Goal: Task Accomplishment & Management: Manage account settings

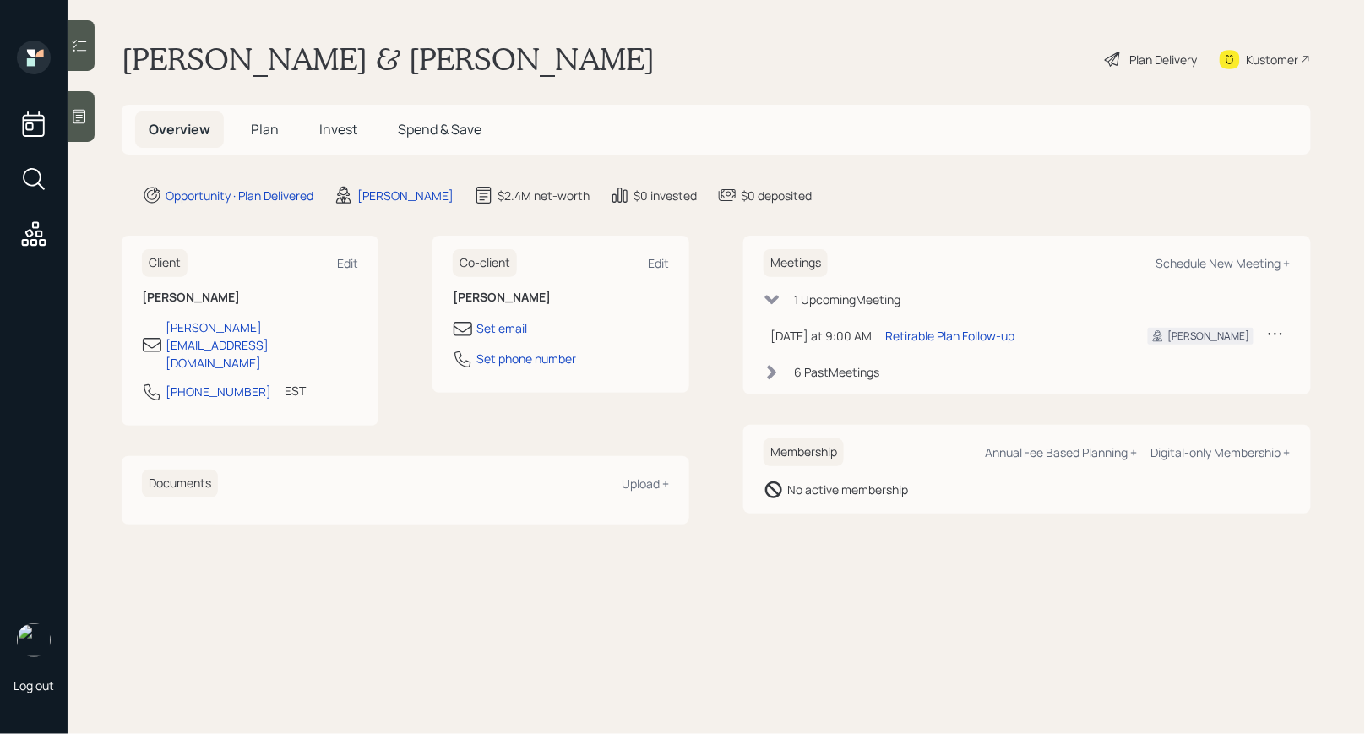
click at [263, 129] on span "Plan" at bounding box center [265, 129] width 28 height 19
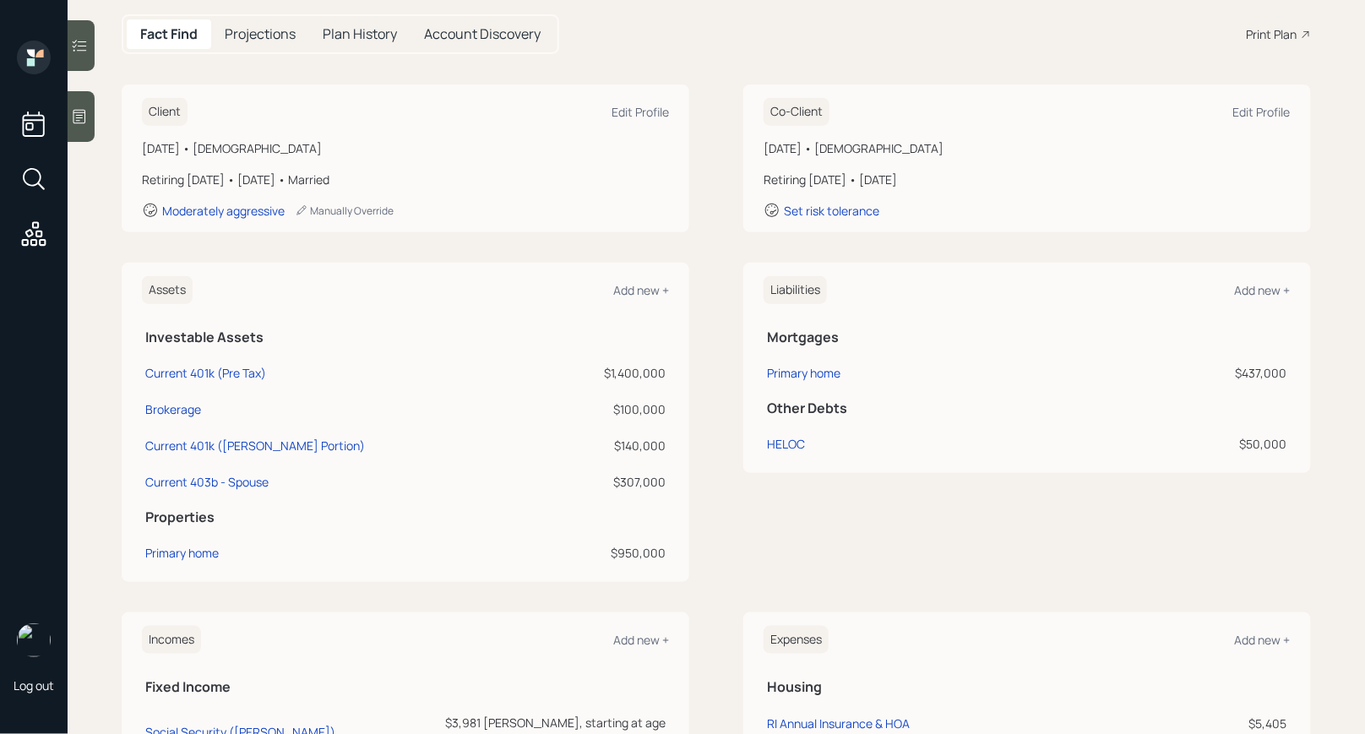
scroll to position [182, 0]
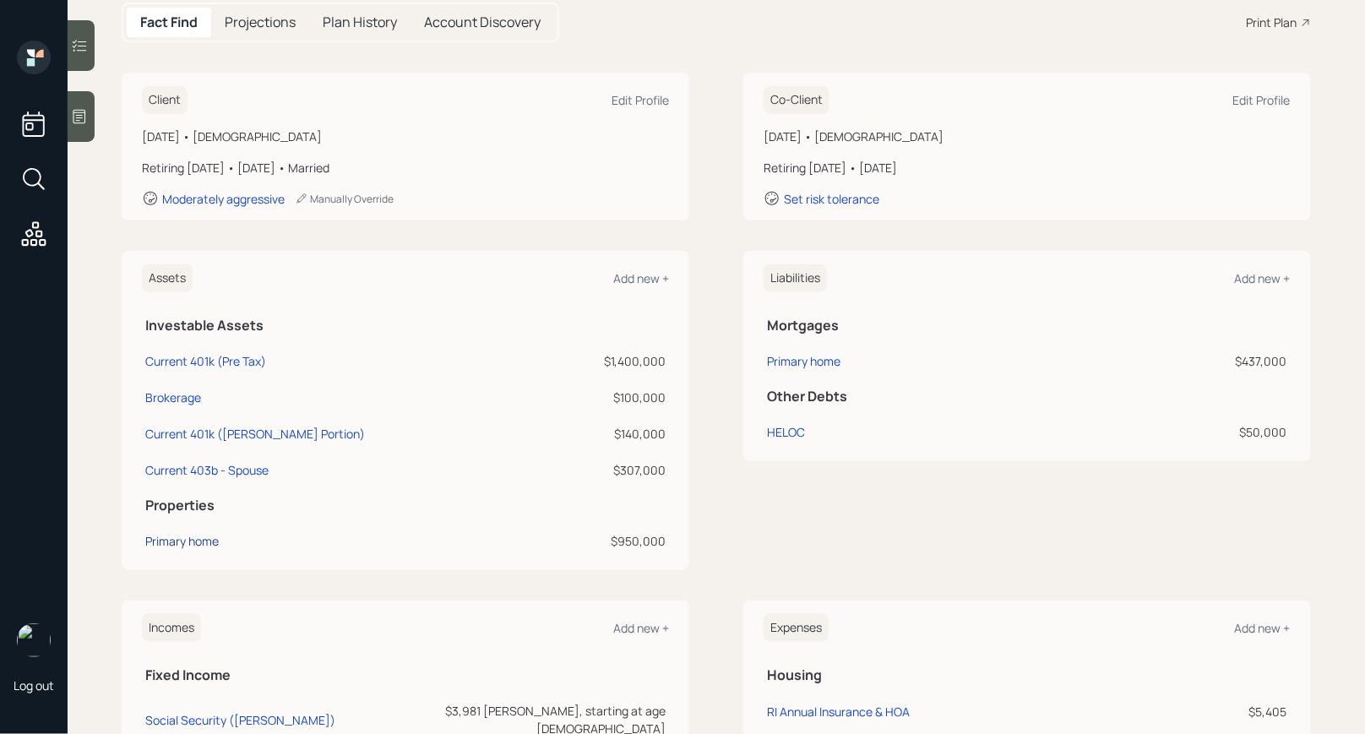
click at [205, 535] on div "Primary home" at bounding box center [181, 541] width 73 height 18
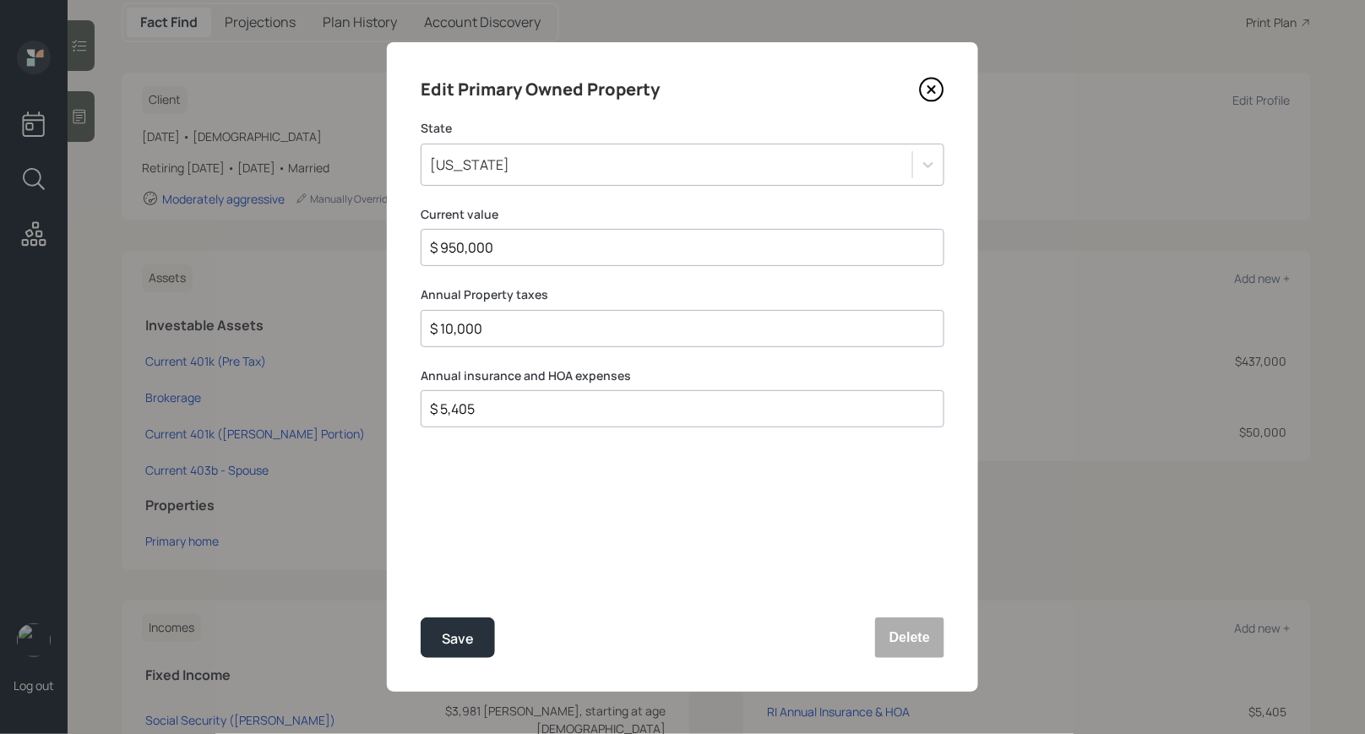
click at [932, 86] on icon at bounding box center [931, 89] width 25 height 25
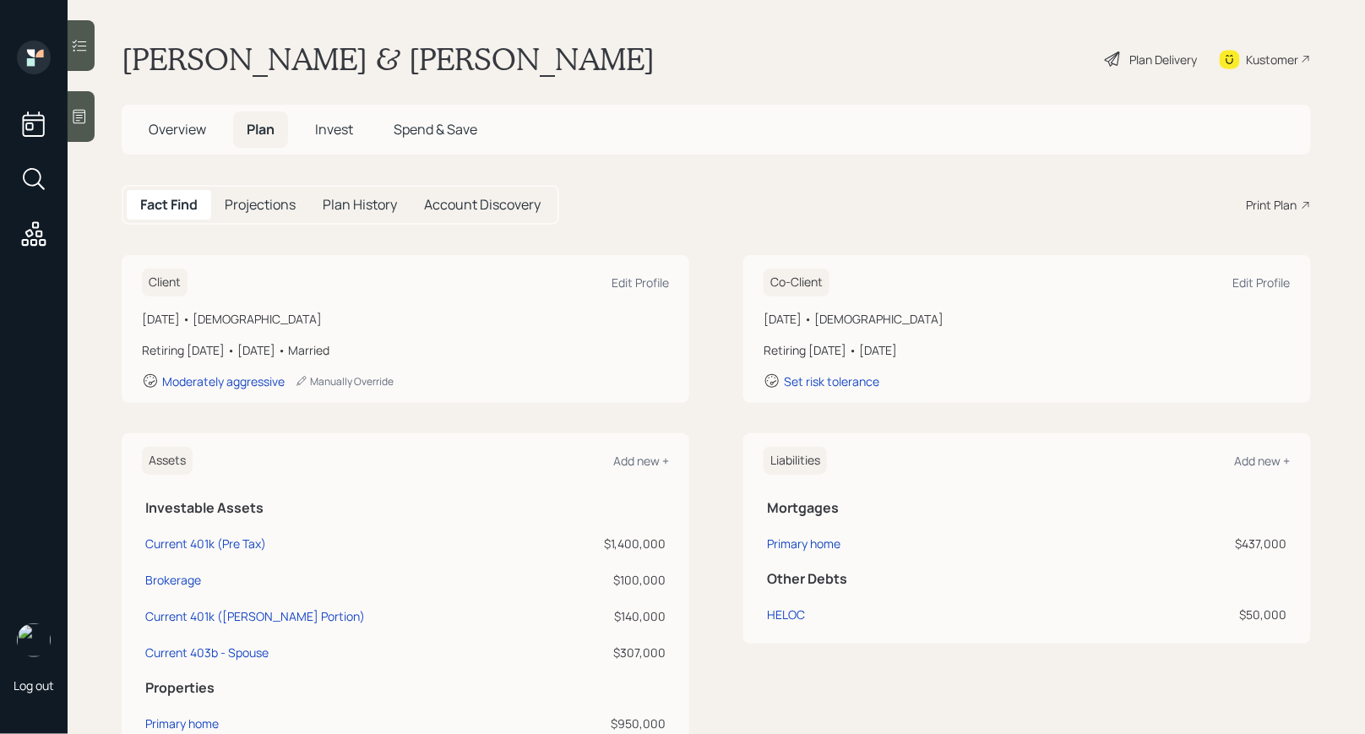
click at [330, 132] on span "Invest" at bounding box center [334, 129] width 38 height 19
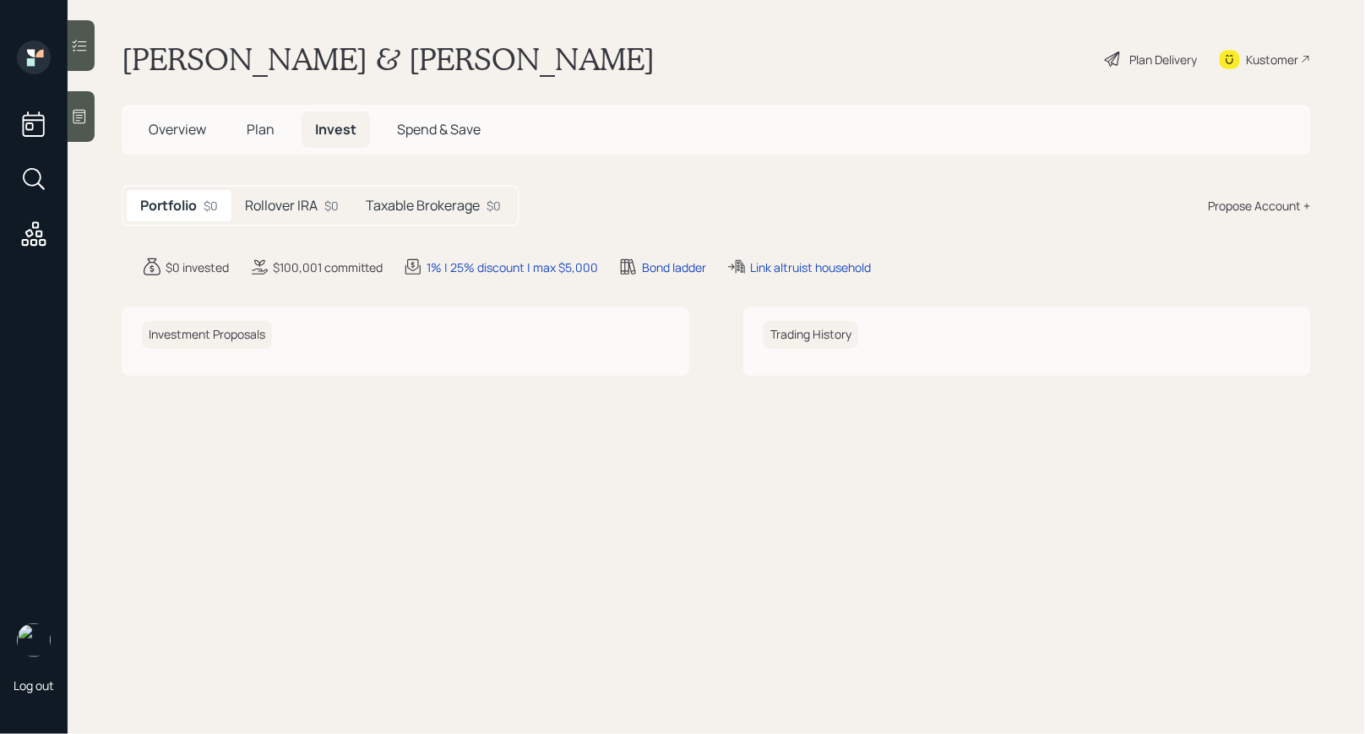
click at [280, 210] on h5 "Rollover IRA" at bounding box center [281, 206] width 73 height 16
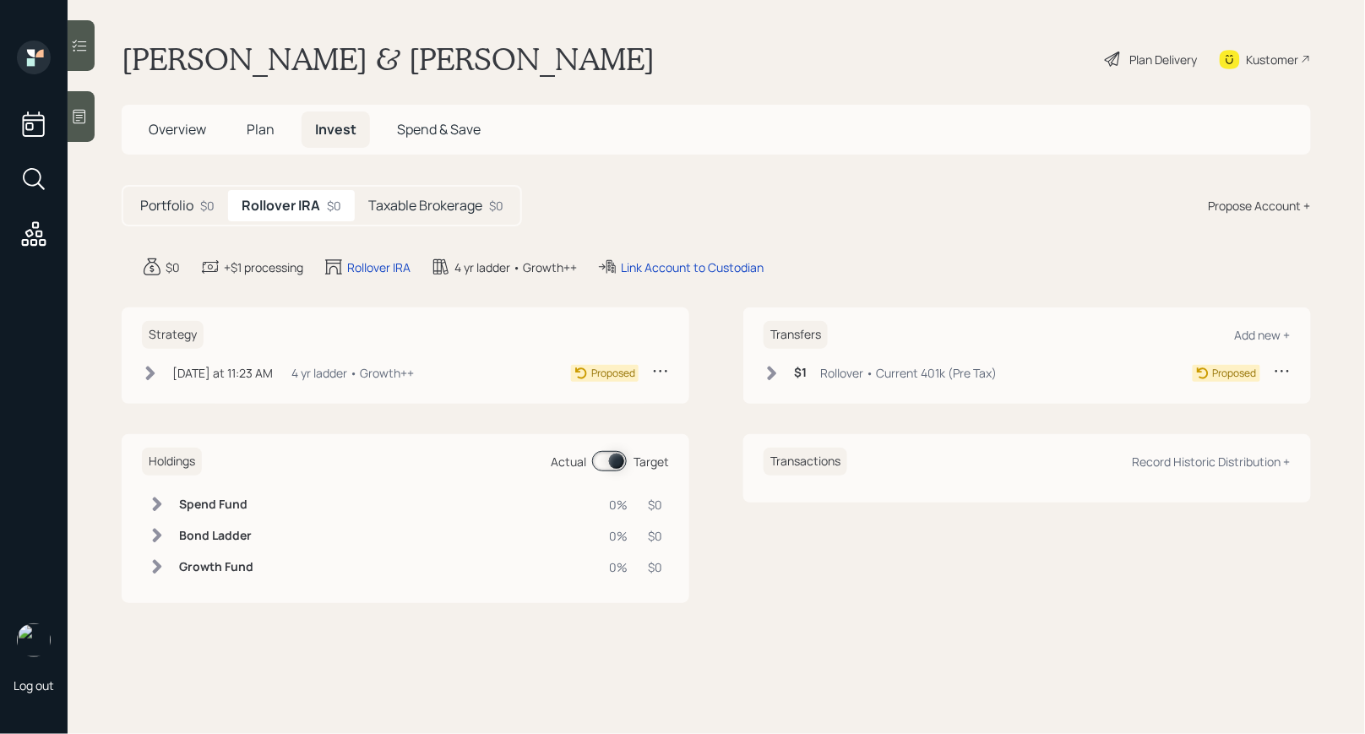
click at [771, 371] on icon at bounding box center [772, 373] width 9 height 14
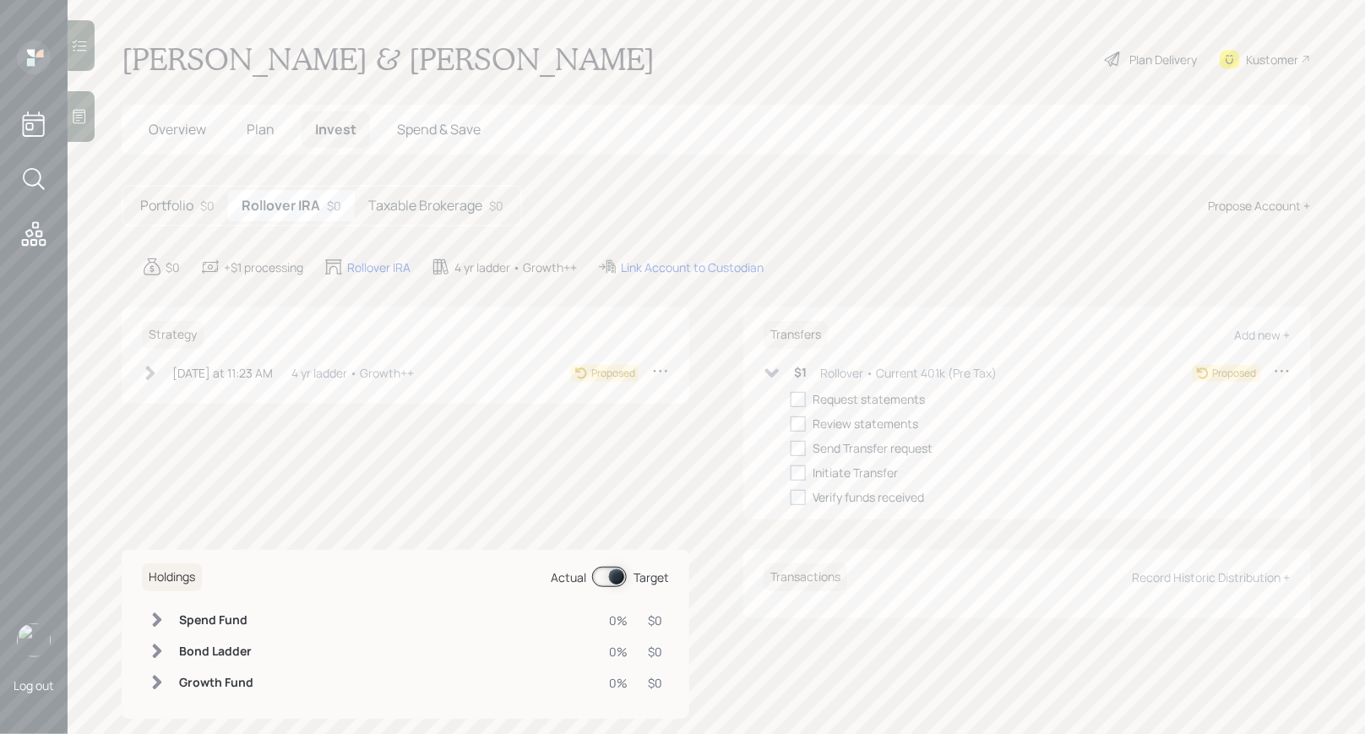
click at [771, 371] on icon at bounding box center [771, 373] width 17 height 17
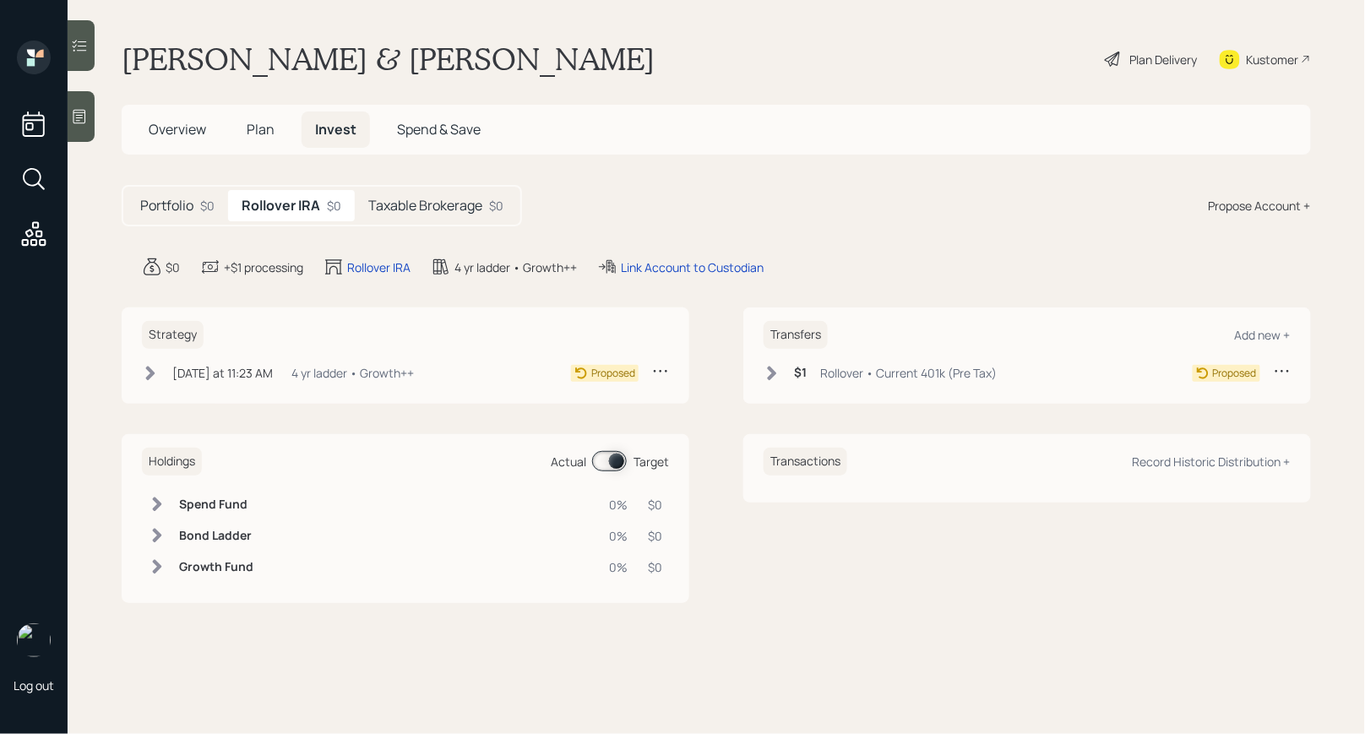
click at [1284, 367] on icon at bounding box center [1281, 370] width 17 height 17
click at [1186, 399] on div "Edit transfer" at bounding box center [1230, 403] width 122 height 16
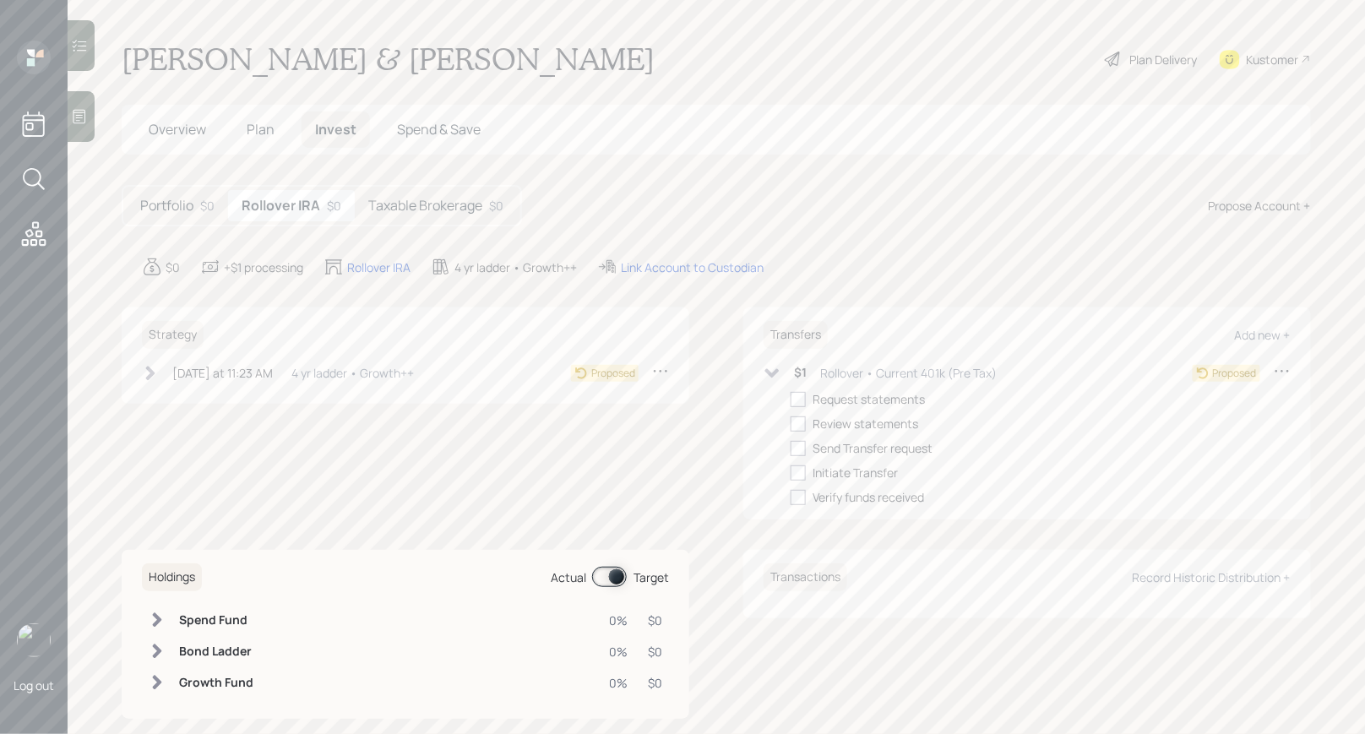
select select "rollover"
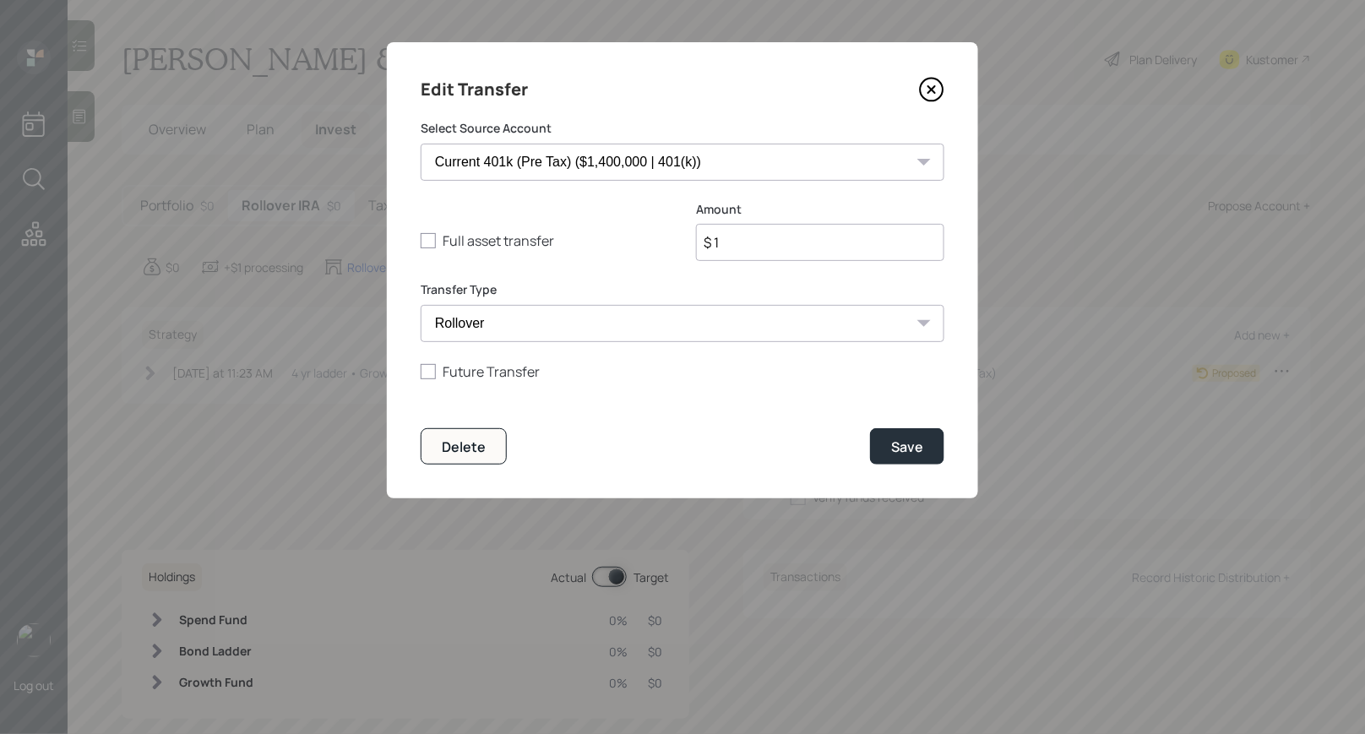
click at [763, 248] on input "$ 1" at bounding box center [820, 242] width 248 height 37
type input "$ 1,000,000"
click at [421, 373] on div at bounding box center [428, 371] width 15 height 15
click at [421, 372] on input "Future Transfer" at bounding box center [420, 371] width 1 height 1
checkbox input "true"
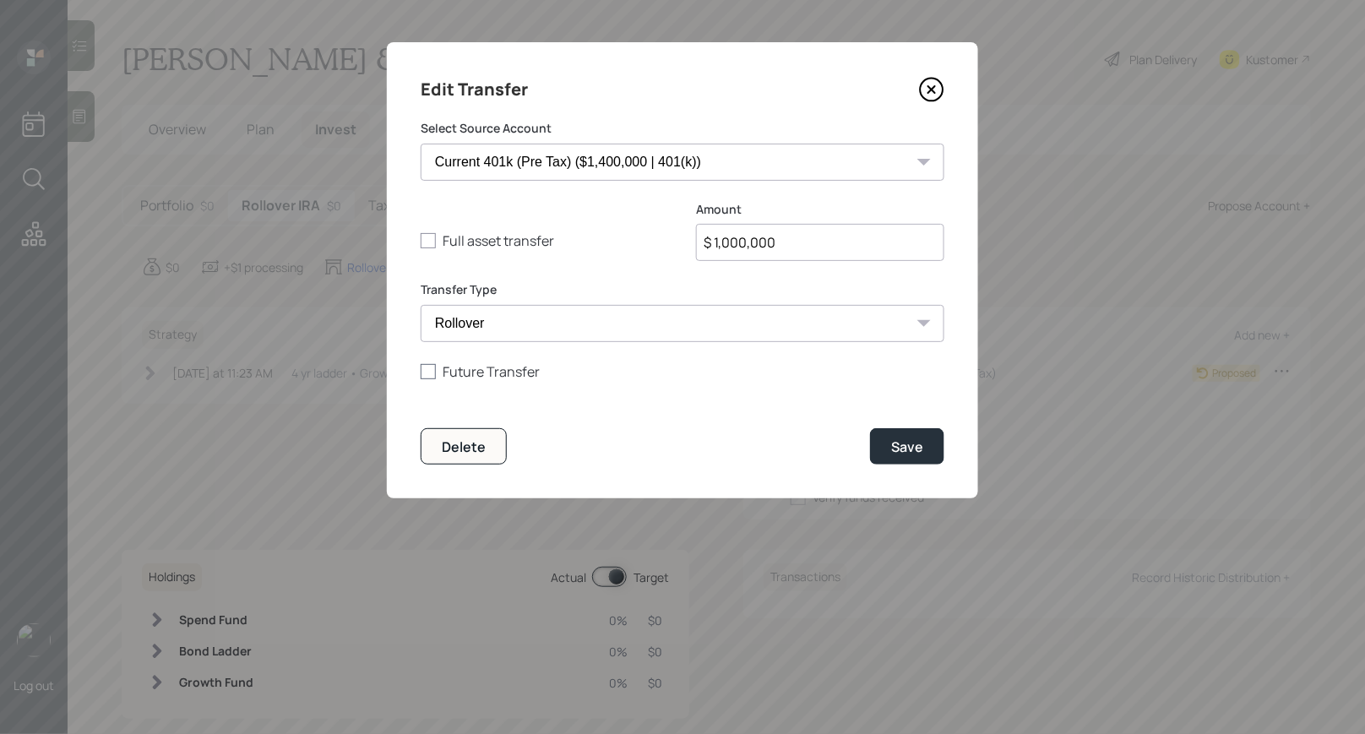
select select "9"
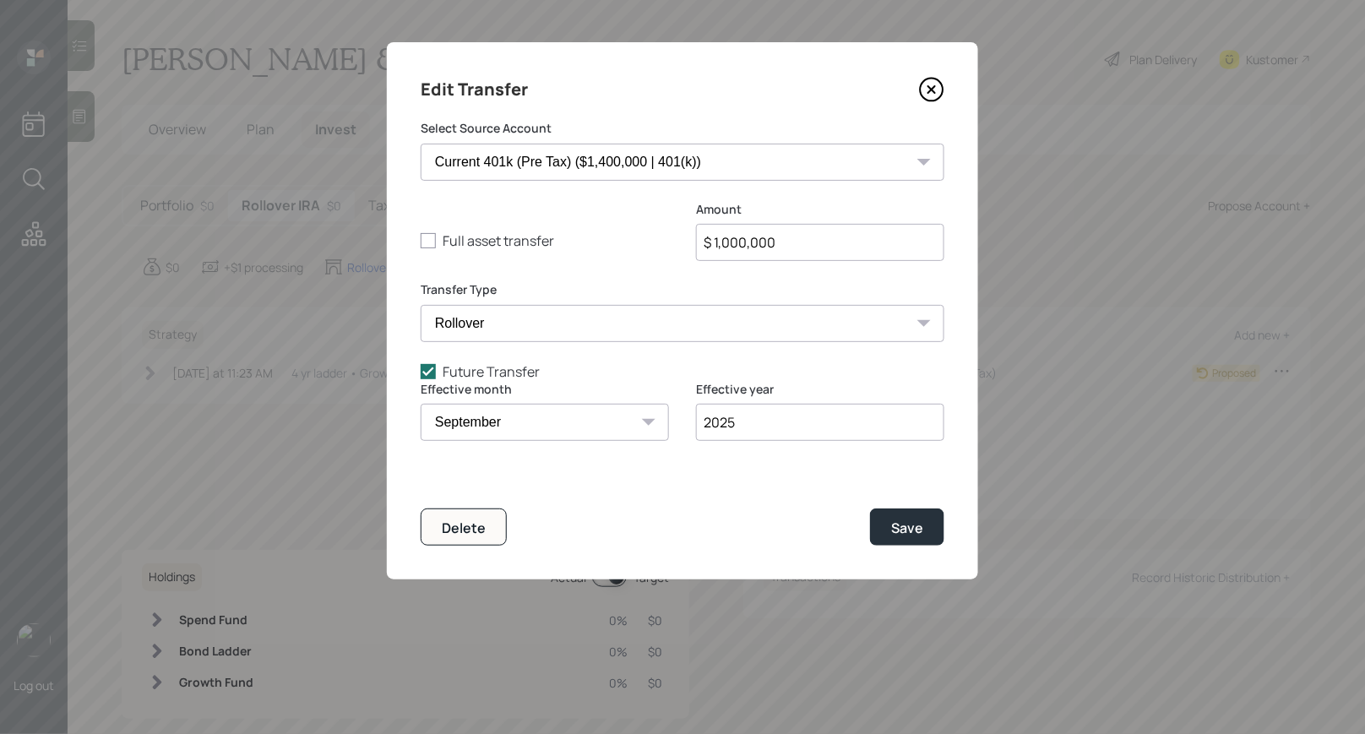
click at [759, 424] on input "2025" at bounding box center [820, 422] width 248 height 37
type input "2030"
click at [922, 529] on div "Save" at bounding box center [907, 527] width 32 height 19
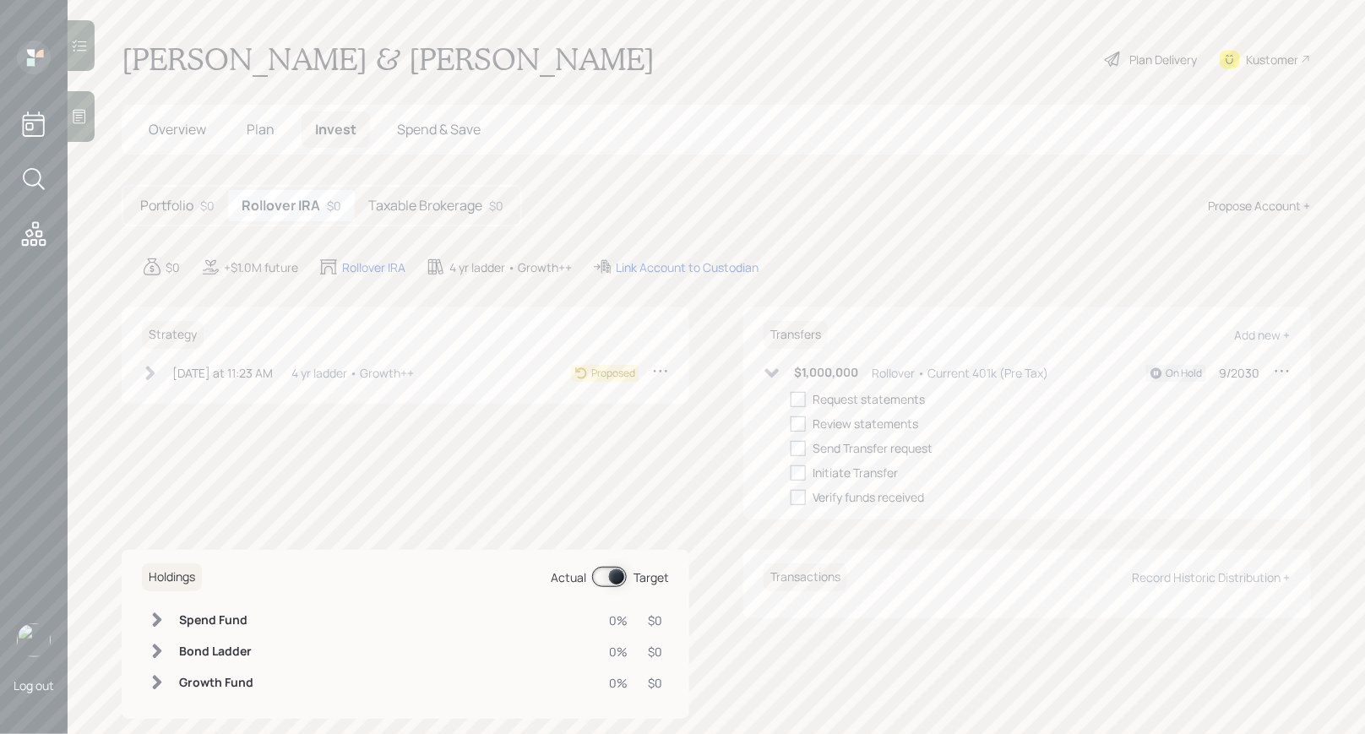
click at [771, 372] on icon at bounding box center [772, 372] width 14 height 9
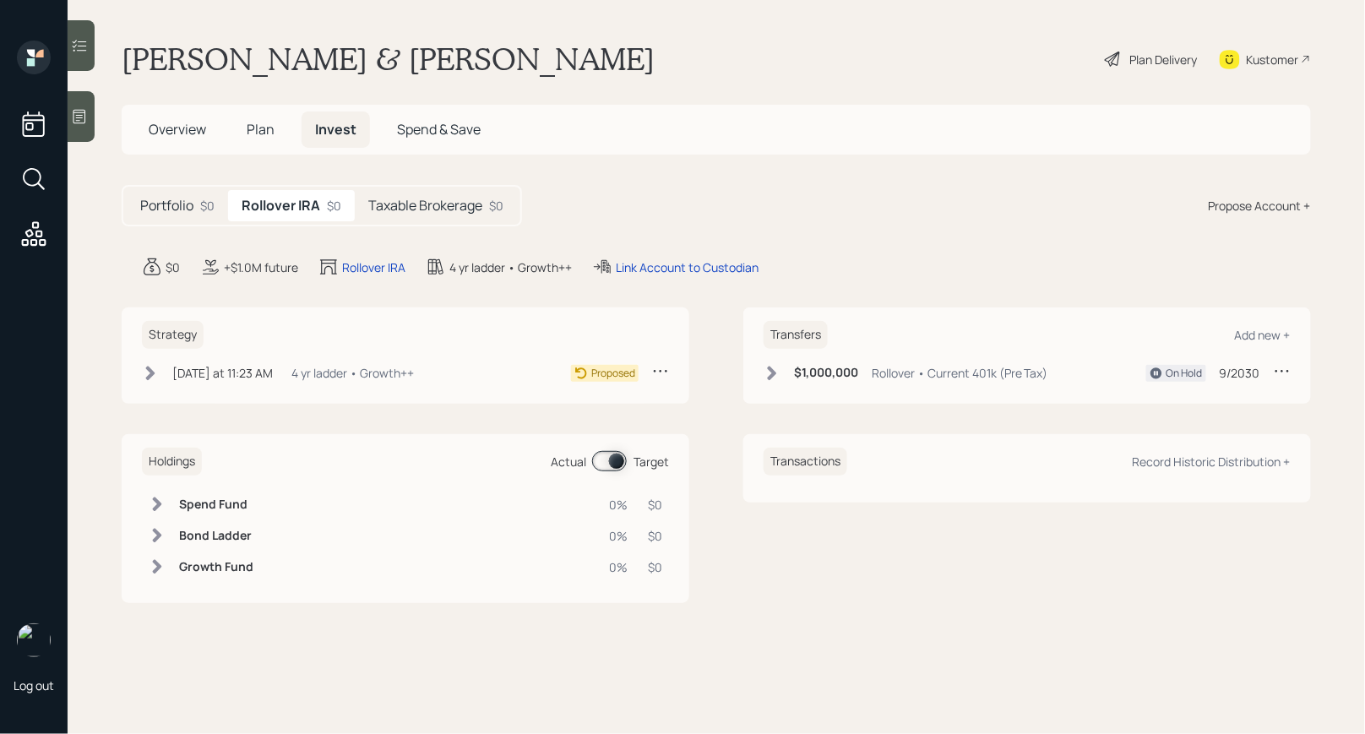
click at [415, 201] on h5 "Taxable Brokerage" at bounding box center [425, 206] width 114 height 16
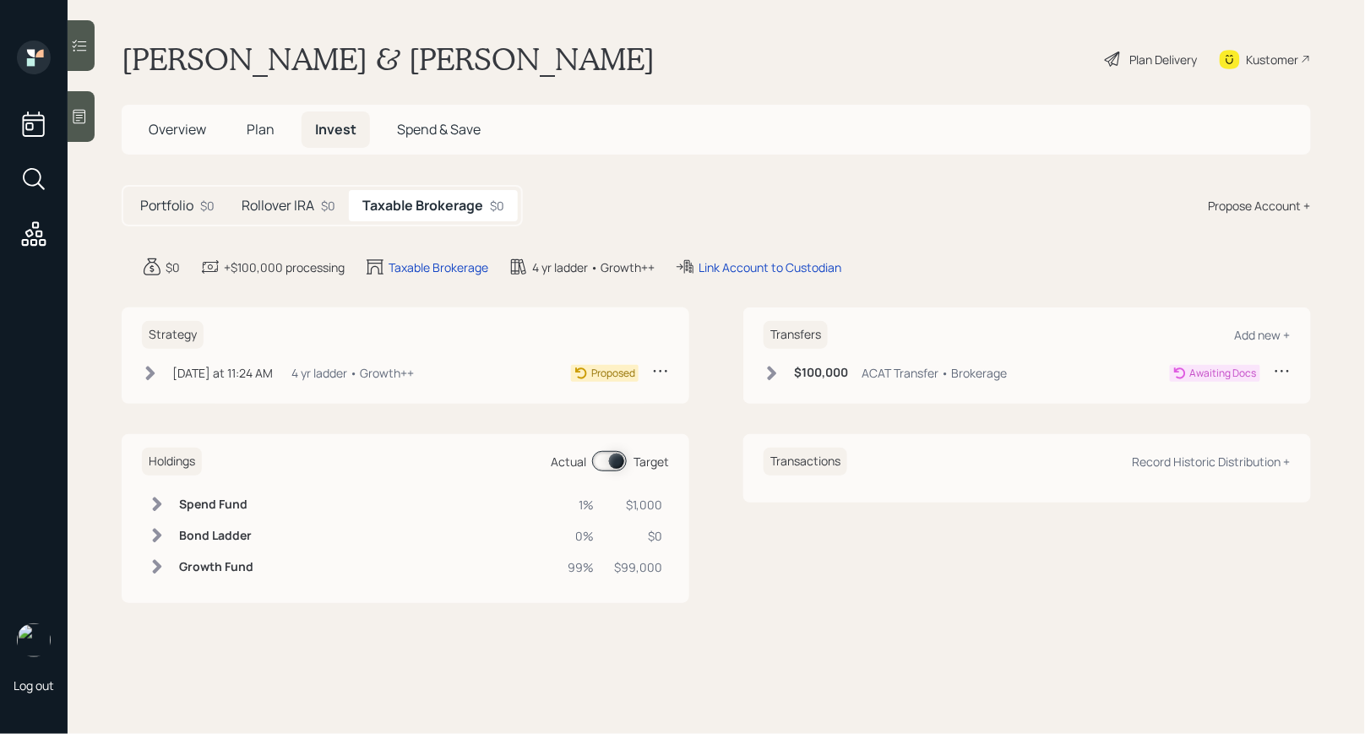
click at [771, 372] on icon at bounding box center [771, 373] width 17 height 17
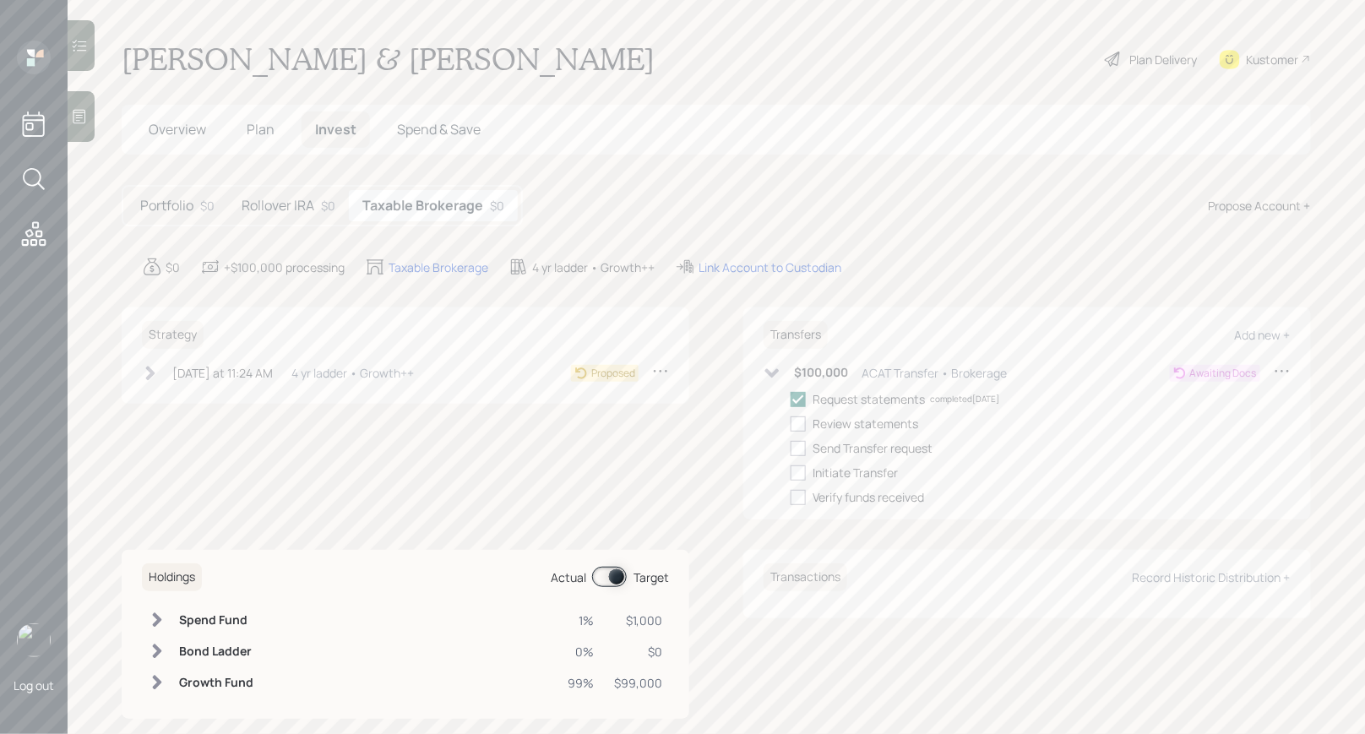
click at [1115, 61] on icon at bounding box center [1113, 59] width 20 height 20
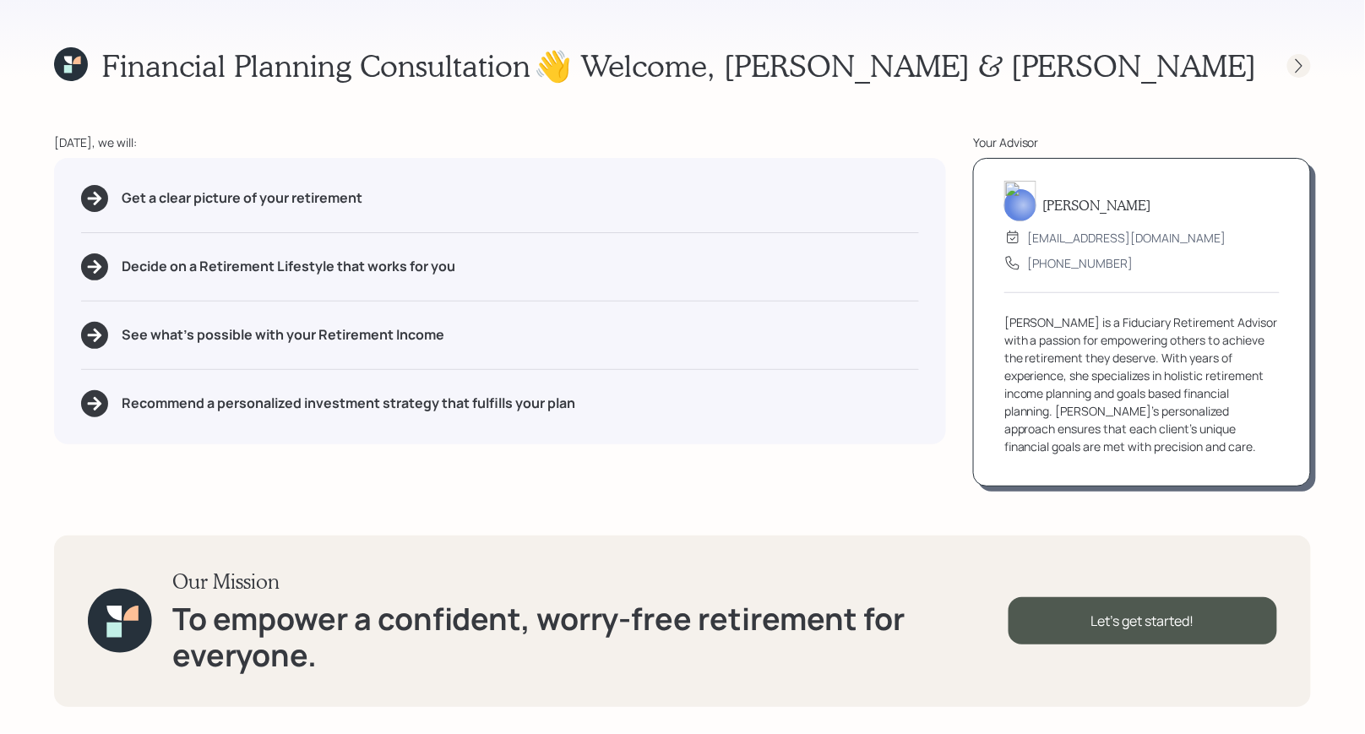
click at [1300, 63] on icon at bounding box center [1298, 65] width 7 height 14
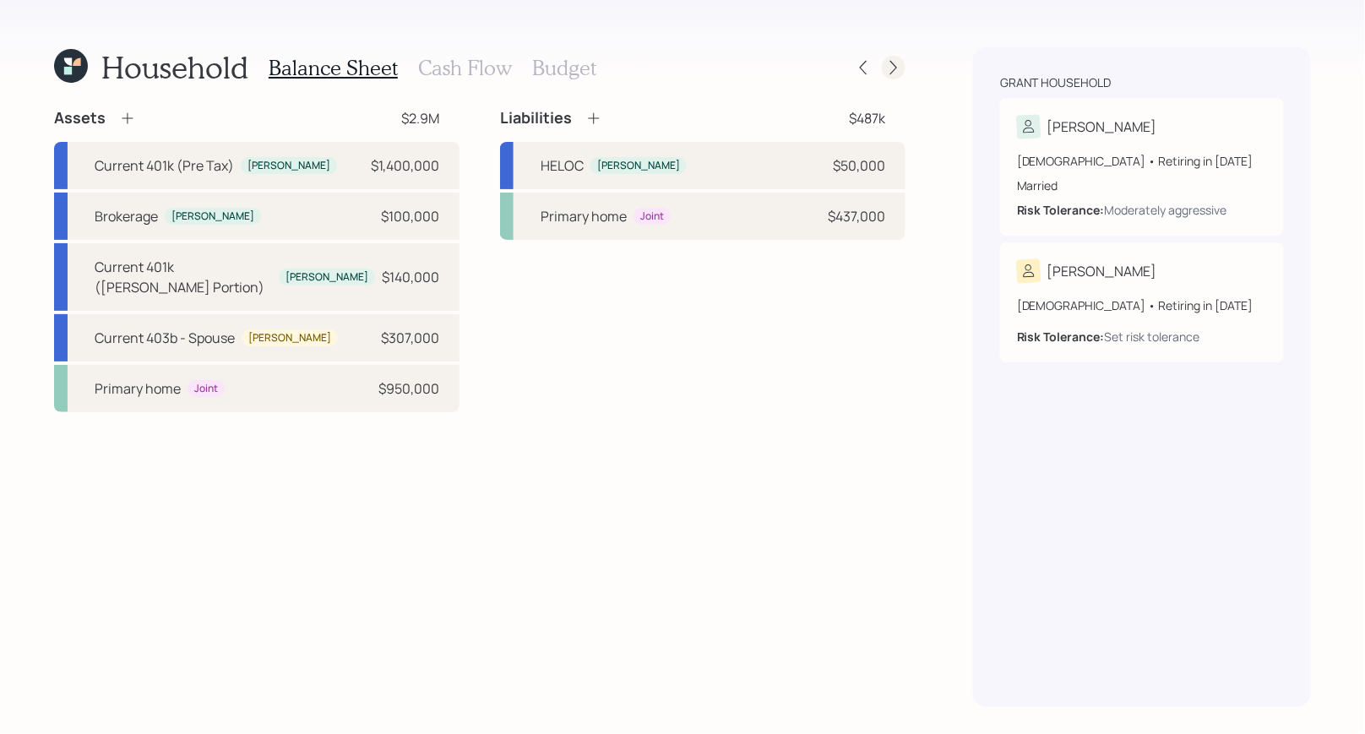
click at [894, 67] on icon at bounding box center [893, 67] width 17 height 17
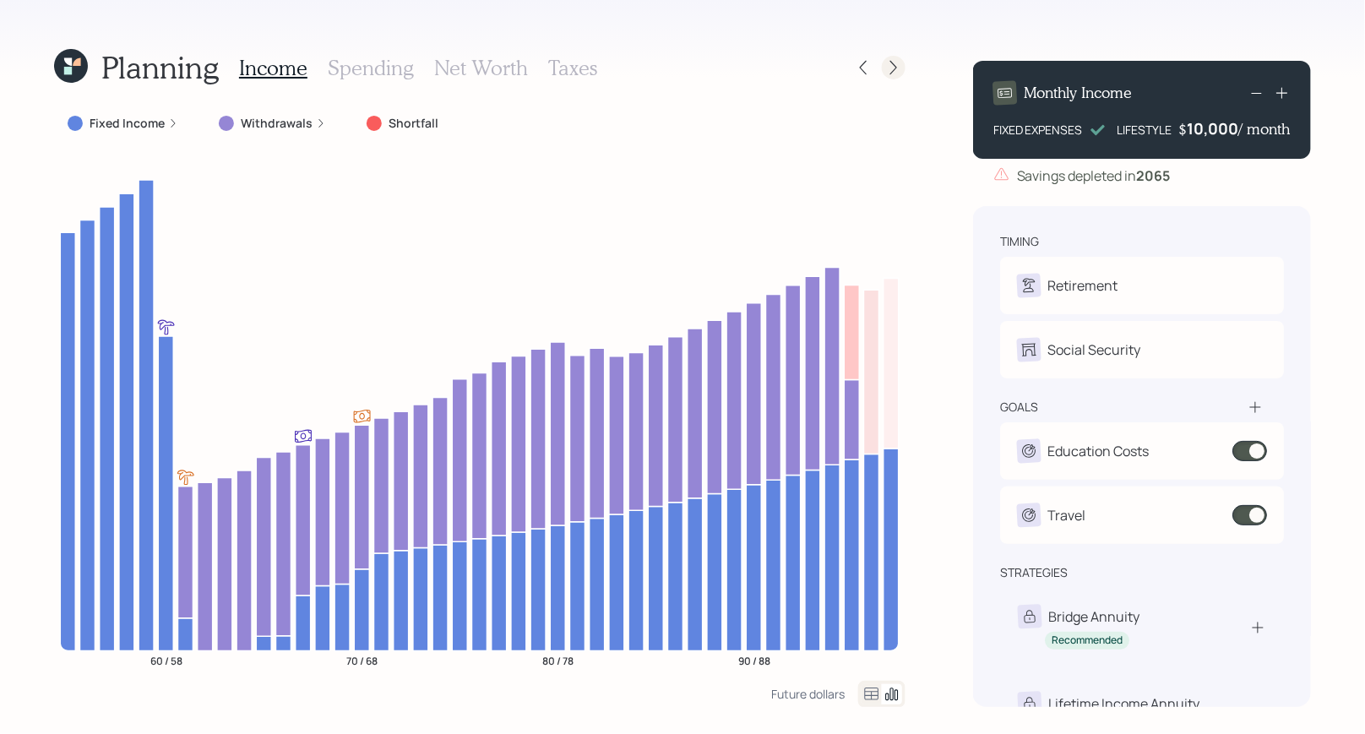
click at [888, 67] on icon at bounding box center [893, 67] width 17 height 17
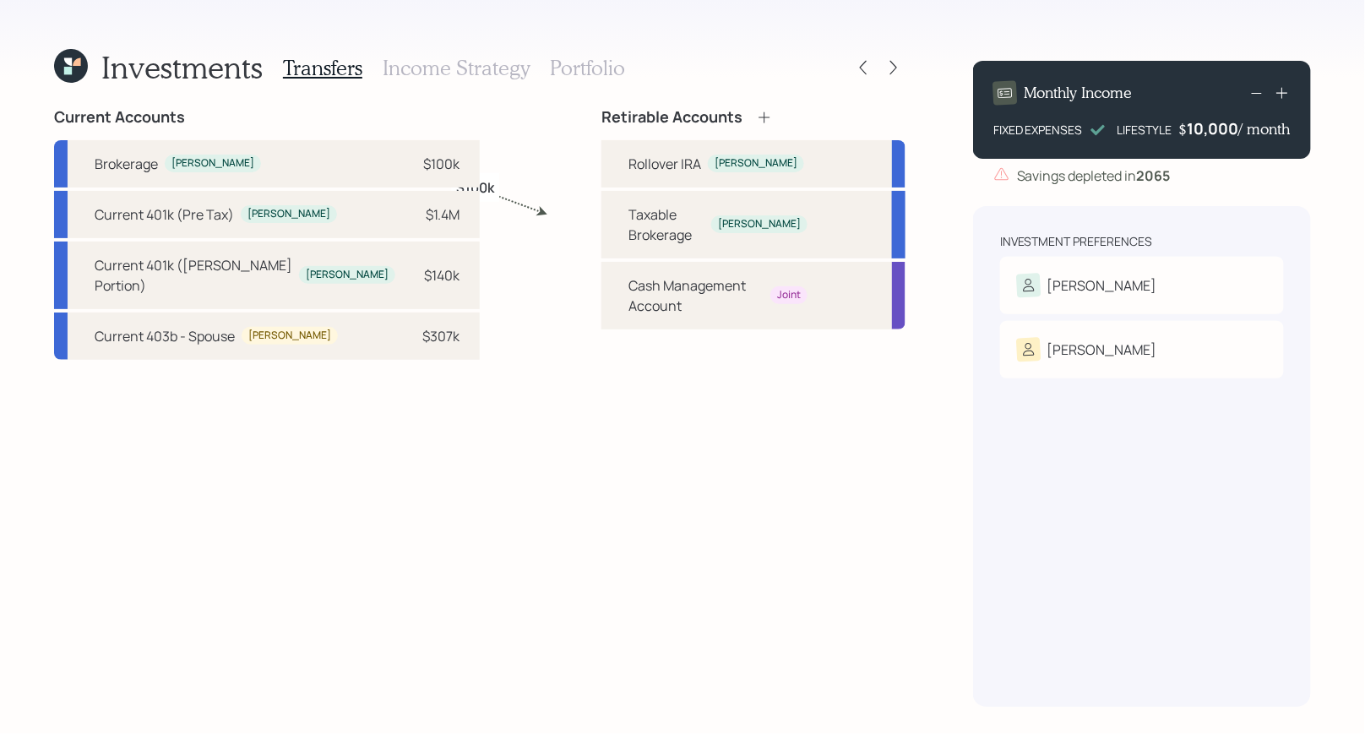
click at [493, 62] on h3 "Income Strategy" at bounding box center [456, 68] width 147 height 24
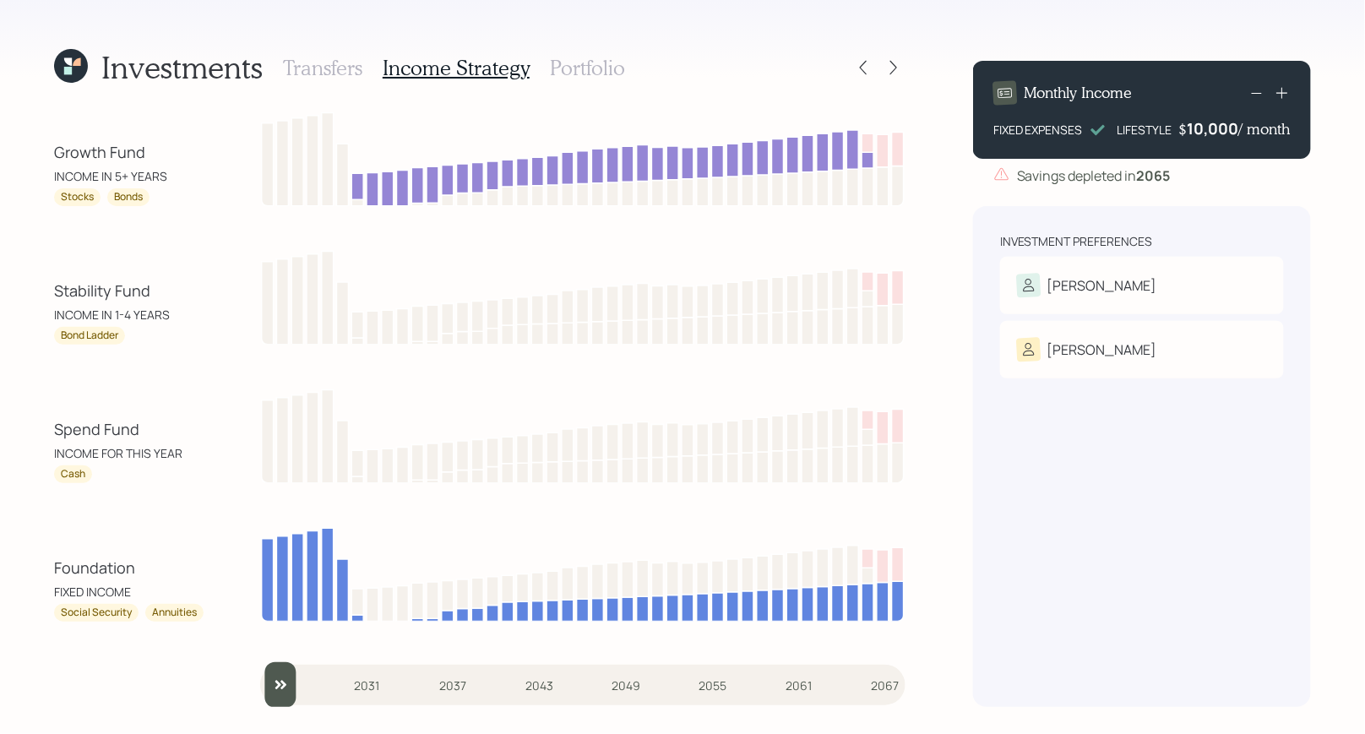
click at [574, 63] on h3 "Portfolio" at bounding box center [587, 68] width 75 height 24
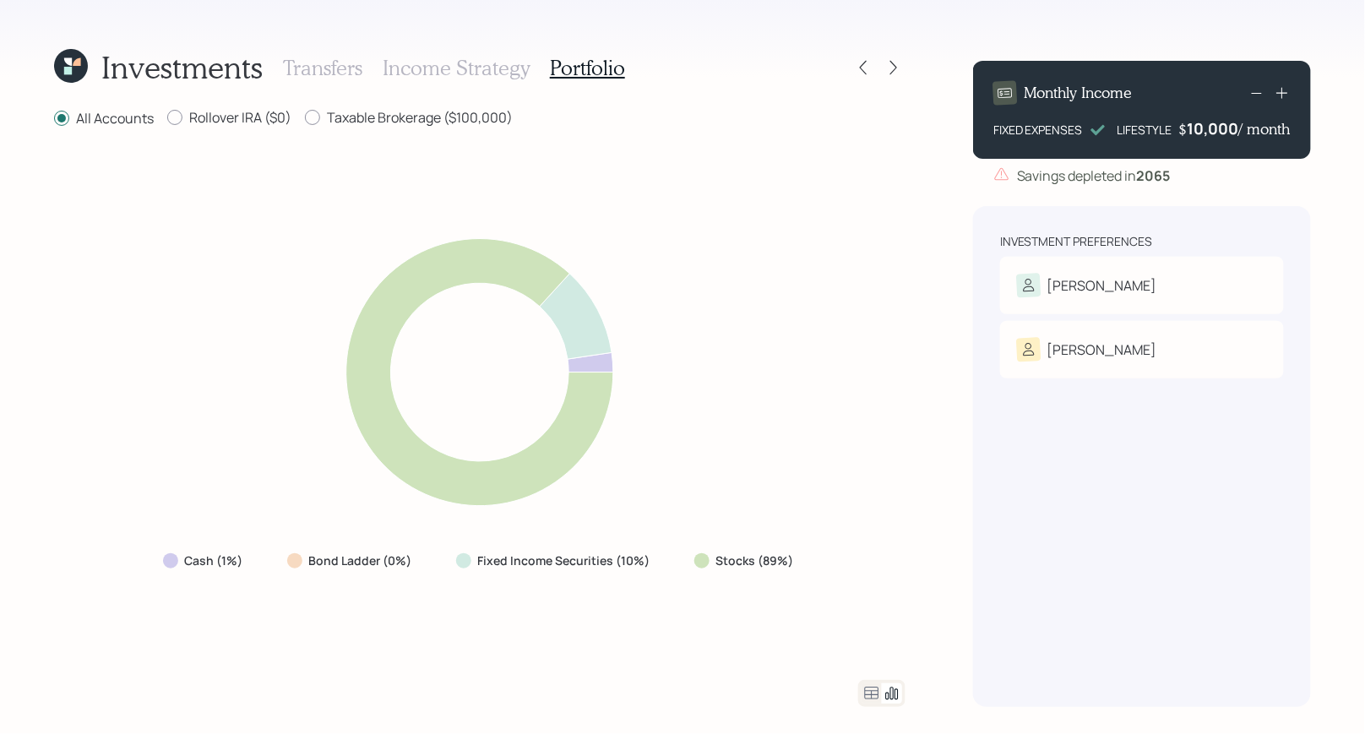
click at [465, 68] on h3 "Income Strategy" at bounding box center [456, 68] width 147 height 24
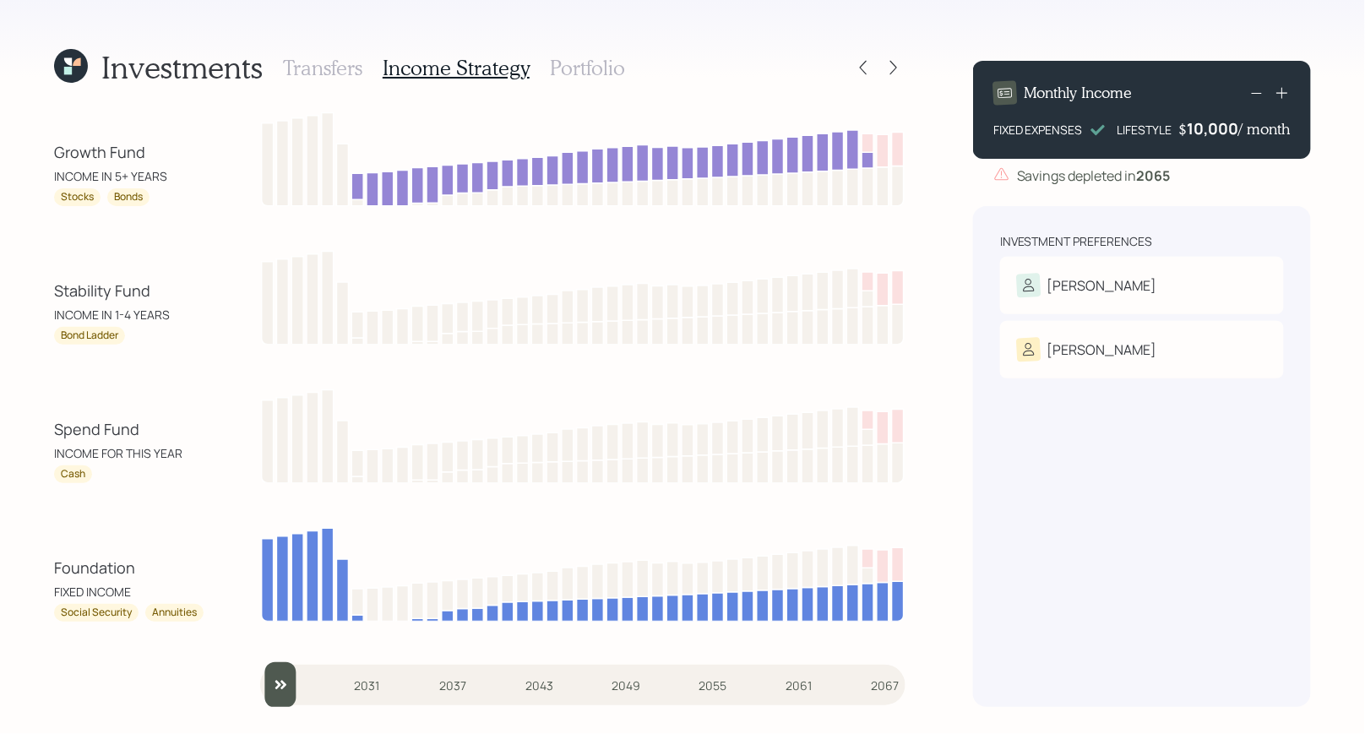
click at [309, 59] on h3 "Transfers" at bounding box center [322, 68] width 79 height 24
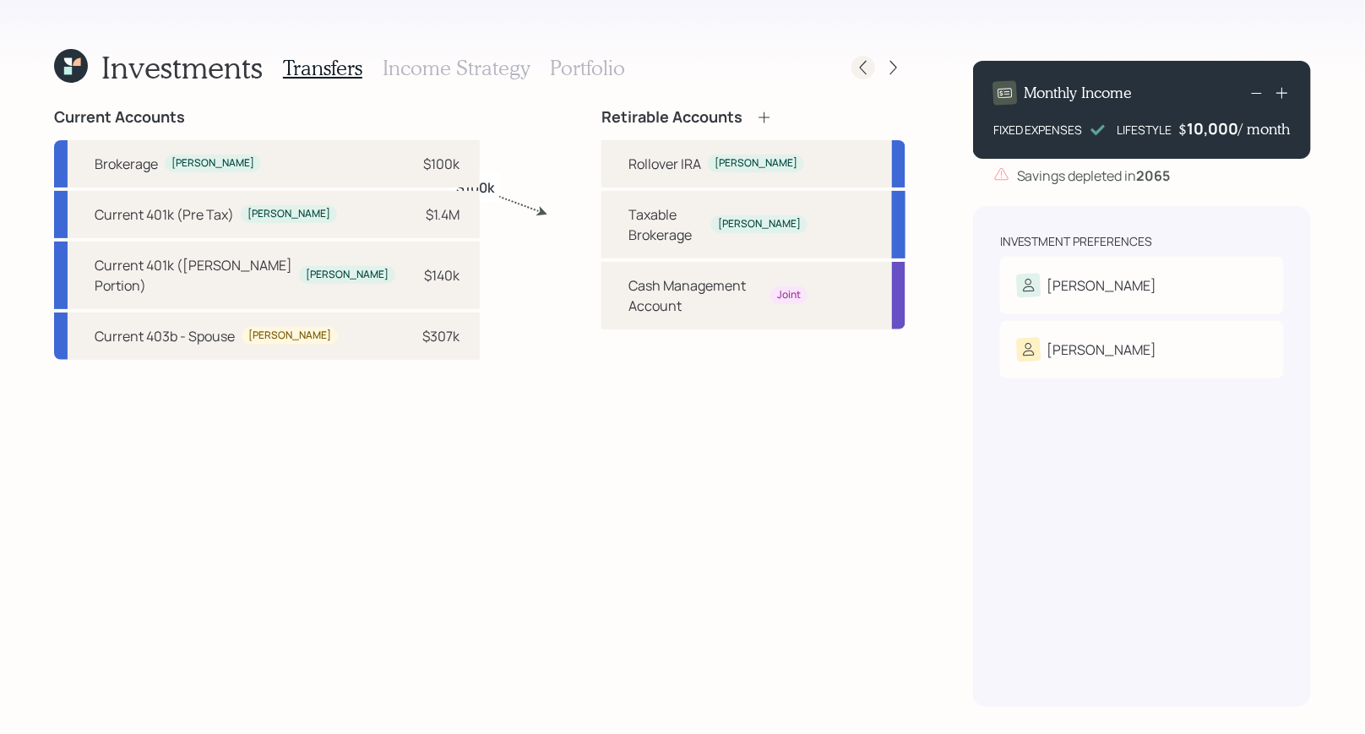
click at [860, 68] on icon at bounding box center [863, 68] width 7 height 14
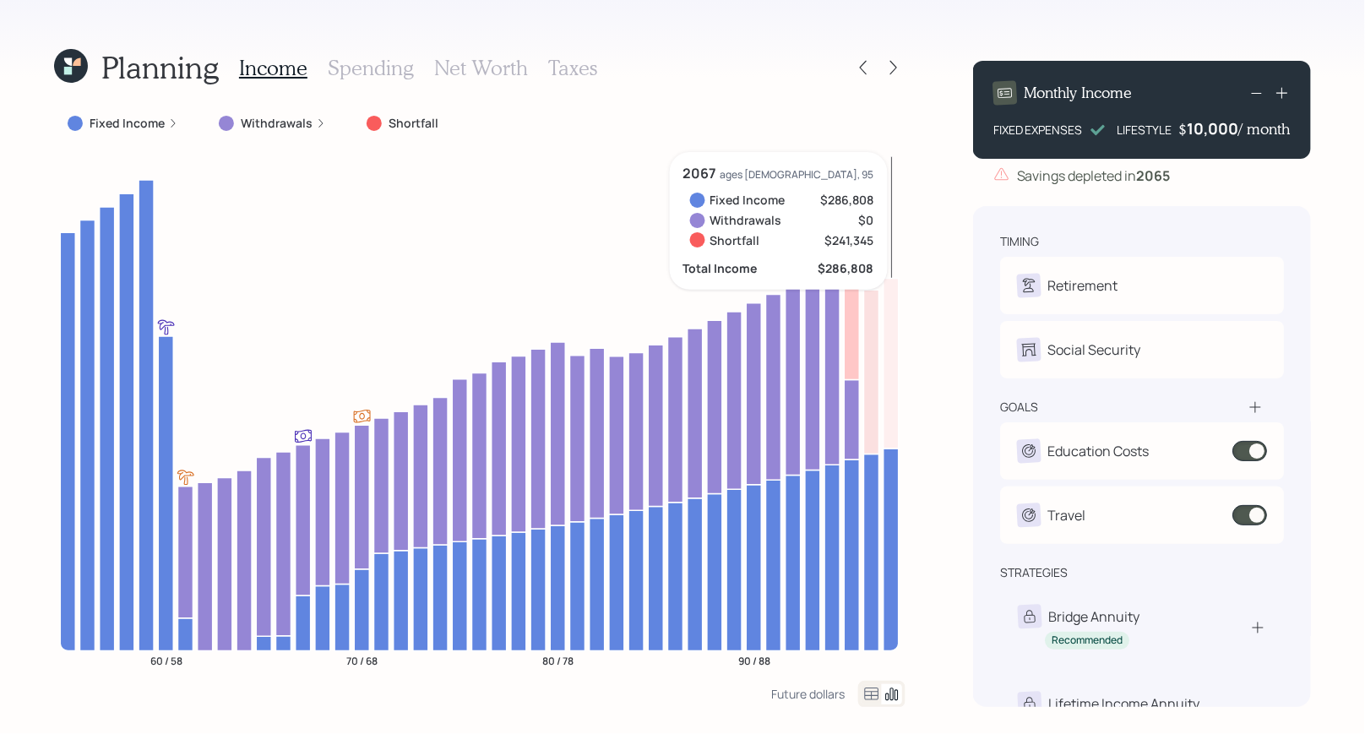
click at [356, 67] on h3 "Spending" at bounding box center [371, 68] width 86 height 24
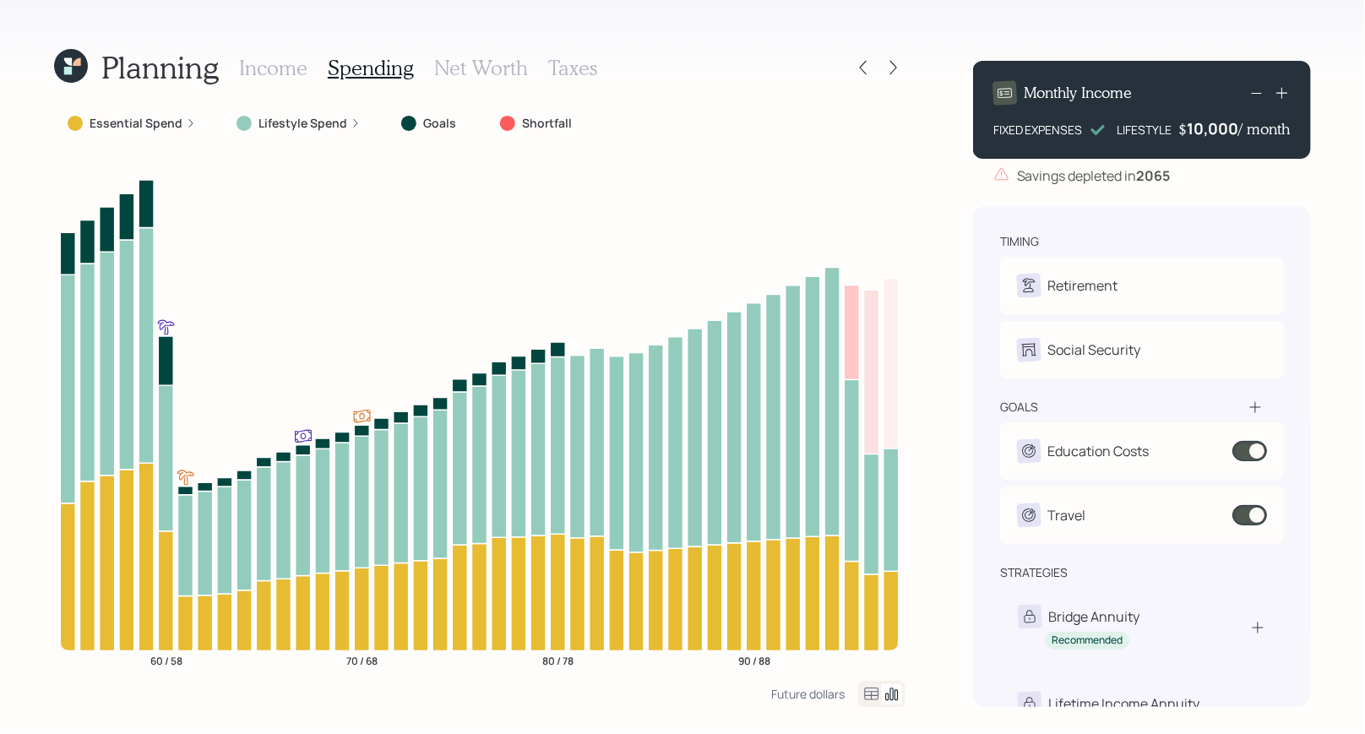
click at [871, 694] on icon at bounding box center [872, 693] width 14 height 13
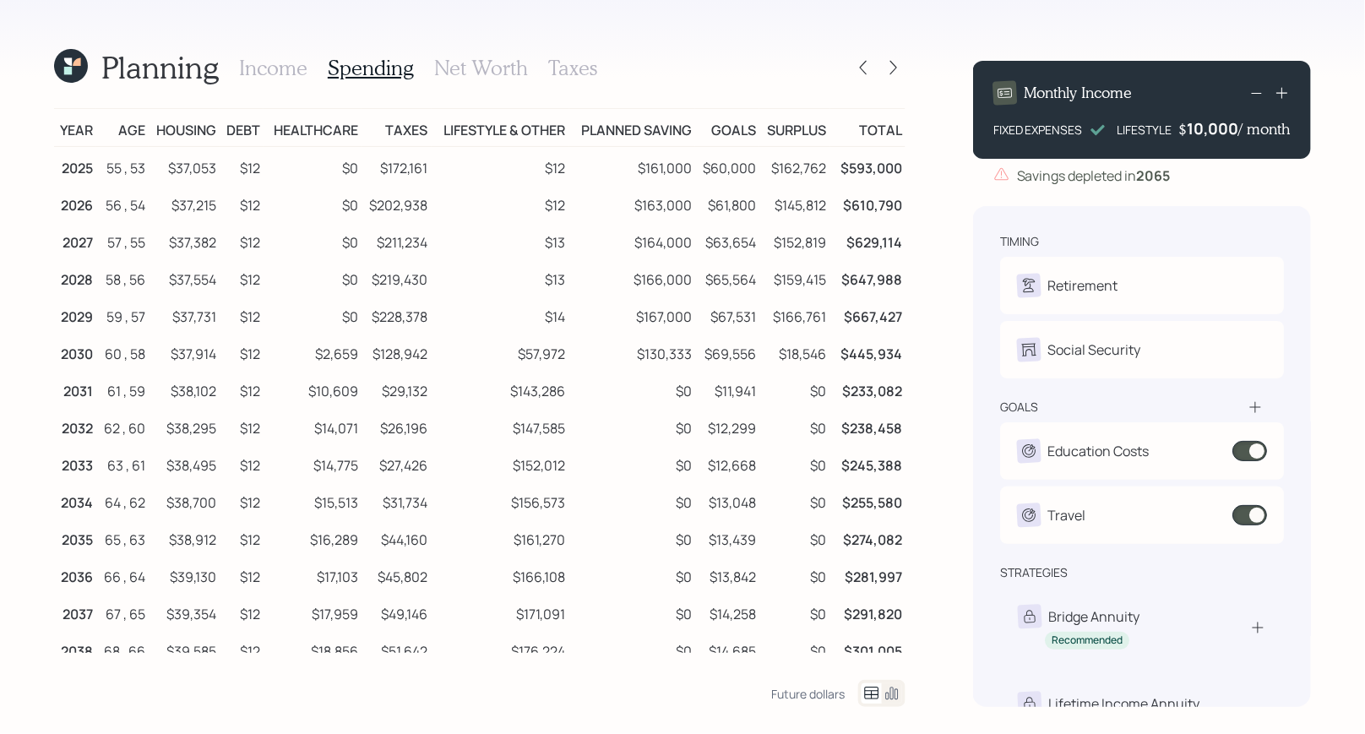
click at [572, 64] on h3 "Taxes" at bounding box center [572, 68] width 49 height 24
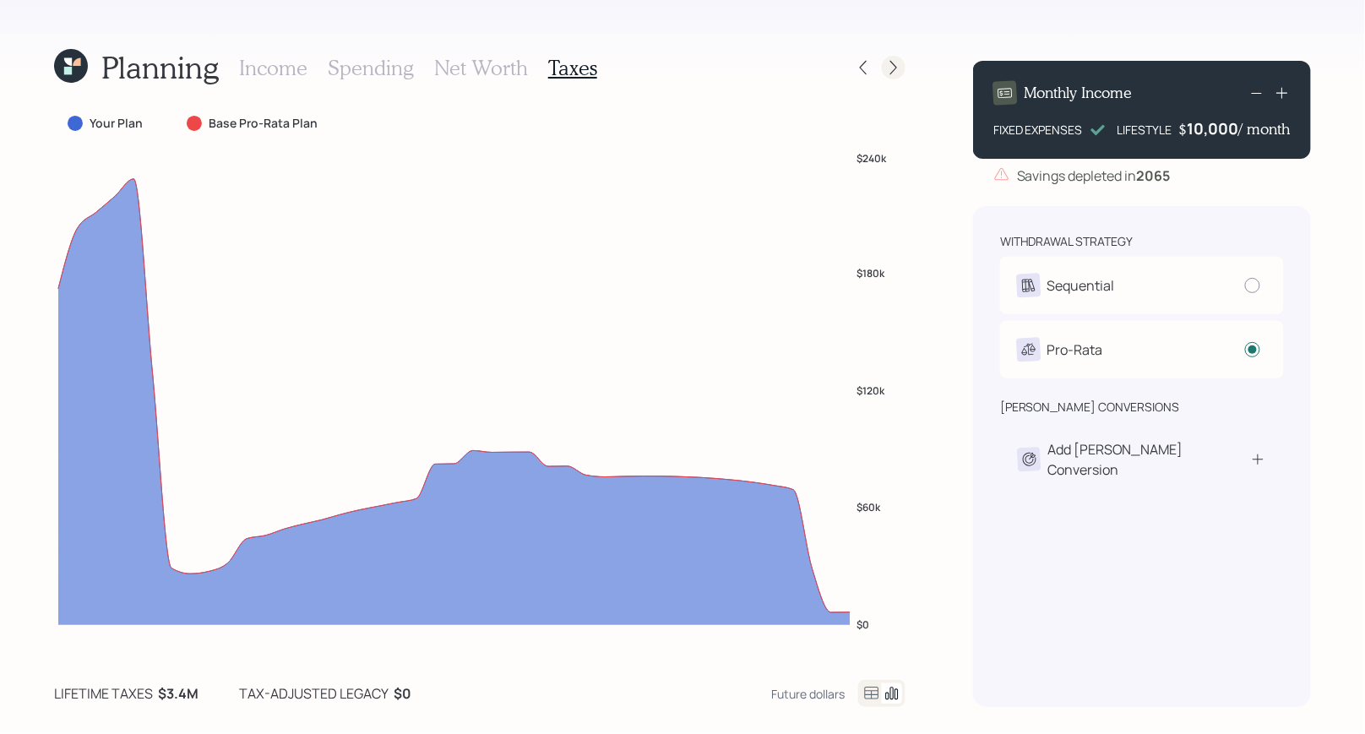
click at [894, 73] on icon at bounding box center [893, 67] width 17 height 17
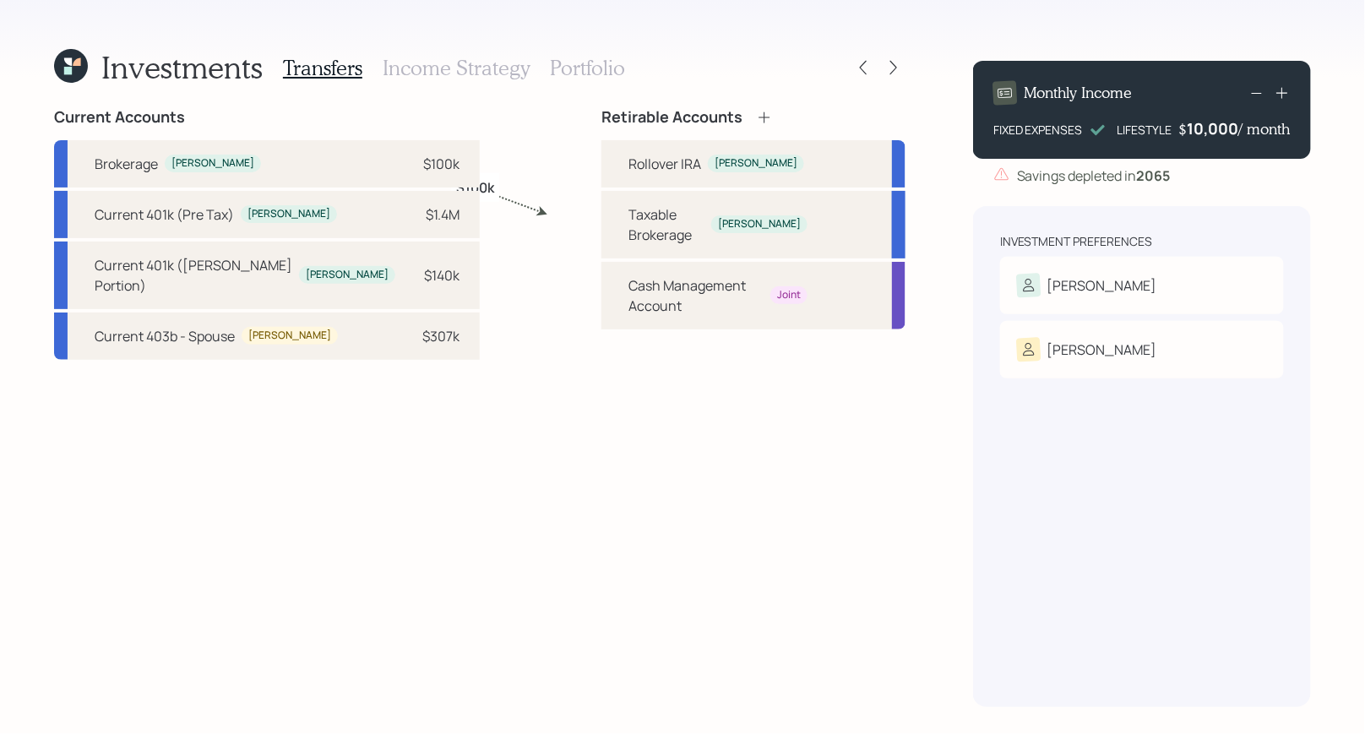
click at [460, 73] on h3 "Income Strategy" at bounding box center [456, 68] width 147 height 24
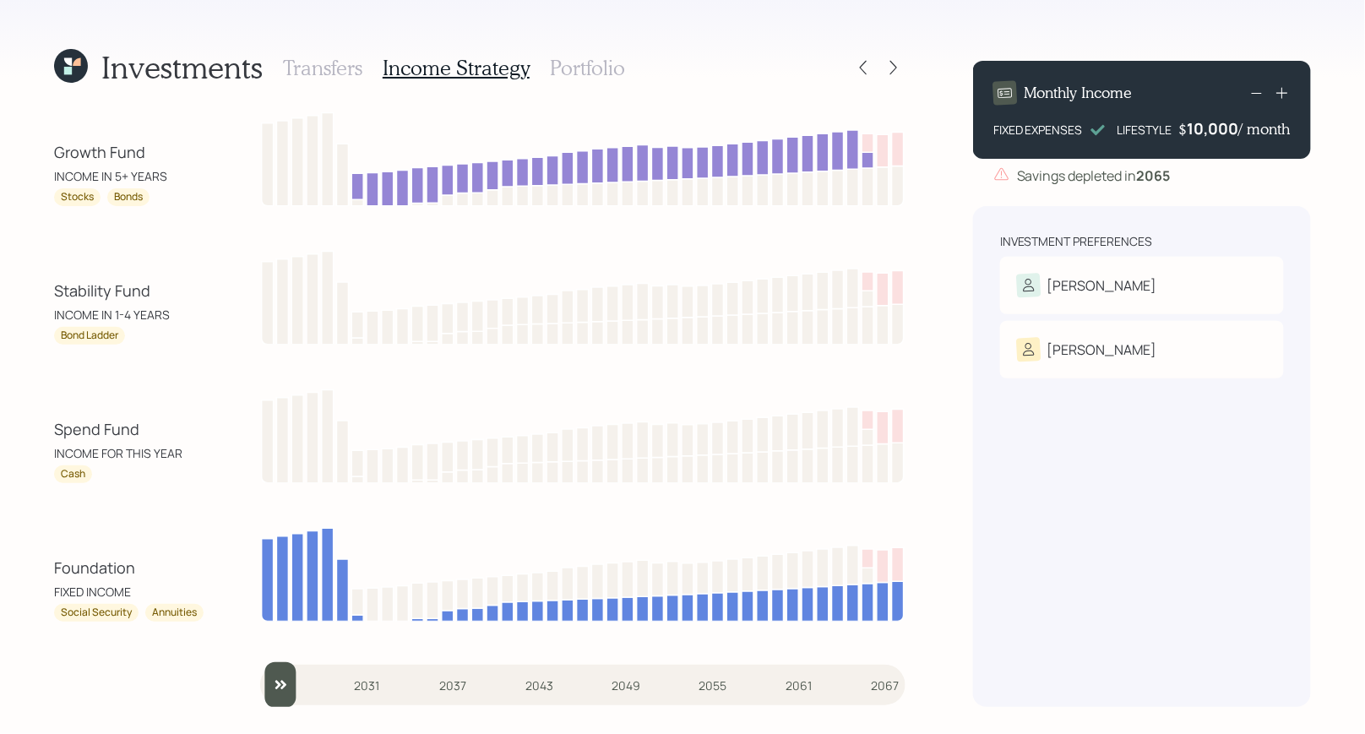
click at [582, 64] on h3 "Portfolio" at bounding box center [587, 68] width 75 height 24
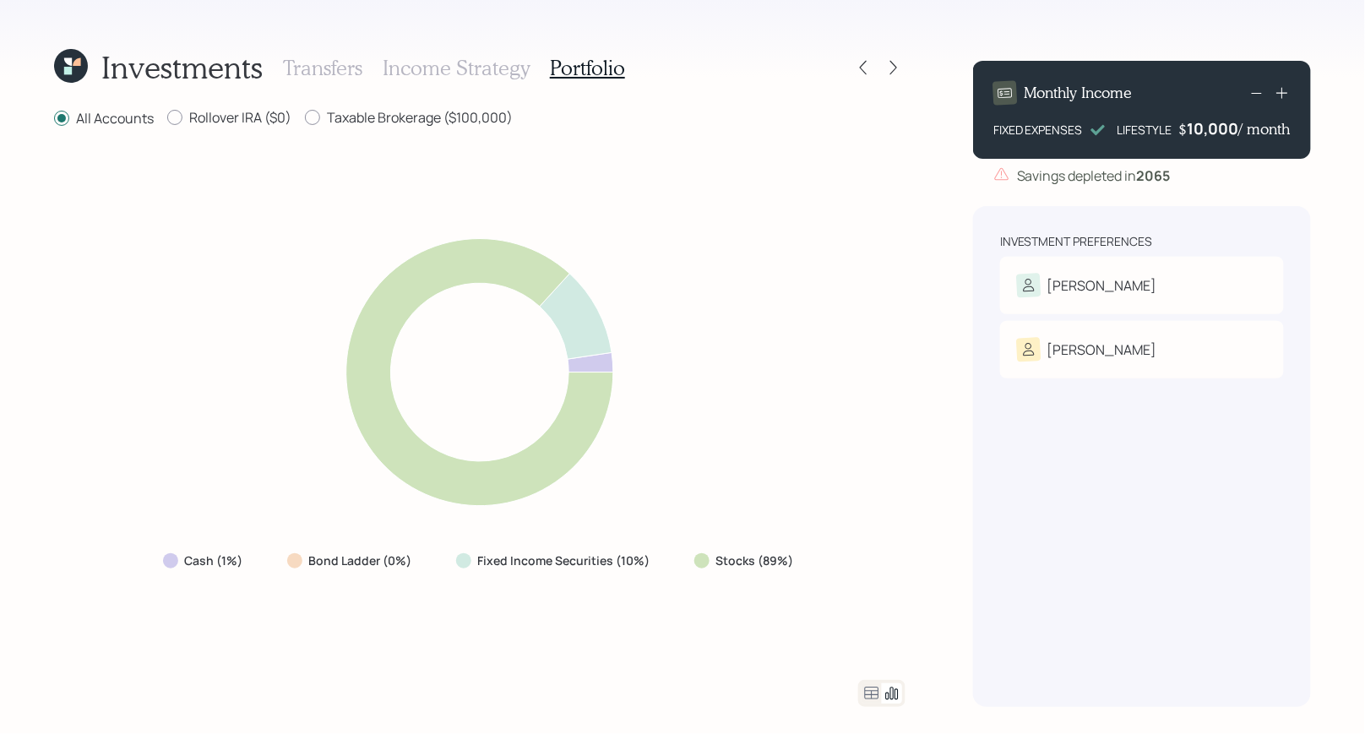
click at [469, 66] on h3 "Income Strategy" at bounding box center [456, 68] width 147 height 24
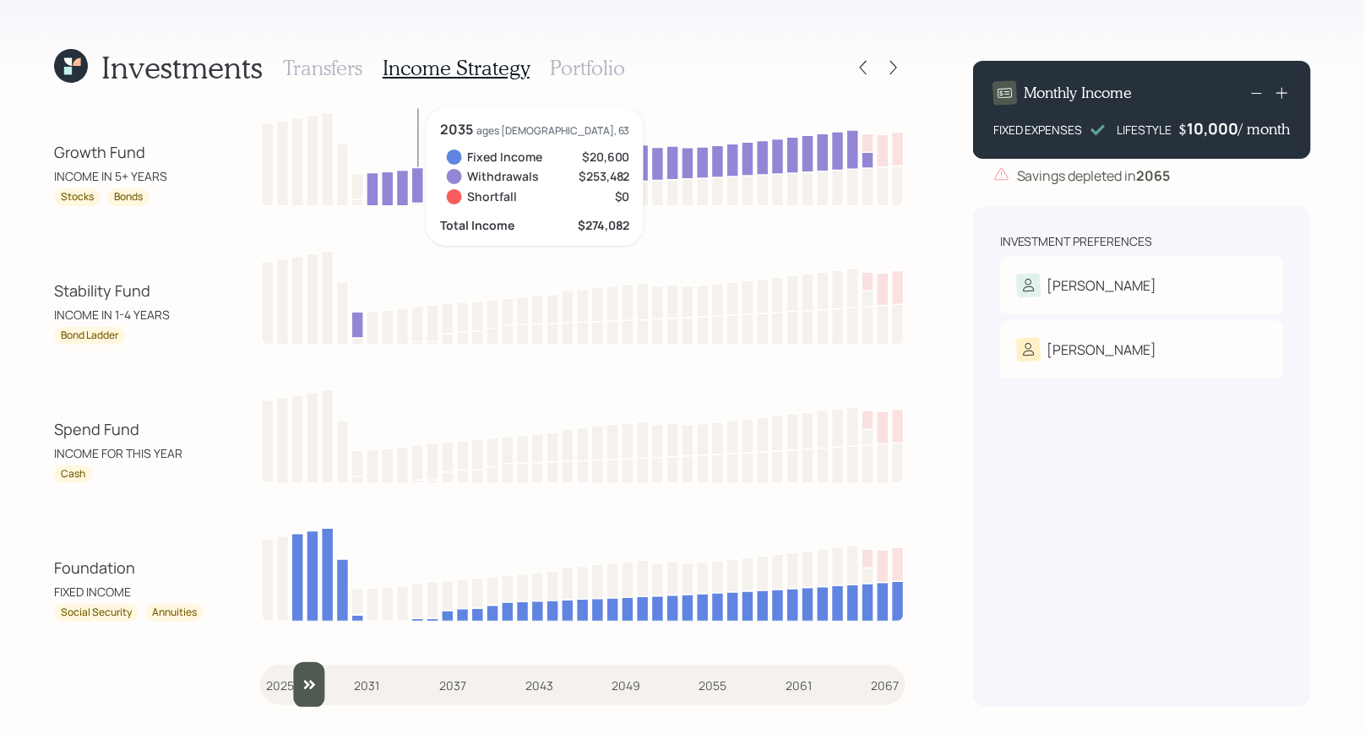
drag, startPoint x: 286, startPoint y: 679, endPoint x: 296, endPoint y: 678, distance: 10.2
click at [296, 678] on input "slider" at bounding box center [582, 685] width 645 height 46
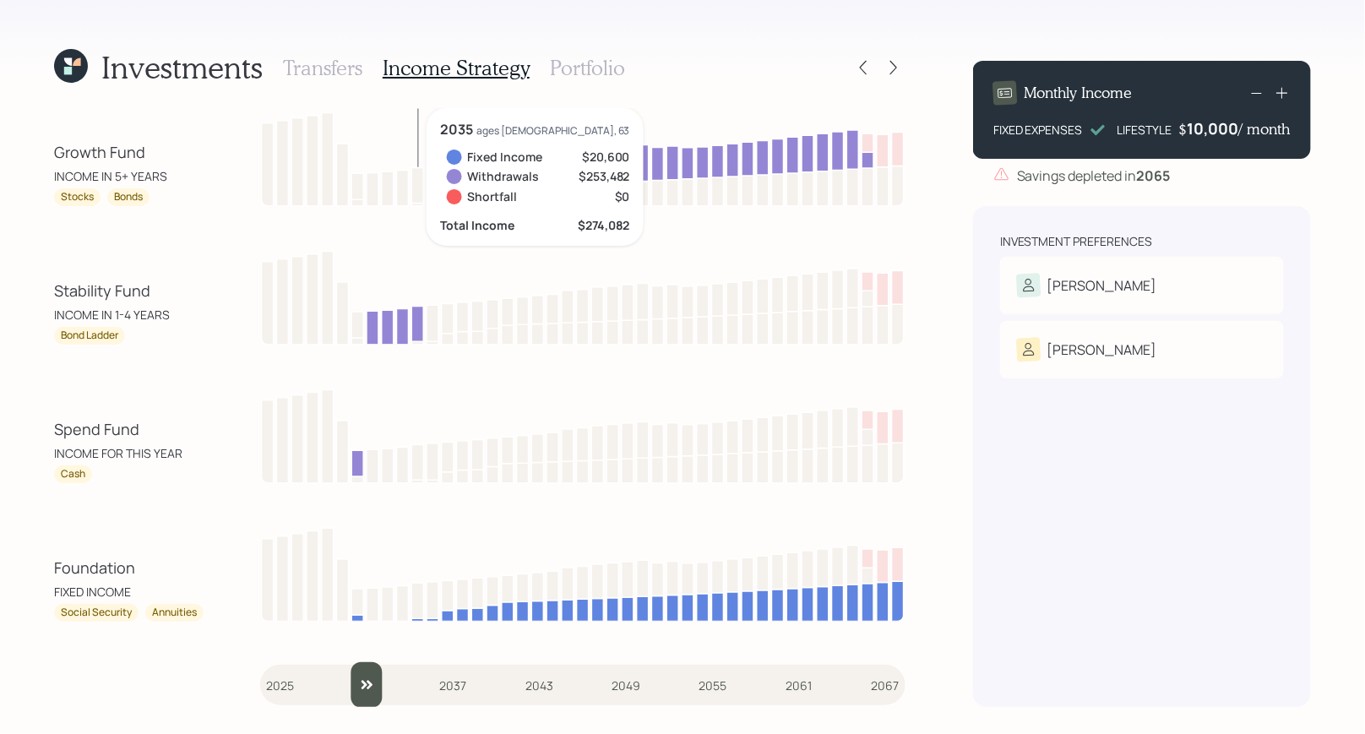
drag, startPoint x: 304, startPoint y: 688, endPoint x: 352, endPoint y: 687, distance: 48.2
click at [352, 687] on input "slider" at bounding box center [582, 685] width 645 height 46
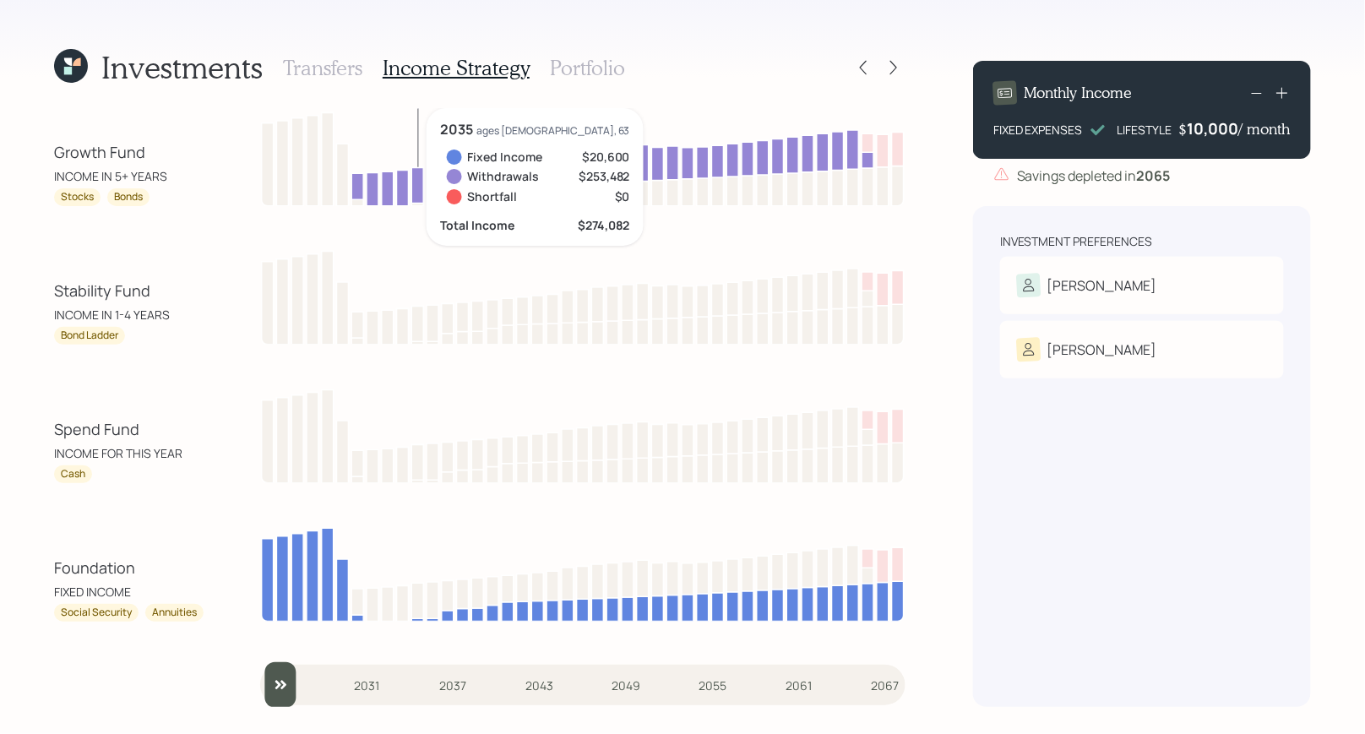
type input "2025"
drag, startPoint x: 355, startPoint y: 686, endPoint x: 255, endPoint y: 696, distance: 100.2
click at [255, 696] on div "Growth Fund INCOME IN 5+ YEARS Stocks Bonds 2035 ages [DEMOGRAPHIC_DATA], 63 Fi…" at bounding box center [479, 407] width 851 height 599
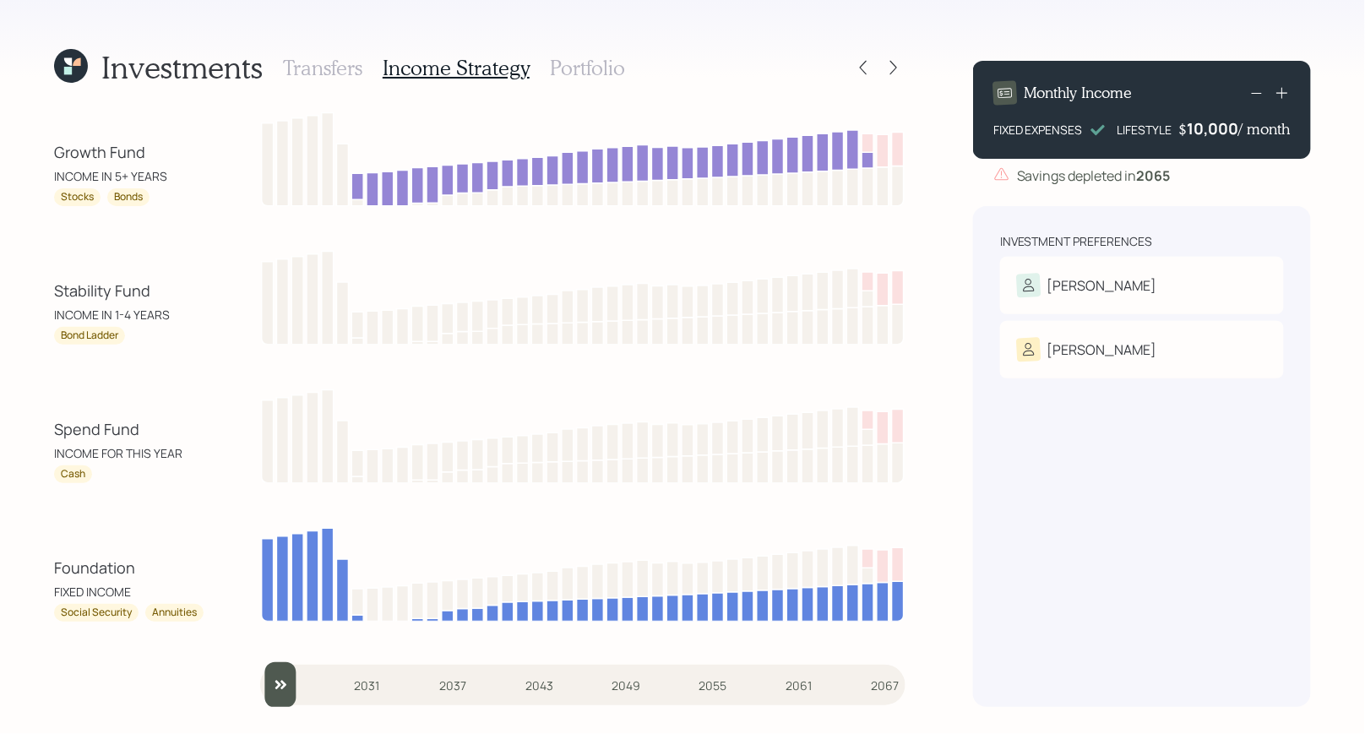
click at [575, 64] on h3 "Portfolio" at bounding box center [587, 68] width 75 height 24
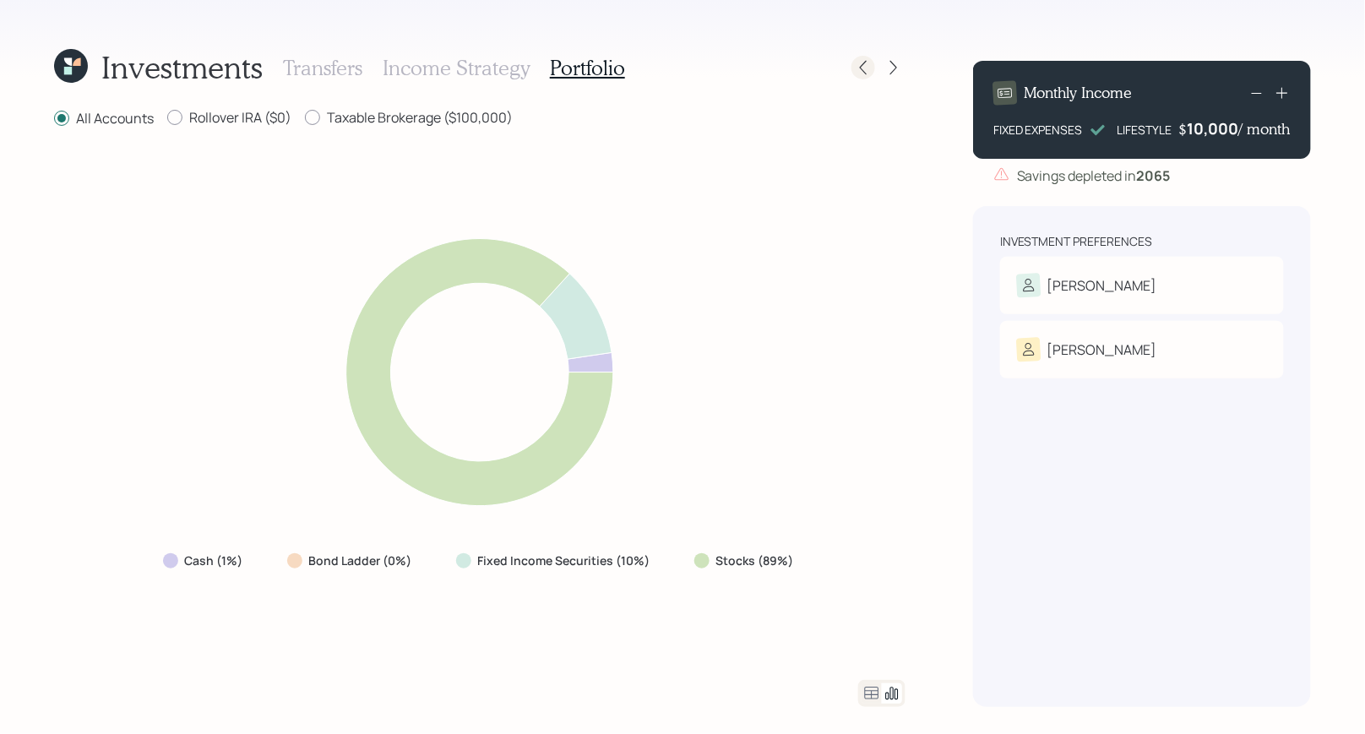
click at [867, 71] on icon at bounding box center [863, 67] width 17 height 17
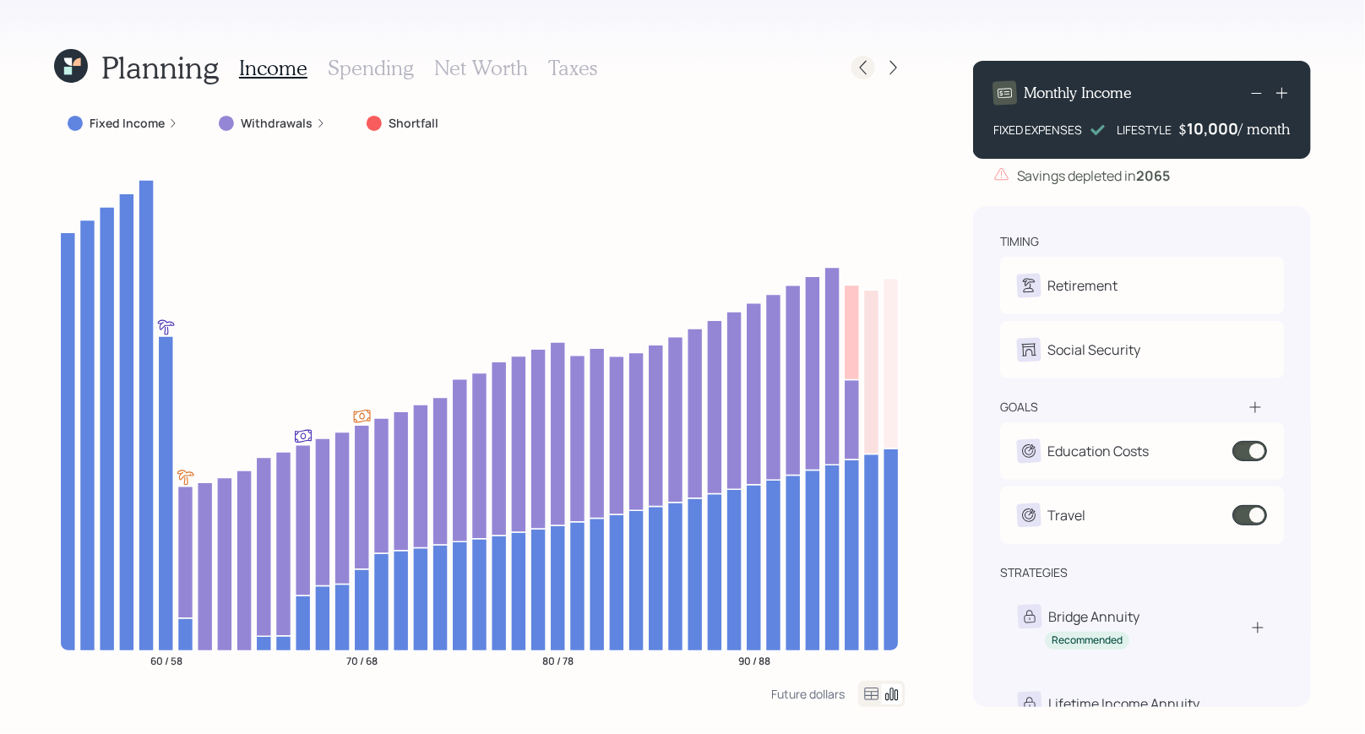
click at [865, 70] on icon at bounding box center [863, 67] width 17 height 17
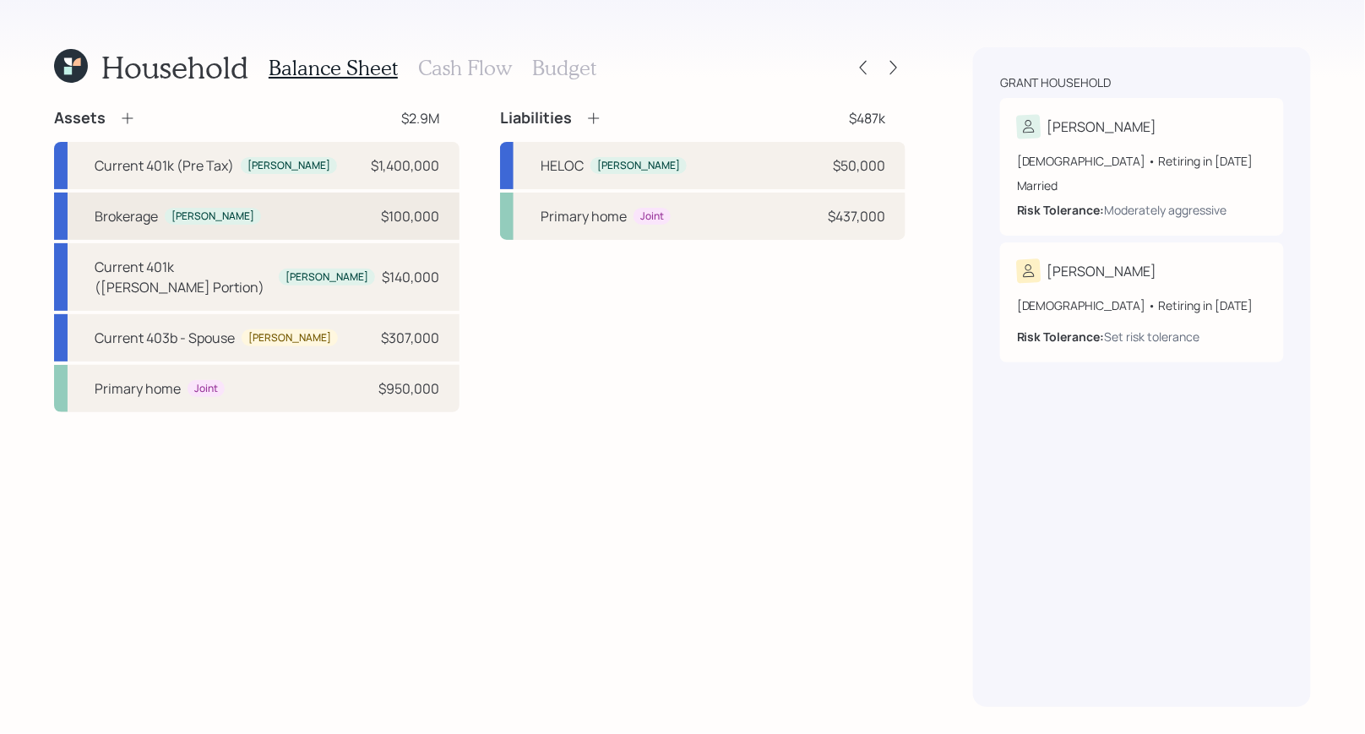
click at [213, 217] on div "Brokerage [PERSON_NAME] $100,000" at bounding box center [256, 216] width 405 height 47
select select "taxable"
select select "balanced"
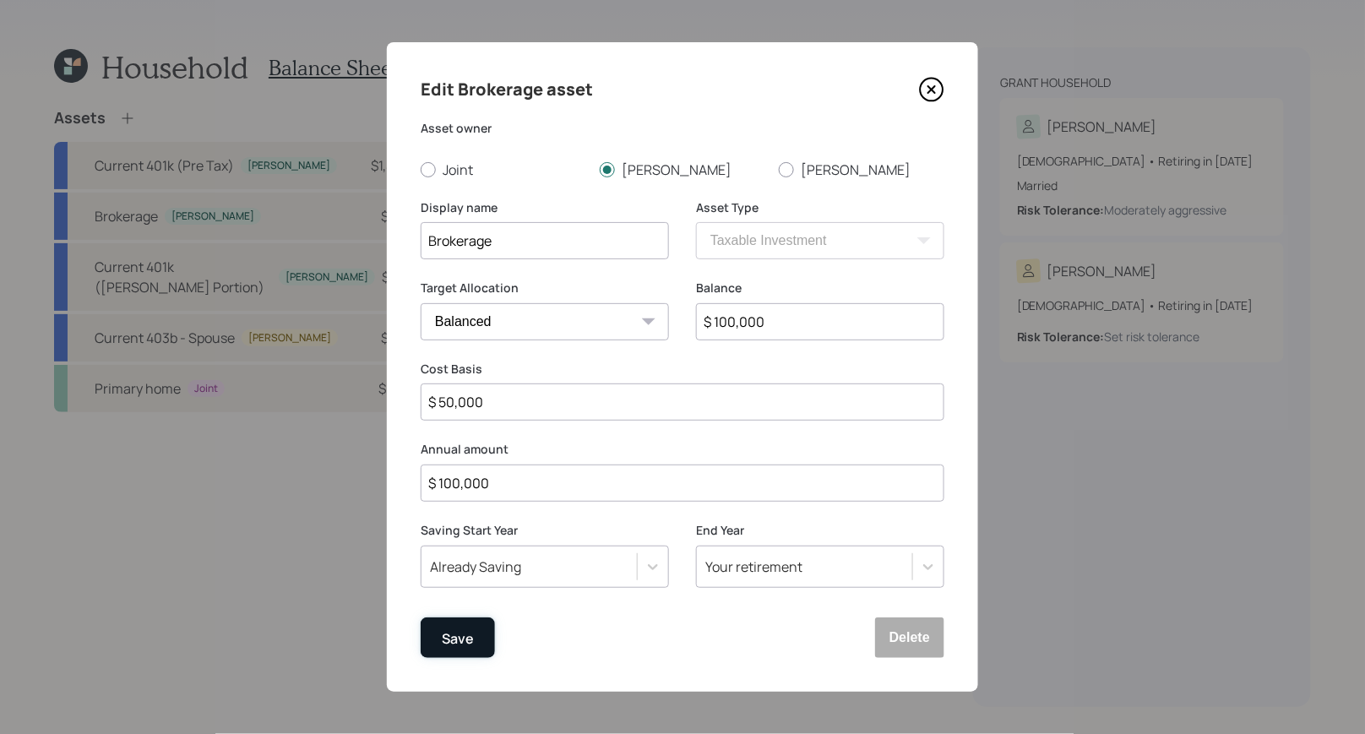
click at [449, 638] on div "Save" at bounding box center [458, 638] width 32 height 23
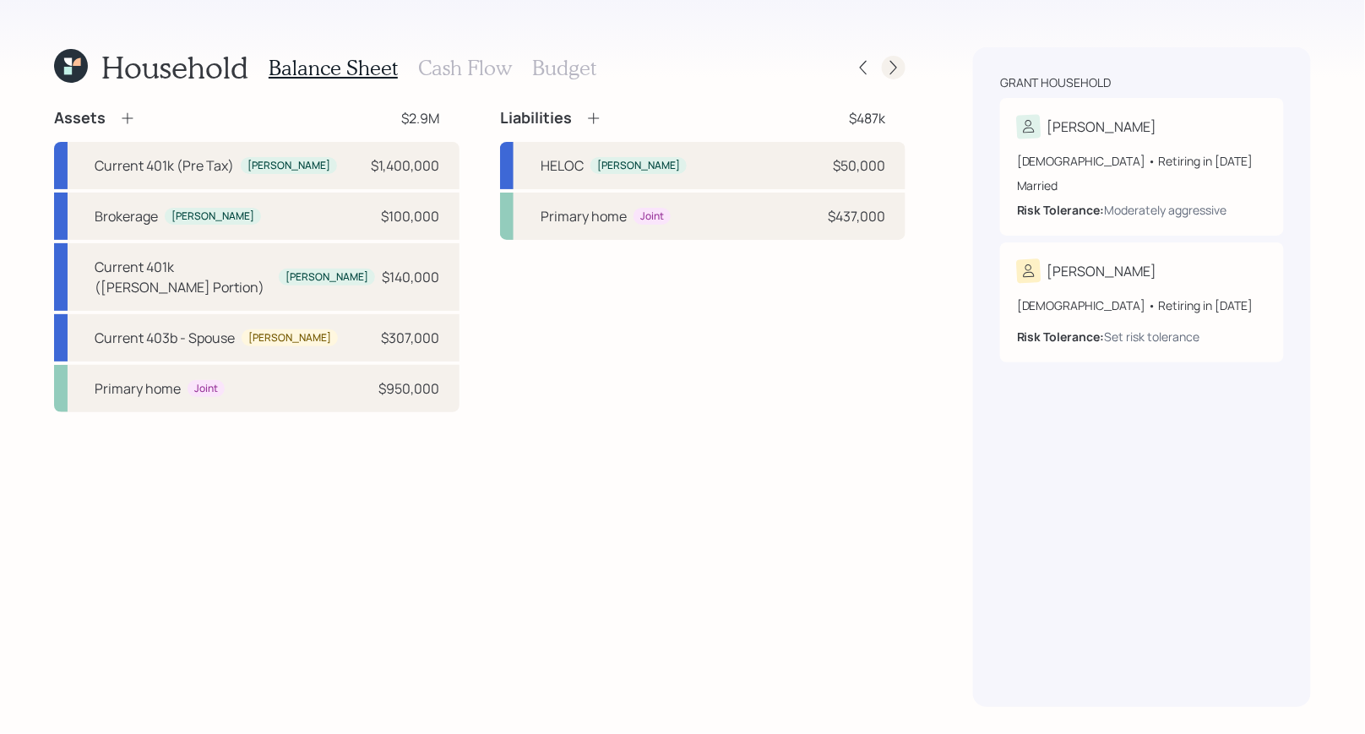
click at [901, 66] on icon at bounding box center [893, 67] width 17 height 17
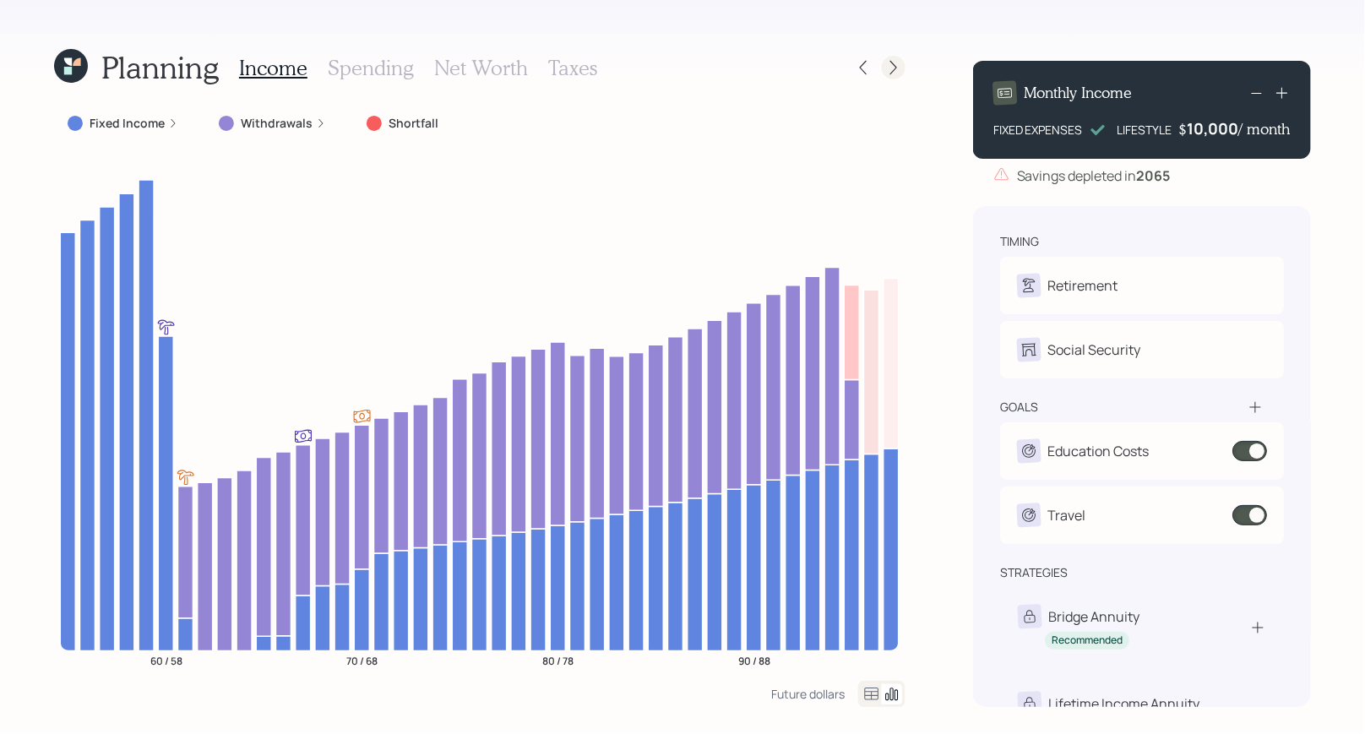
click at [894, 67] on icon at bounding box center [893, 67] width 17 height 17
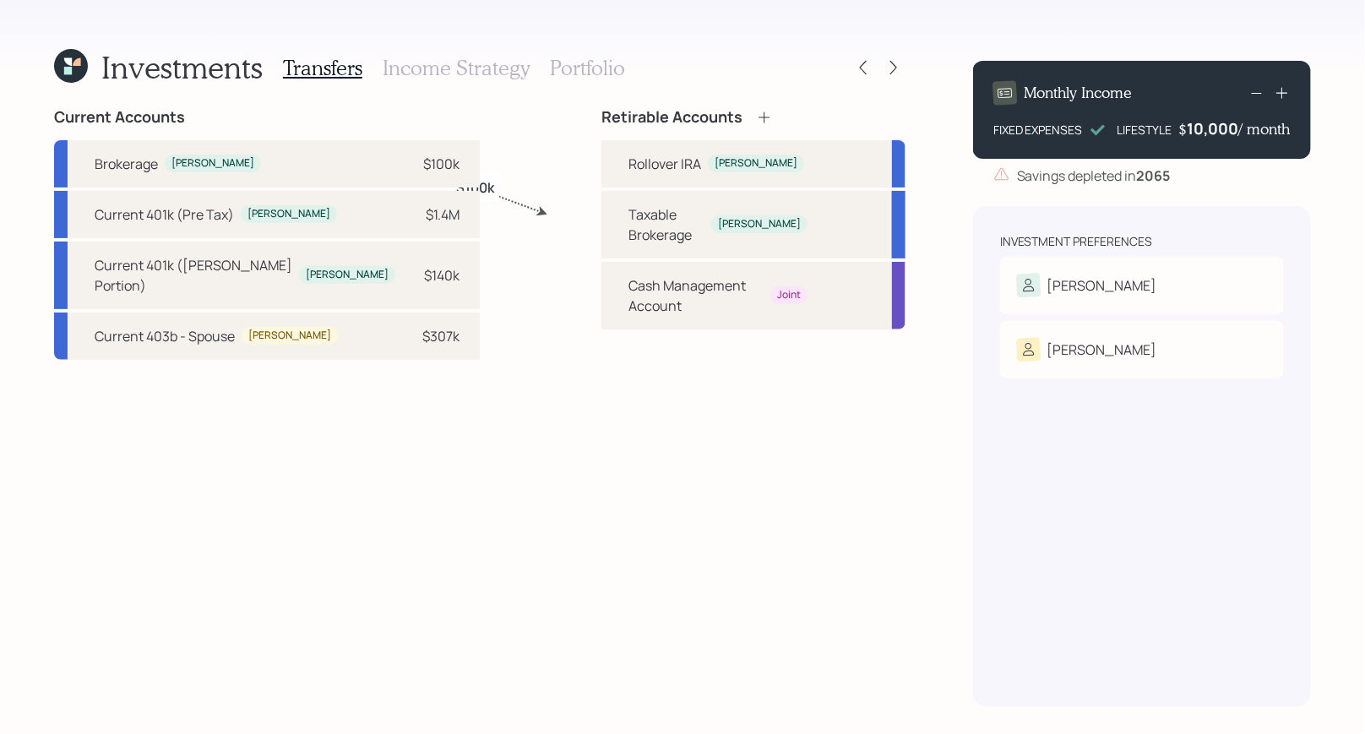
click at [584, 67] on h3 "Portfolio" at bounding box center [587, 68] width 75 height 24
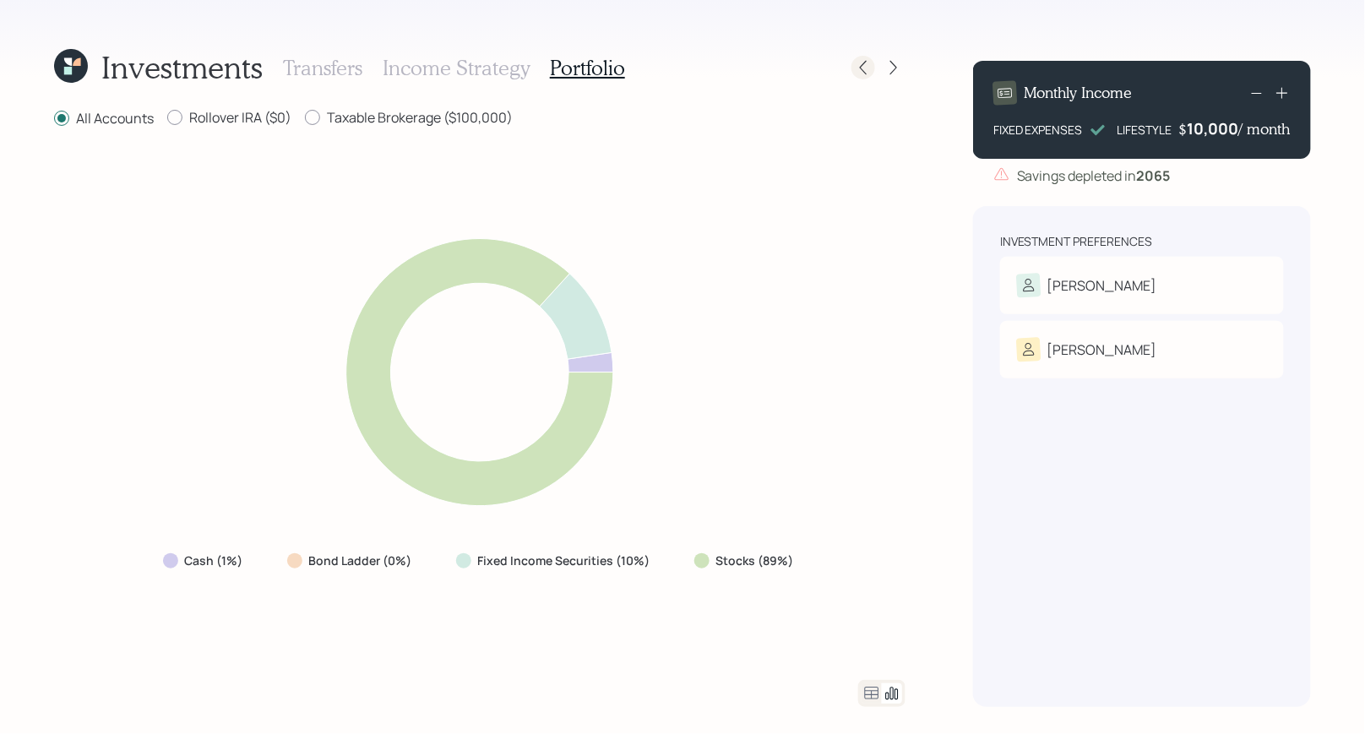
click at [863, 74] on icon at bounding box center [863, 67] width 17 height 17
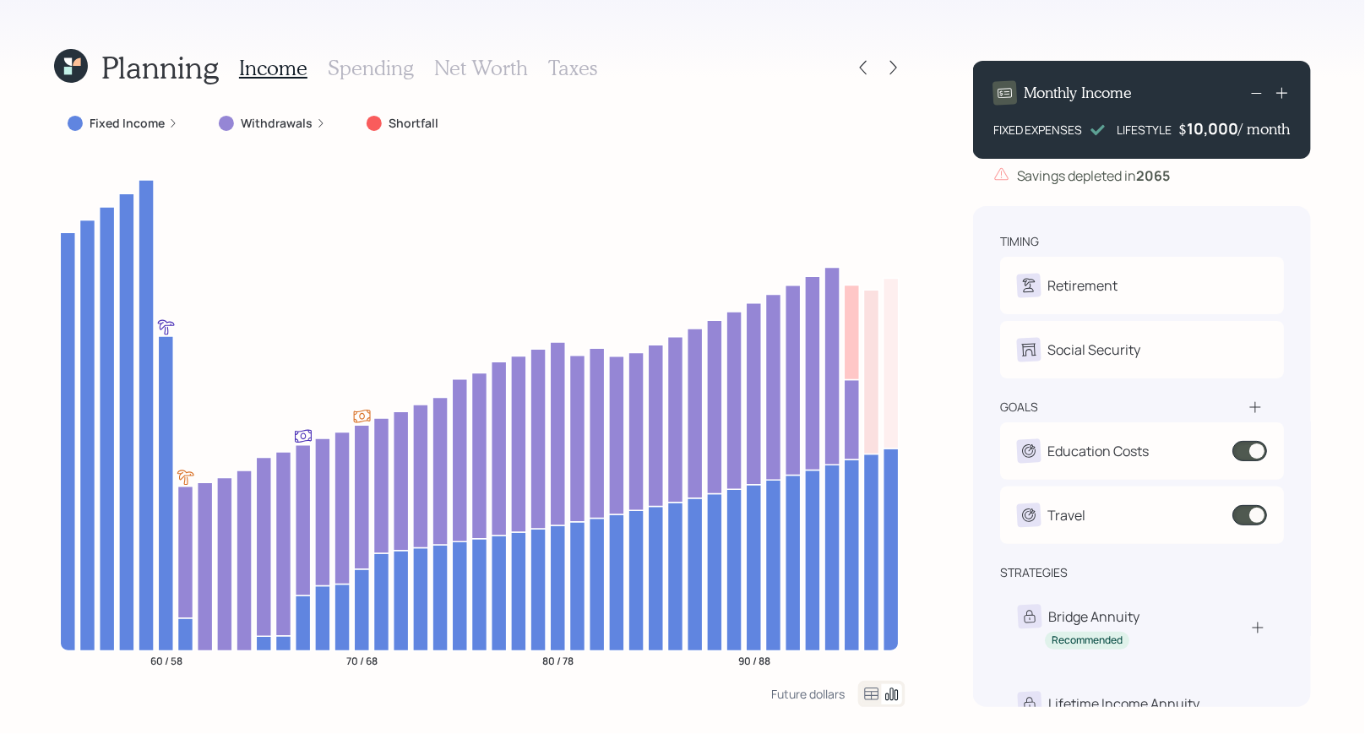
scroll to position [57, 0]
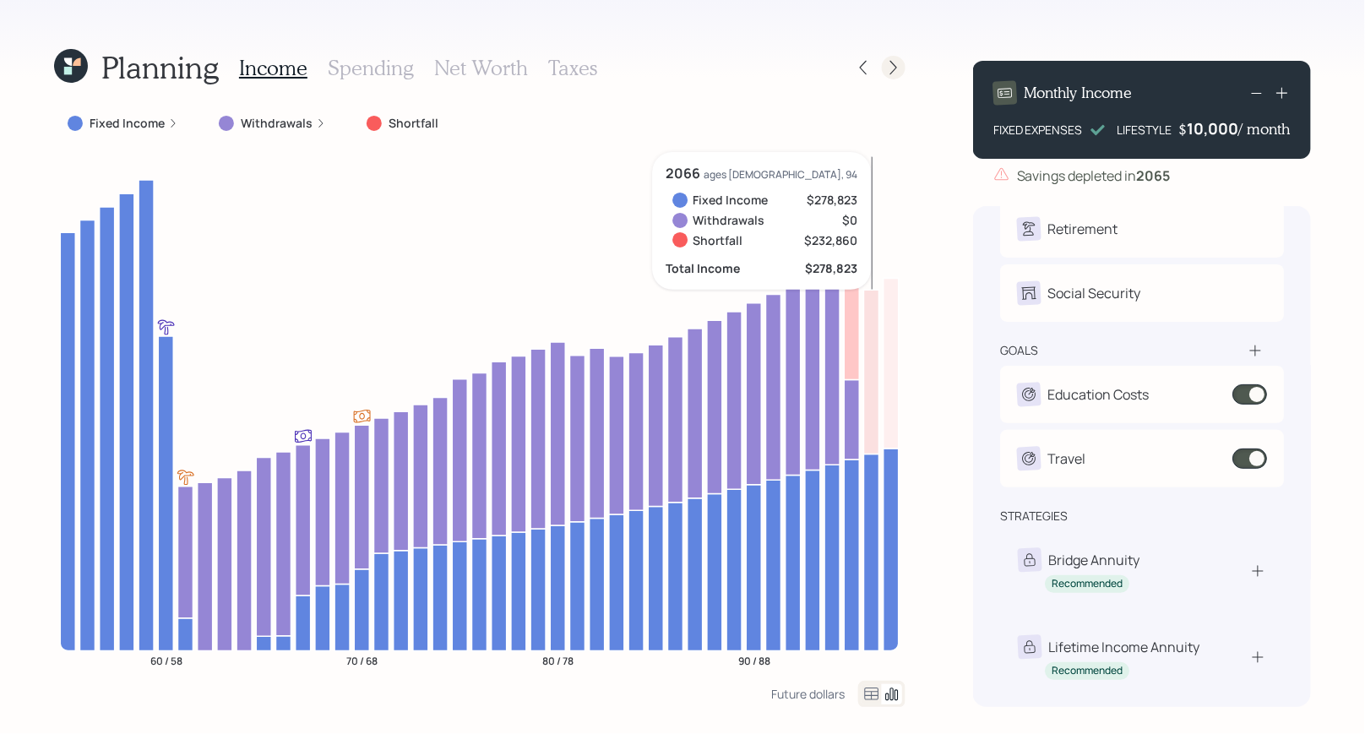
click at [893, 60] on icon at bounding box center [893, 67] width 17 height 17
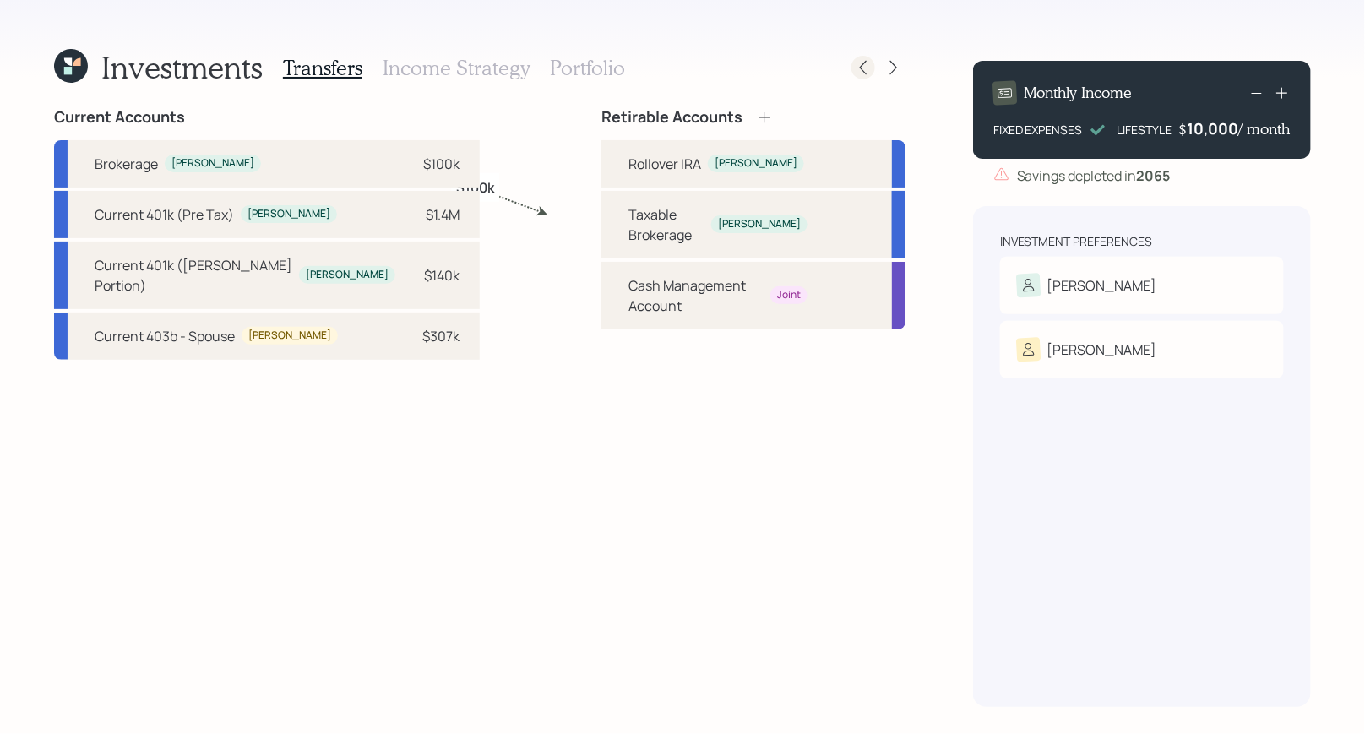
click at [866, 71] on icon at bounding box center [863, 67] width 17 height 17
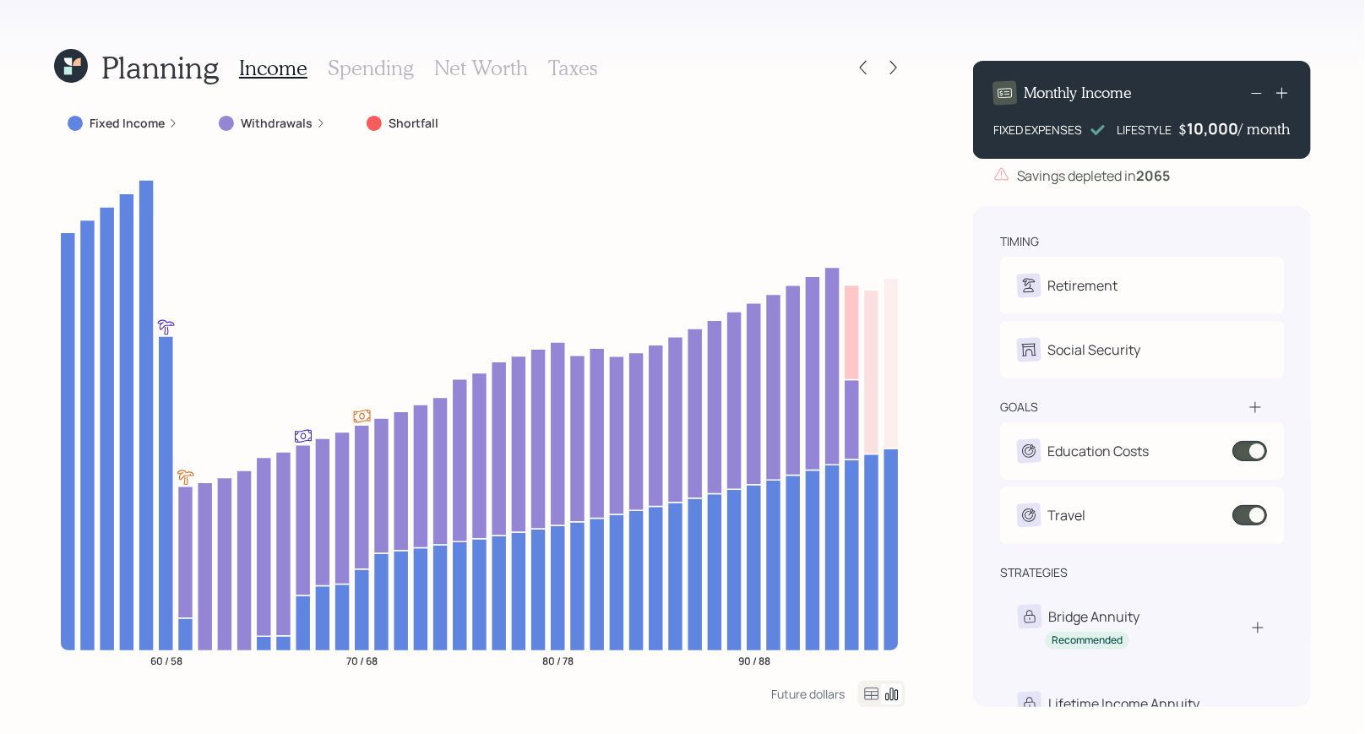
click at [574, 67] on h3 "Taxes" at bounding box center [572, 68] width 49 height 24
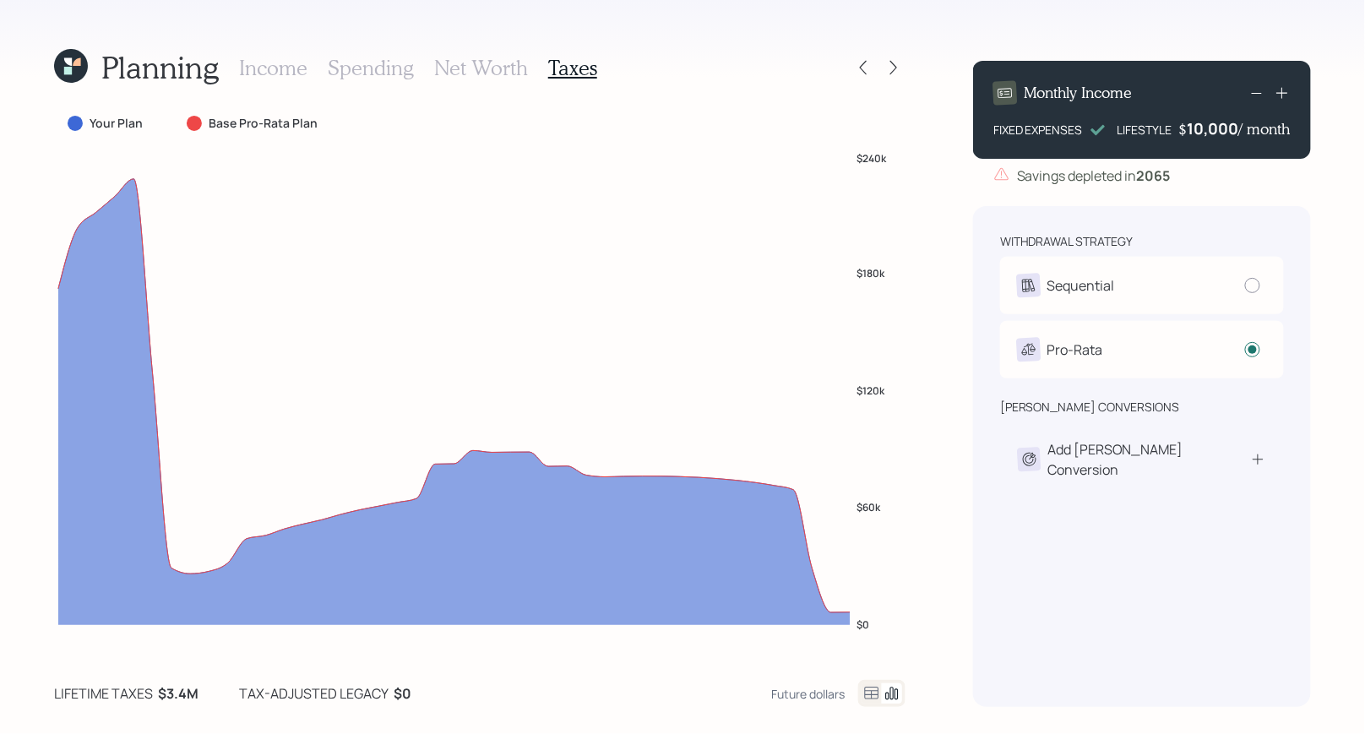
click at [79, 62] on icon at bounding box center [77, 62] width 8 height 8
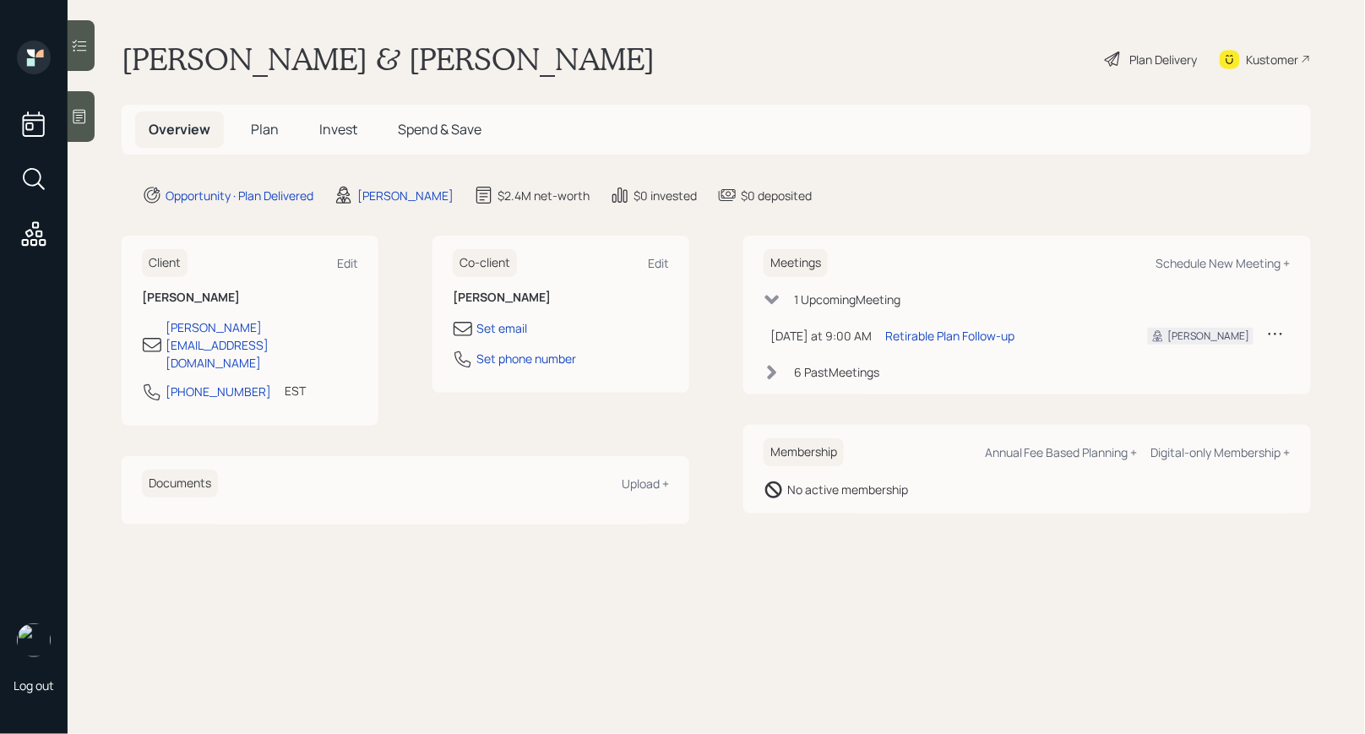
click at [1170, 57] on div "Plan Delivery" at bounding box center [1164, 60] width 68 height 18
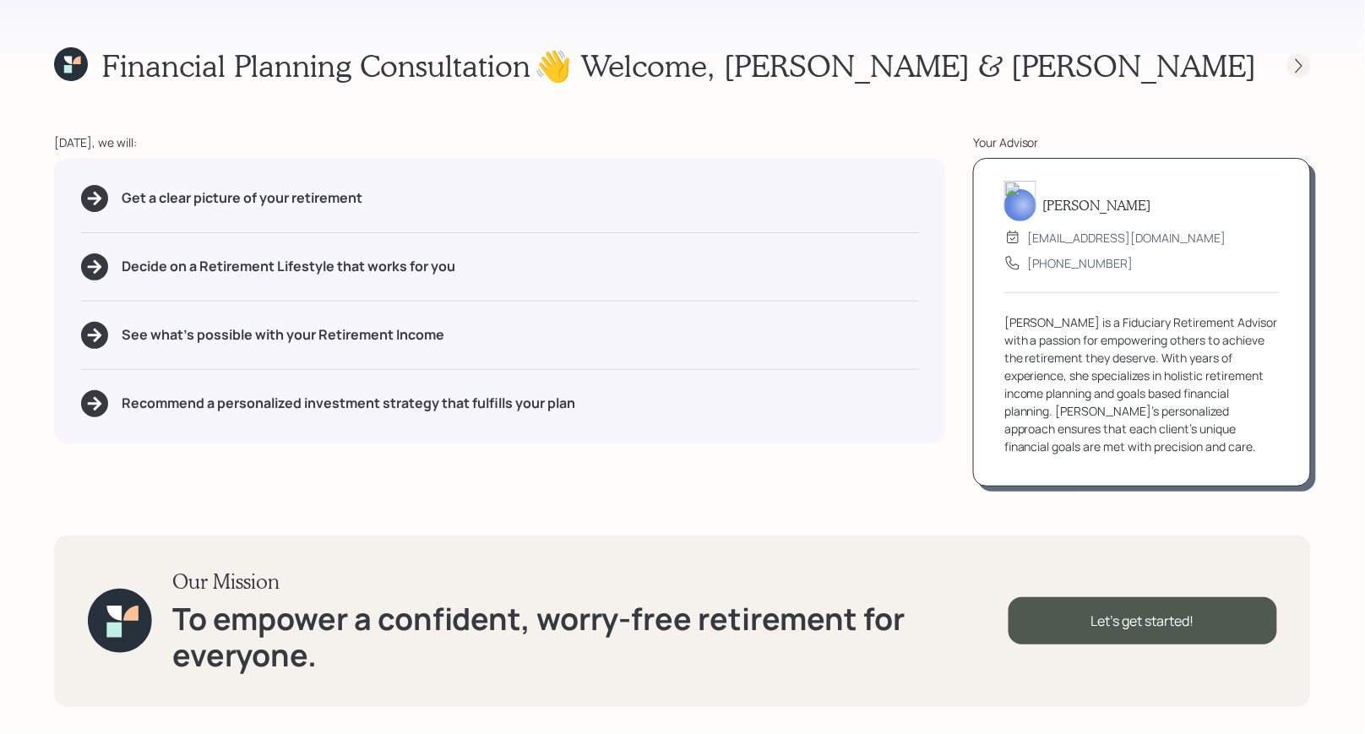
click at [1299, 70] on icon at bounding box center [1298, 65] width 17 height 17
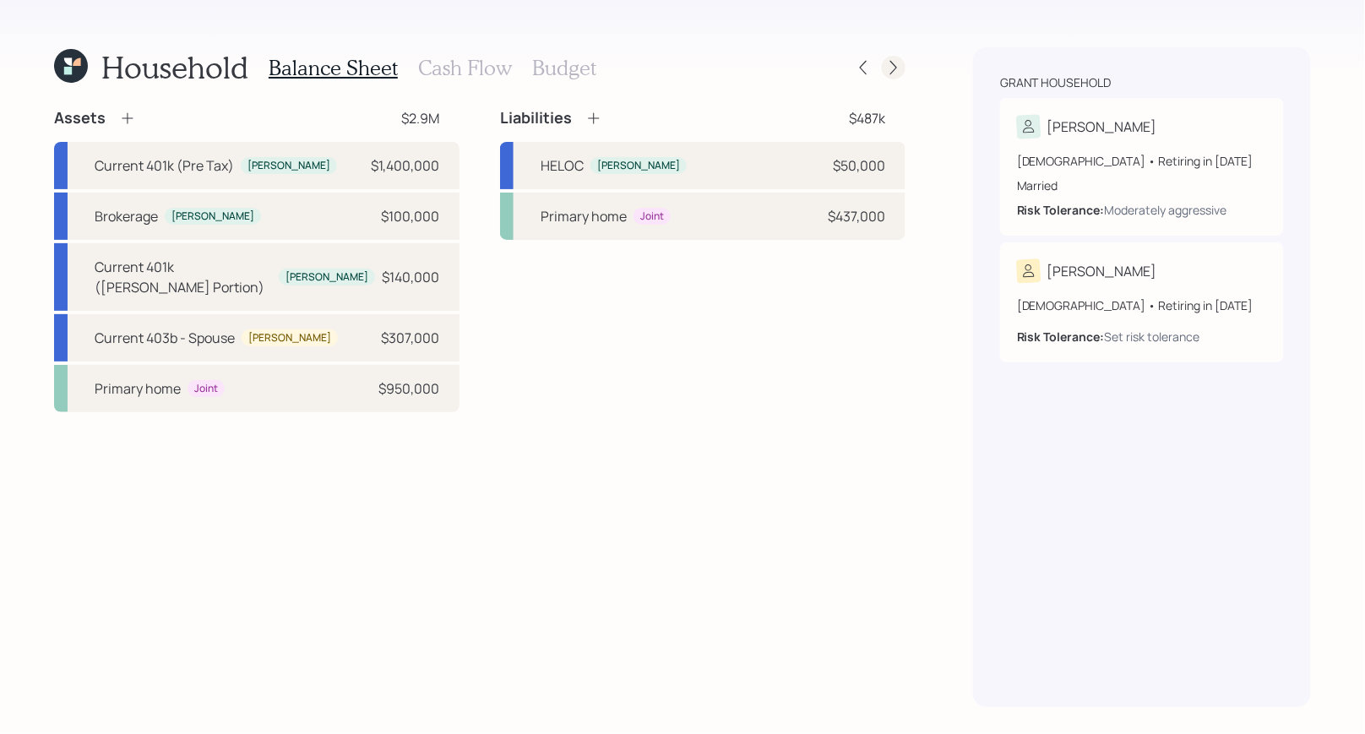
click at [893, 63] on icon at bounding box center [893, 68] width 7 height 14
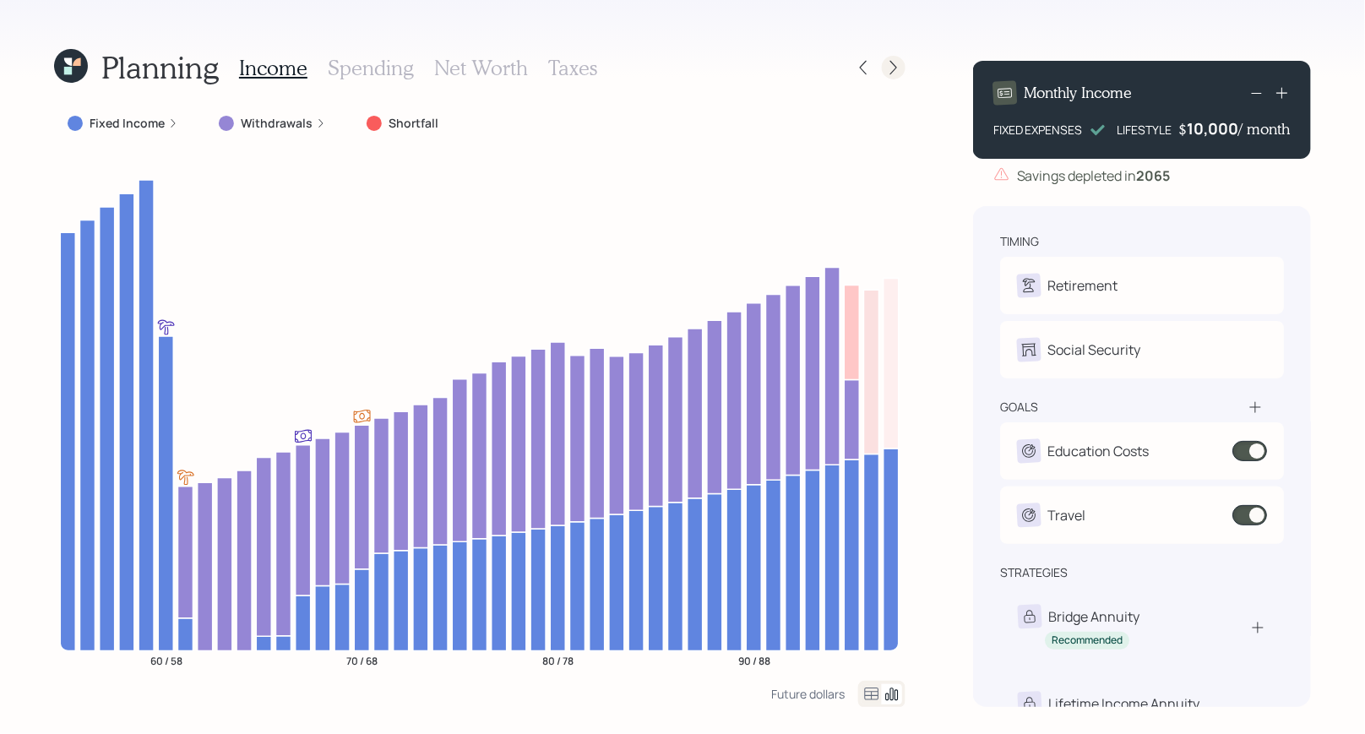
click at [890, 68] on icon at bounding box center [893, 67] width 17 height 17
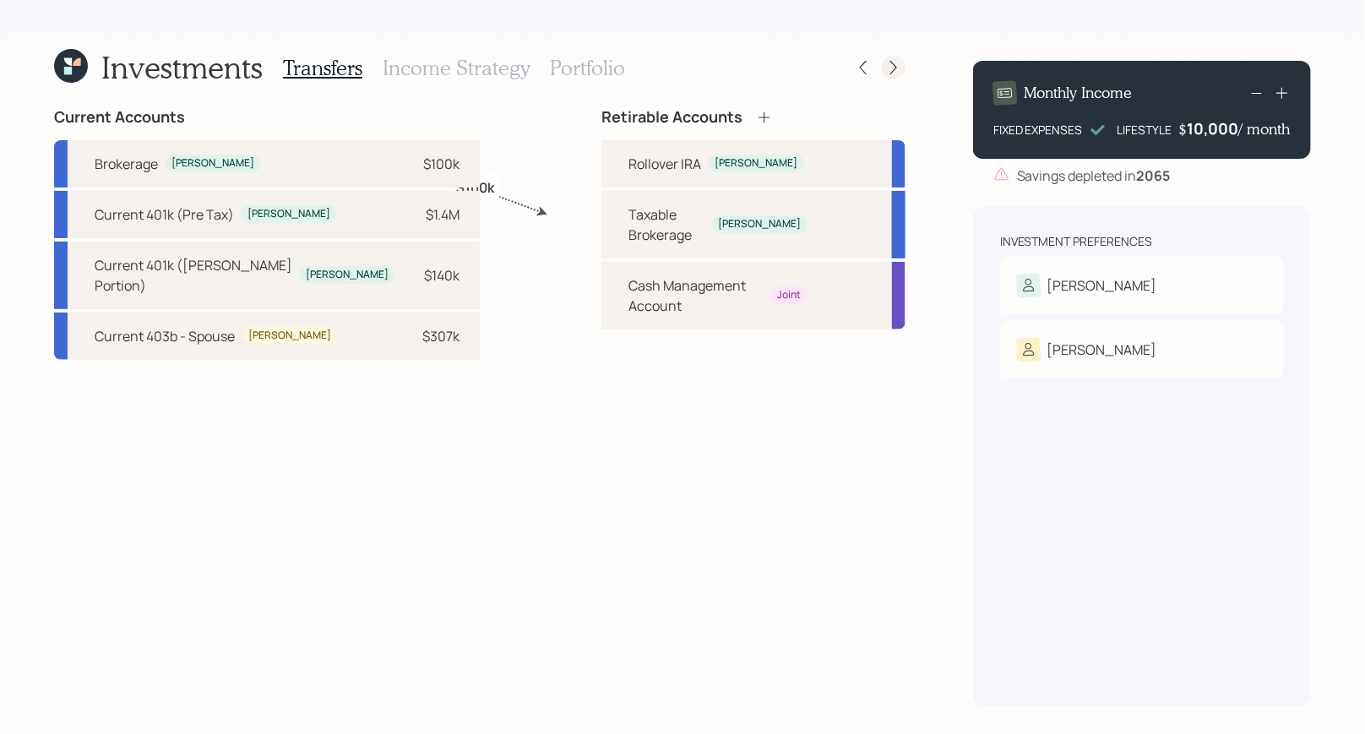
click at [898, 68] on icon at bounding box center [893, 67] width 17 height 17
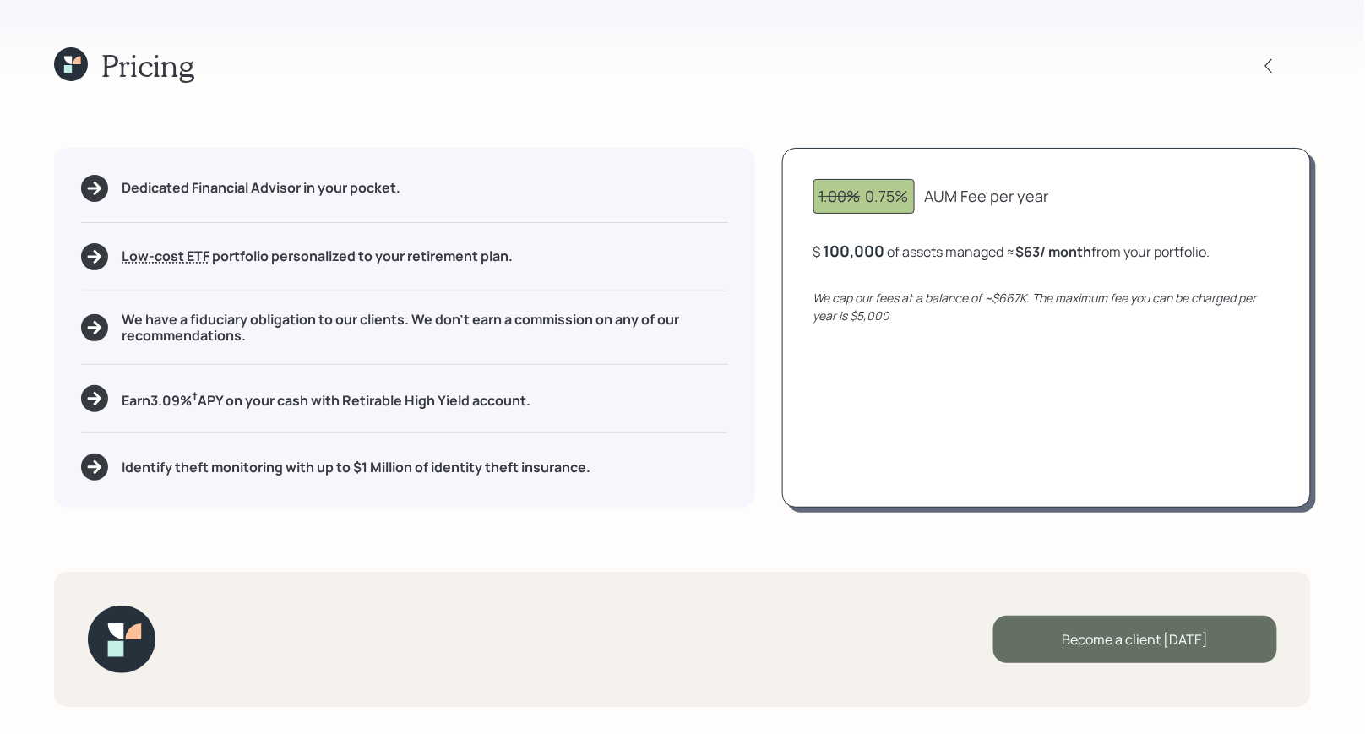
click at [1182, 637] on div "Become a client [DATE]" at bounding box center [1135, 639] width 284 height 47
click at [1104, 638] on div "Go to Altruist" at bounding box center [1135, 639] width 284 height 47
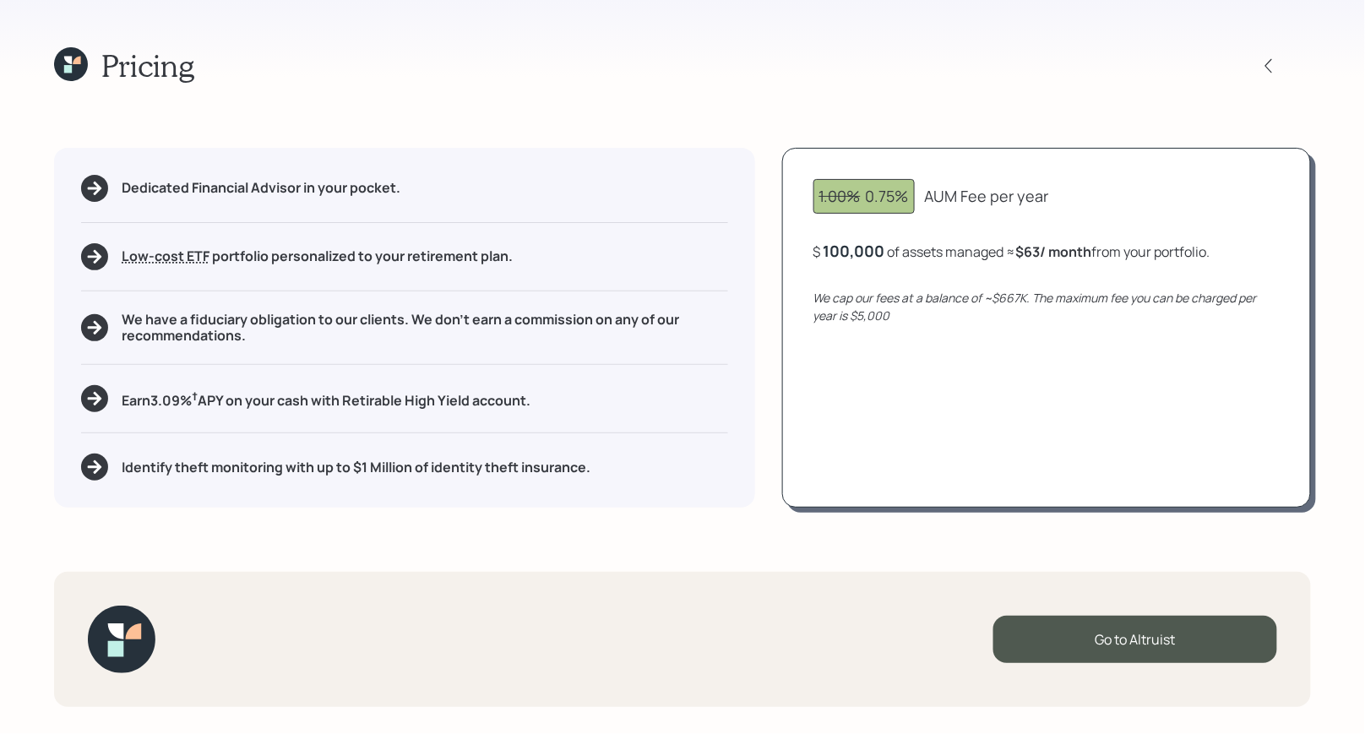
click at [74, 63] on icon at bounding box center [77, 61] width 8 height 8
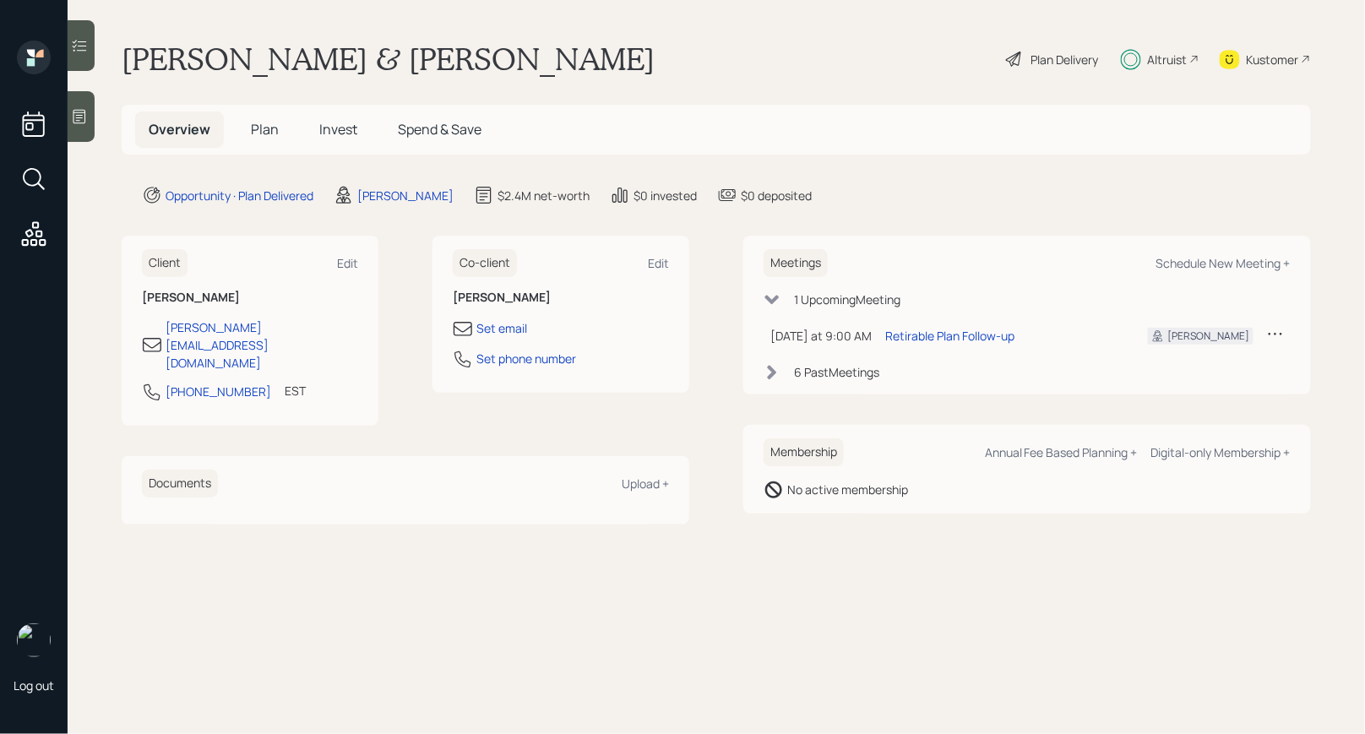
click at [332, 128] on span "Invest" at bounding box center [338, 129] width 38 height 19
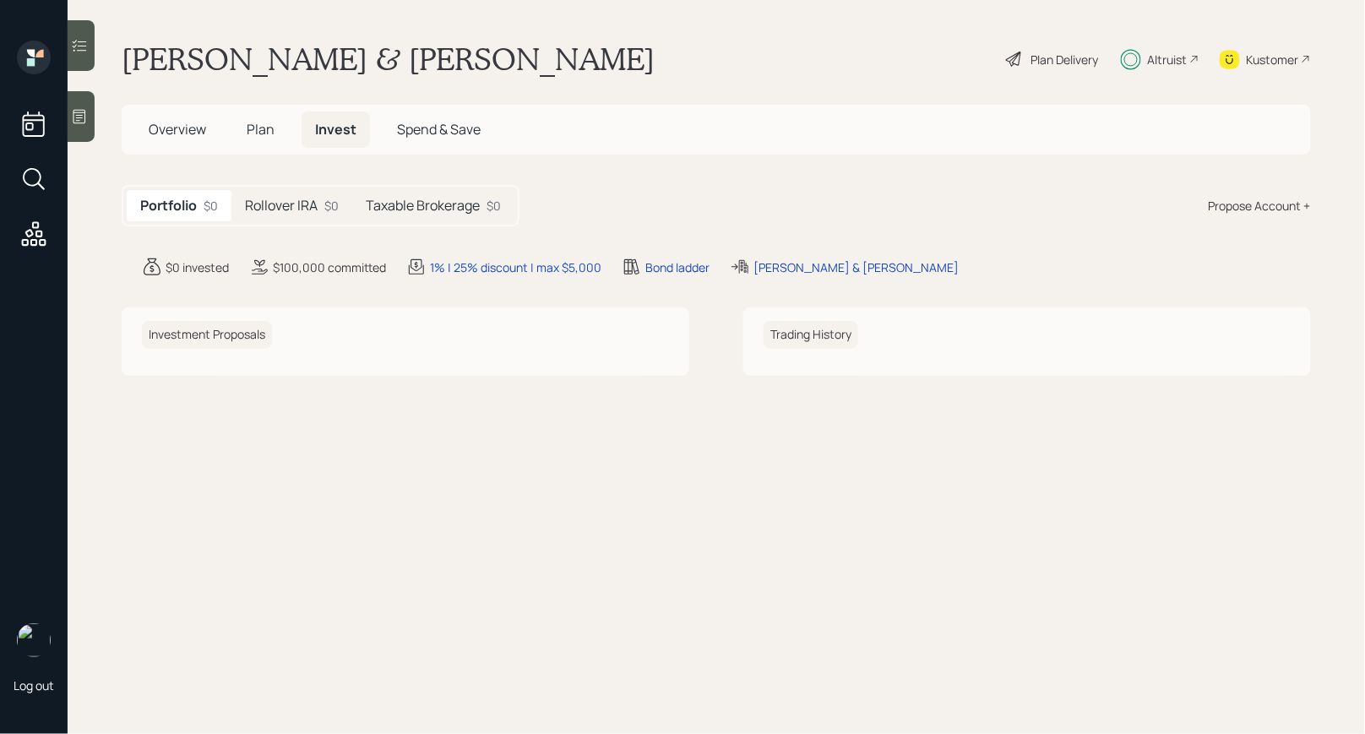
click at [604, 207] on div "Portfolio $0 Rollover IRA $0 Taxable Brokerage $0 Propose Account +" at bounding box center [716, 205] width 1189 height 41
click at [404, 209] on h5 "Taxable Brokerage" at bounding box center [423, 206] width 114 height 16
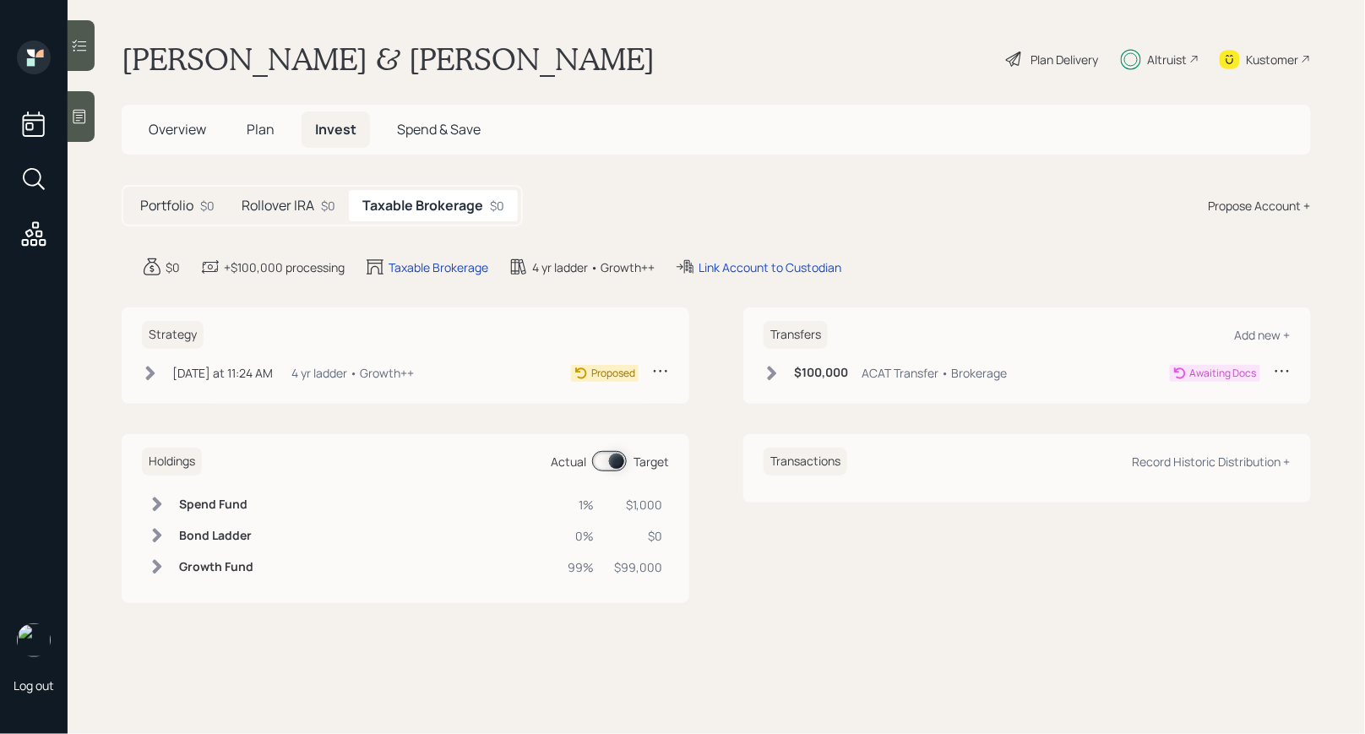
click at [277, 209] on h5 "Rollover IRA" at bounding box center [278, 206] width 73 height 16
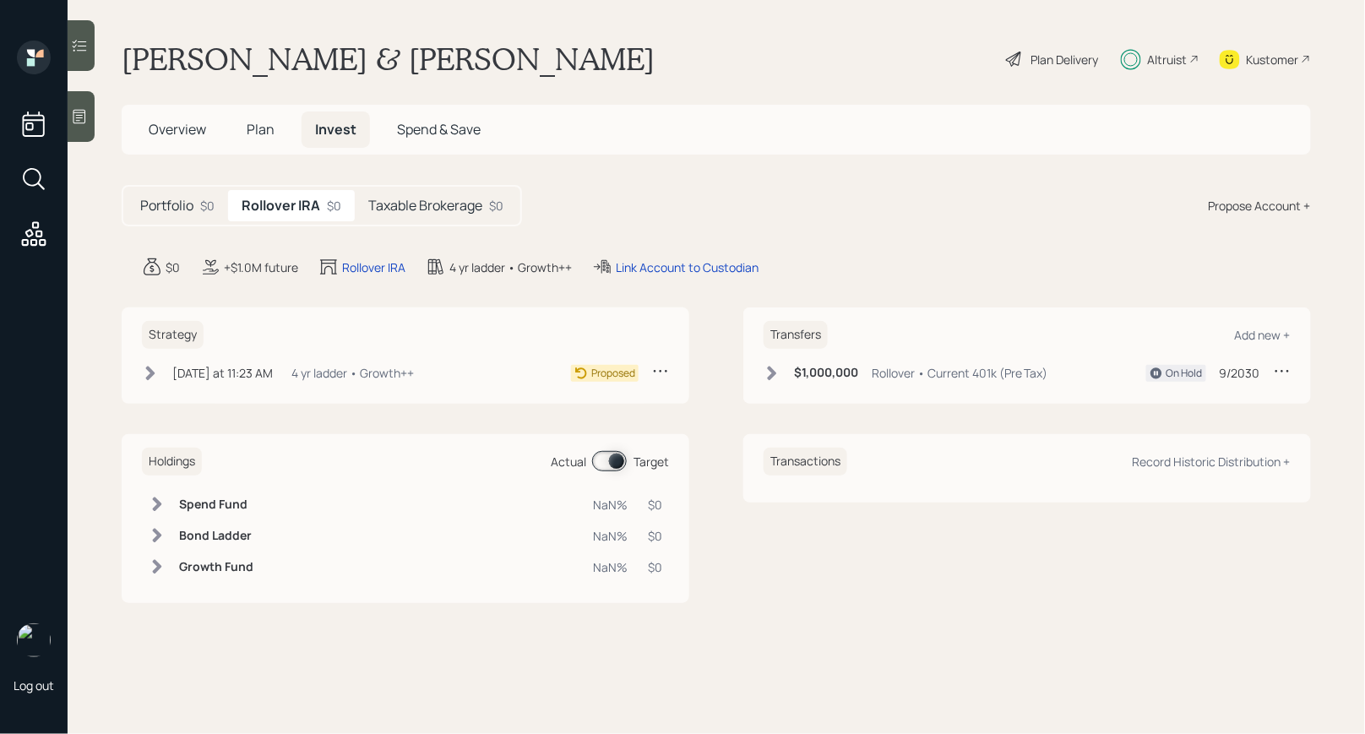
click at [220, 304] on main "[PERSON_NAME] & [PERSON_NAME] Plan Delivery Altruist Kustomer Overview Plan Inv…" at bounding box center [716, 367] width 1297 height 734
click at [174, 123] on span "Overview" at bounding box center [177, 129] width 57 height 19
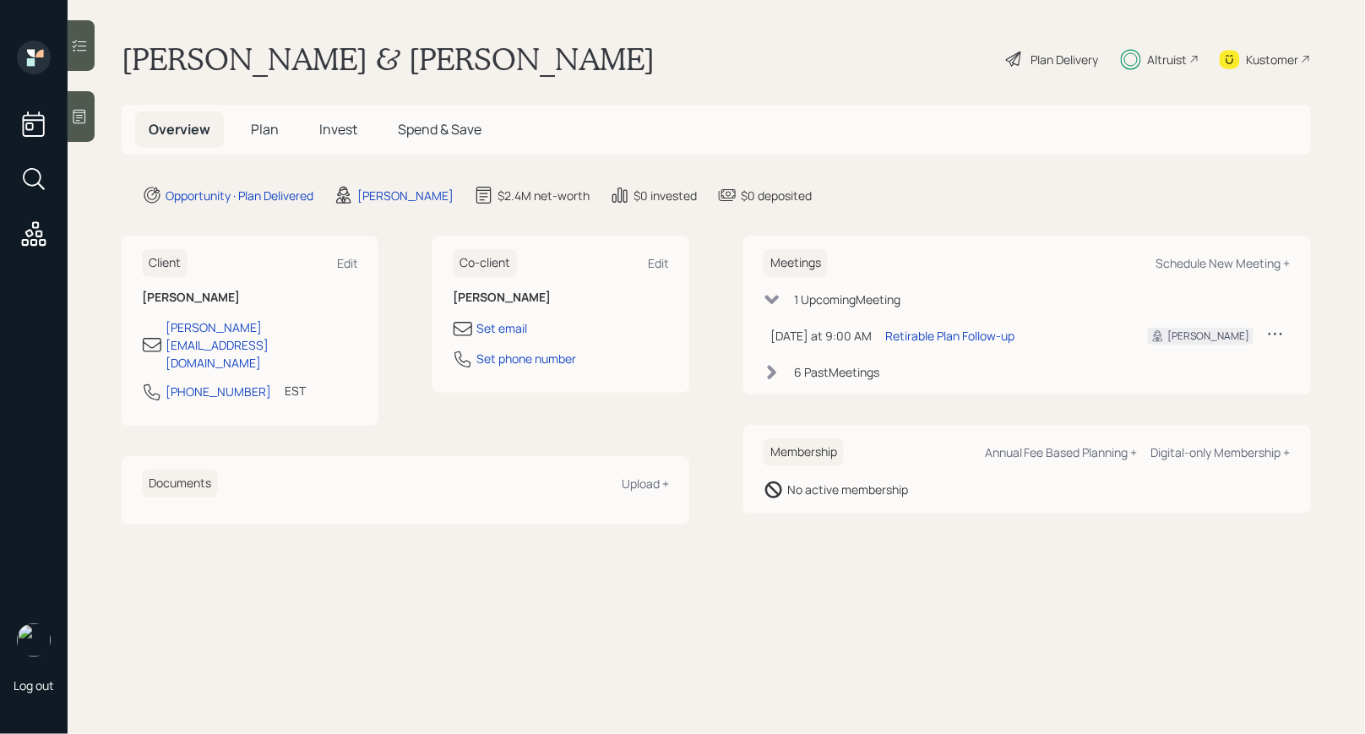
click at [1091, 267] on div "Meetings Schedule New Meeting +" at bounding box center [1026, 263] width 527 height 28
click at [1219, 263] on div "Schedule New Meeting +" at bounding box center [1223, 263] width 134 height 16
select select "8b79112e-3cfb-44f9-89e7-15267fe946c1"
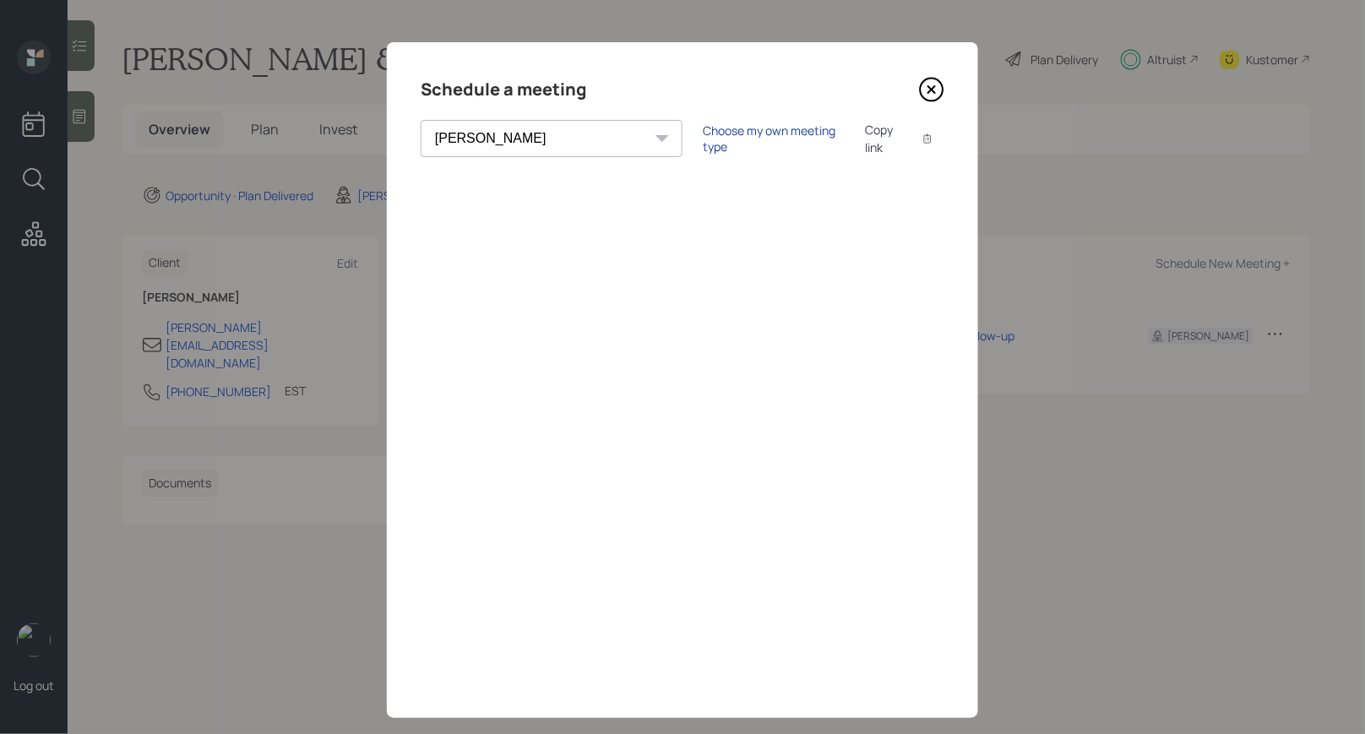
click at [703, 138] on div "Choose my own meeting type" at bounding box center [774, 138] width 142 height 32
click at [934, 90] on icon at bounding box center [931, 89] width 25 height 25
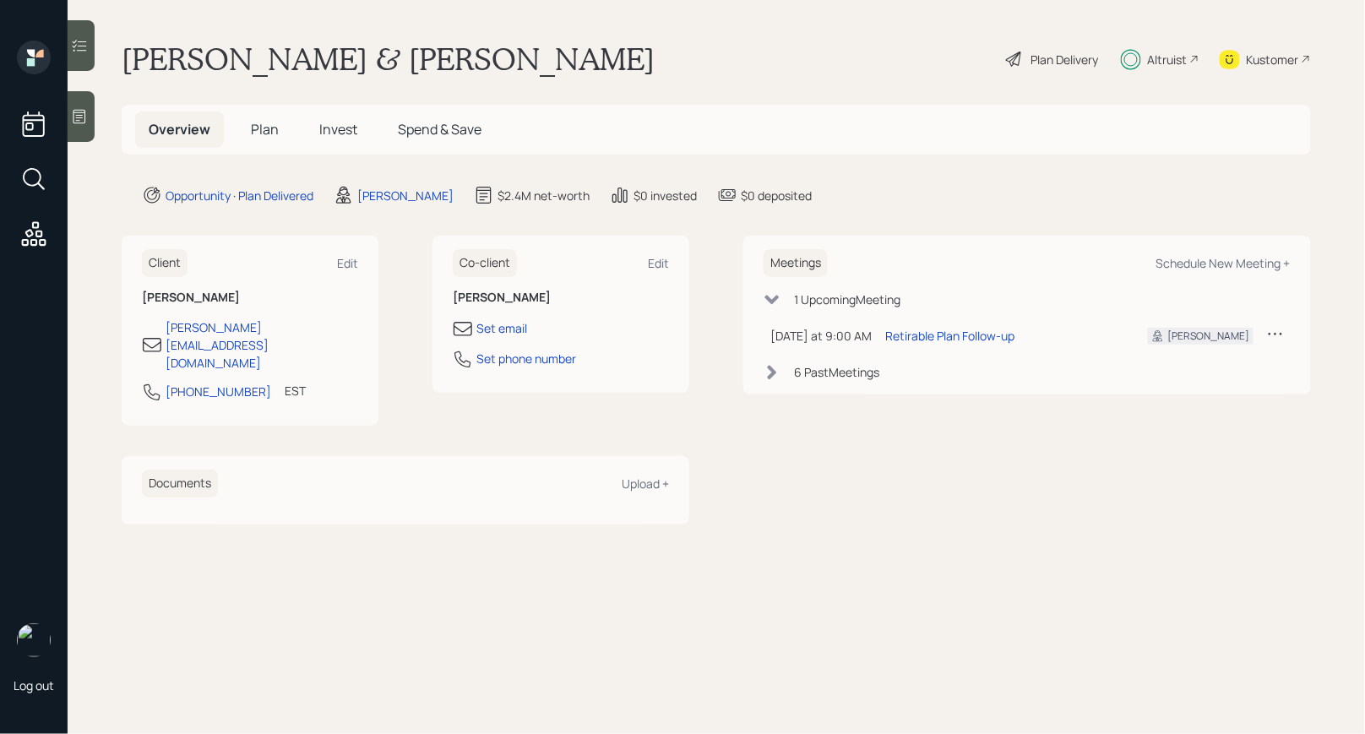
click at [337, 128] on span "Invest" at bounding box center [338, 129] width 38 height 19
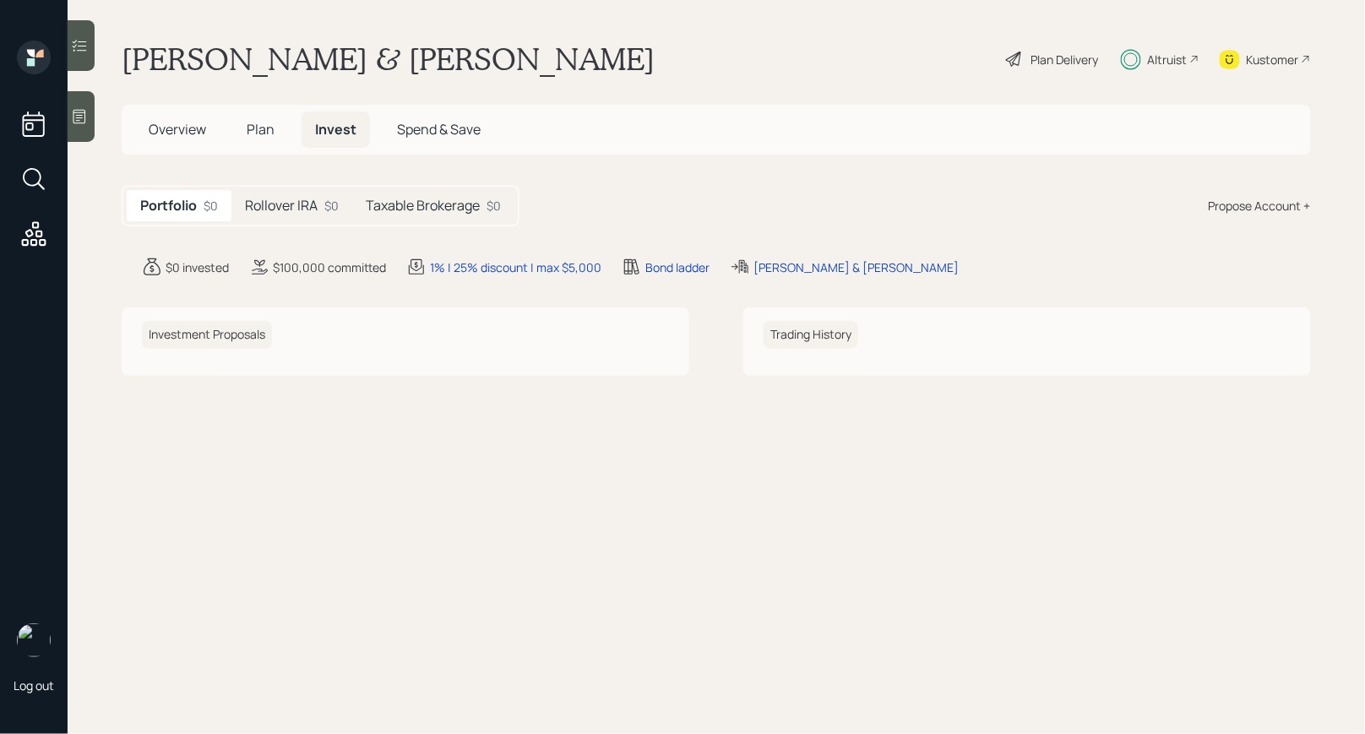
click at [442, 213] on h5 "Taxable Brokerage" at bounding box center [423, 206] width 114 height 16
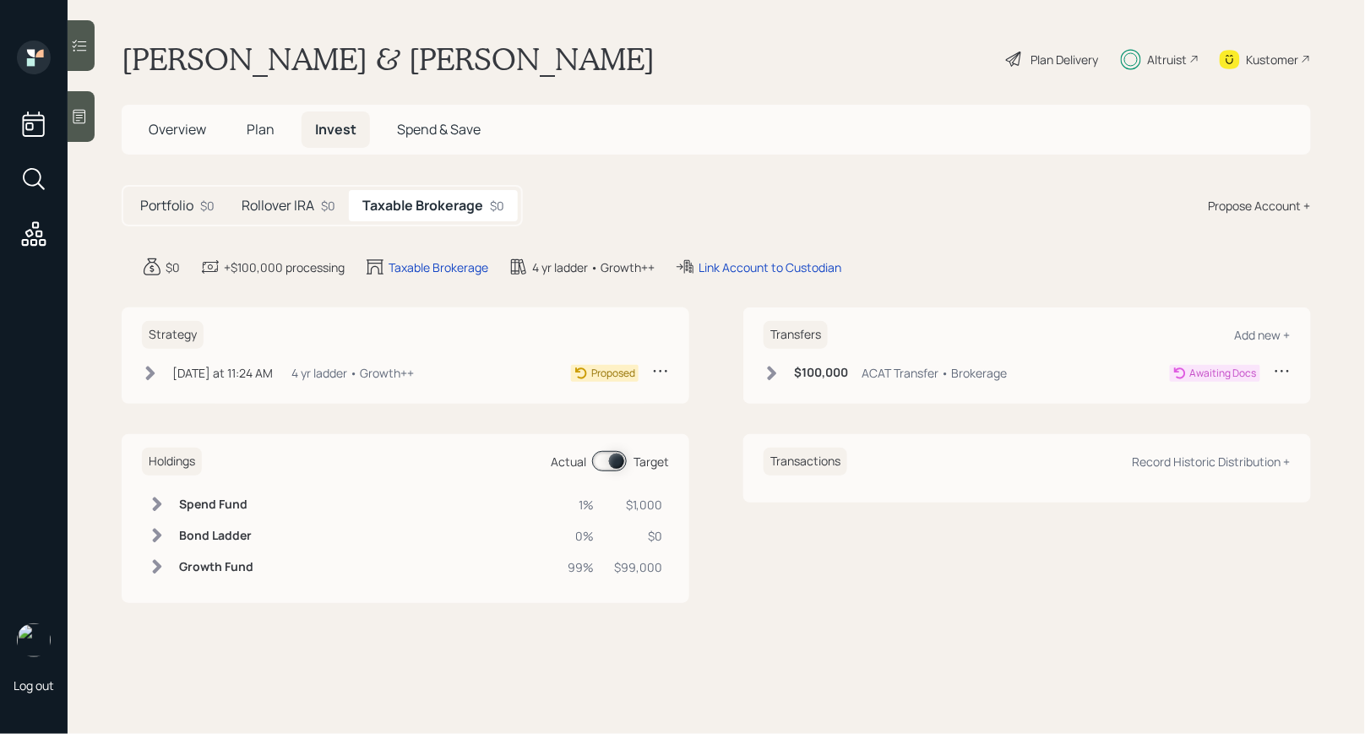
click at [767, 368] on icon at bounding box center [771, 373] width 17 height 17
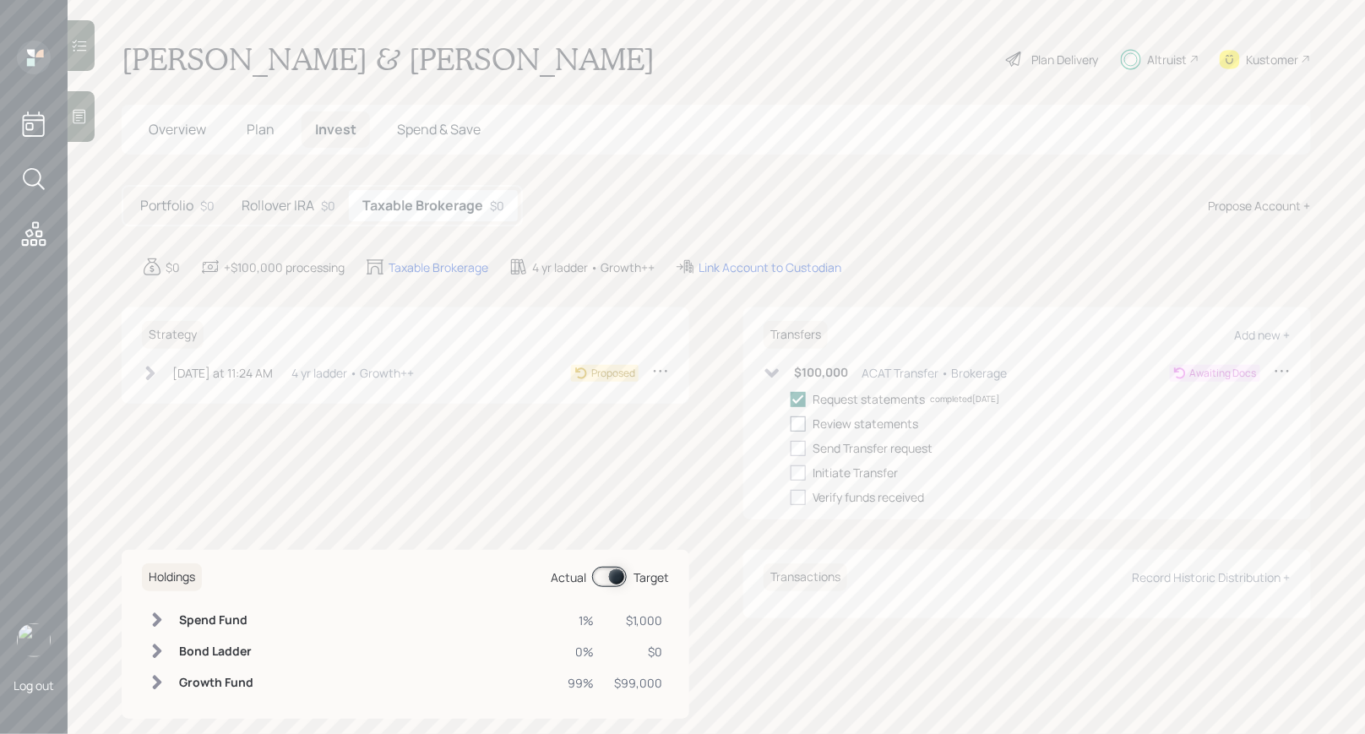
click at [798, 421] on div at bounding box center [797, 423] width 15 height 15
click at [790, 423] on input "checkbox" at bounding box center [790, 423] width 1 height 1
checkbox input "true"
click at [797, 447] on div at bounding box center [797, 448] width 15 height 15
click at [790, 448] on input "checkbox" at bounding box center [790, 448] width 1 height 1
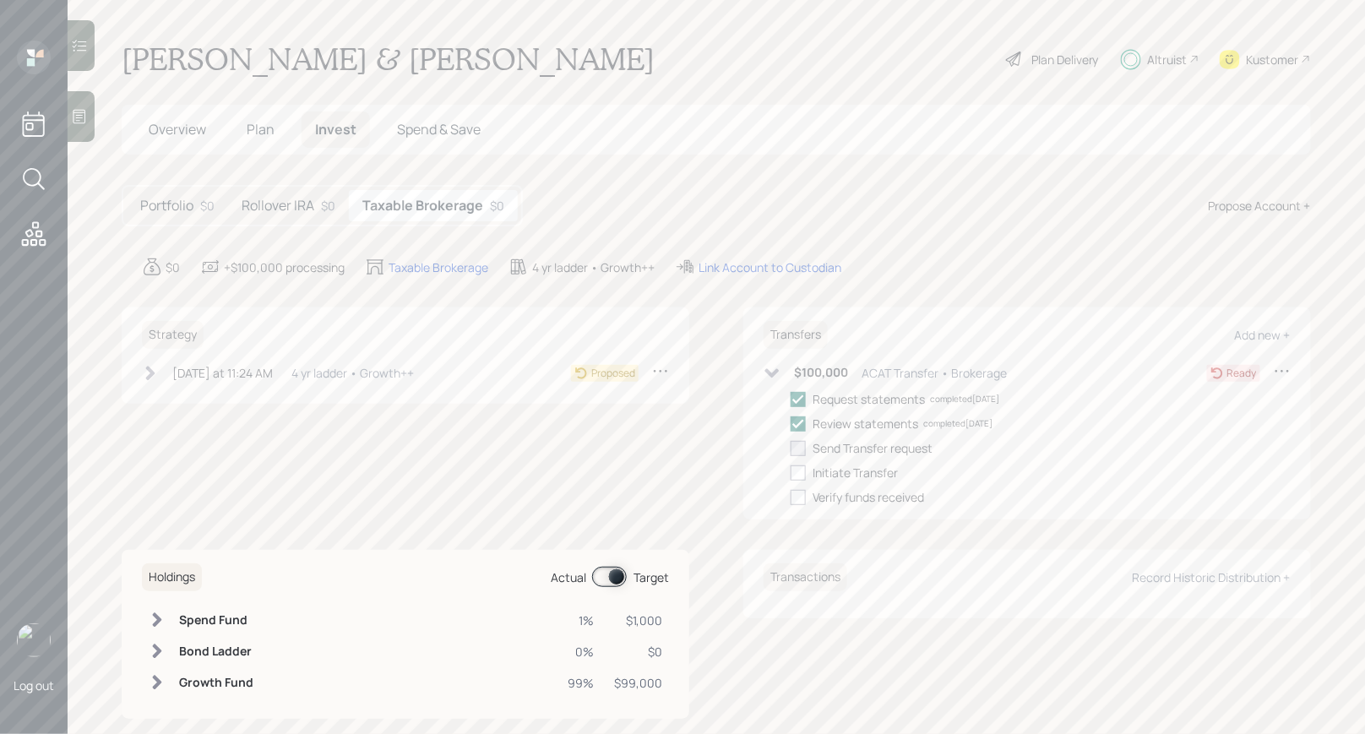
checkbox input "true"
click at [150, 369] on icon at bounding box center [150, 373] width 9 height 14
click at [210, 424] on div "Send plan for signature" at bounding box center [253, 424] width 125 height 18
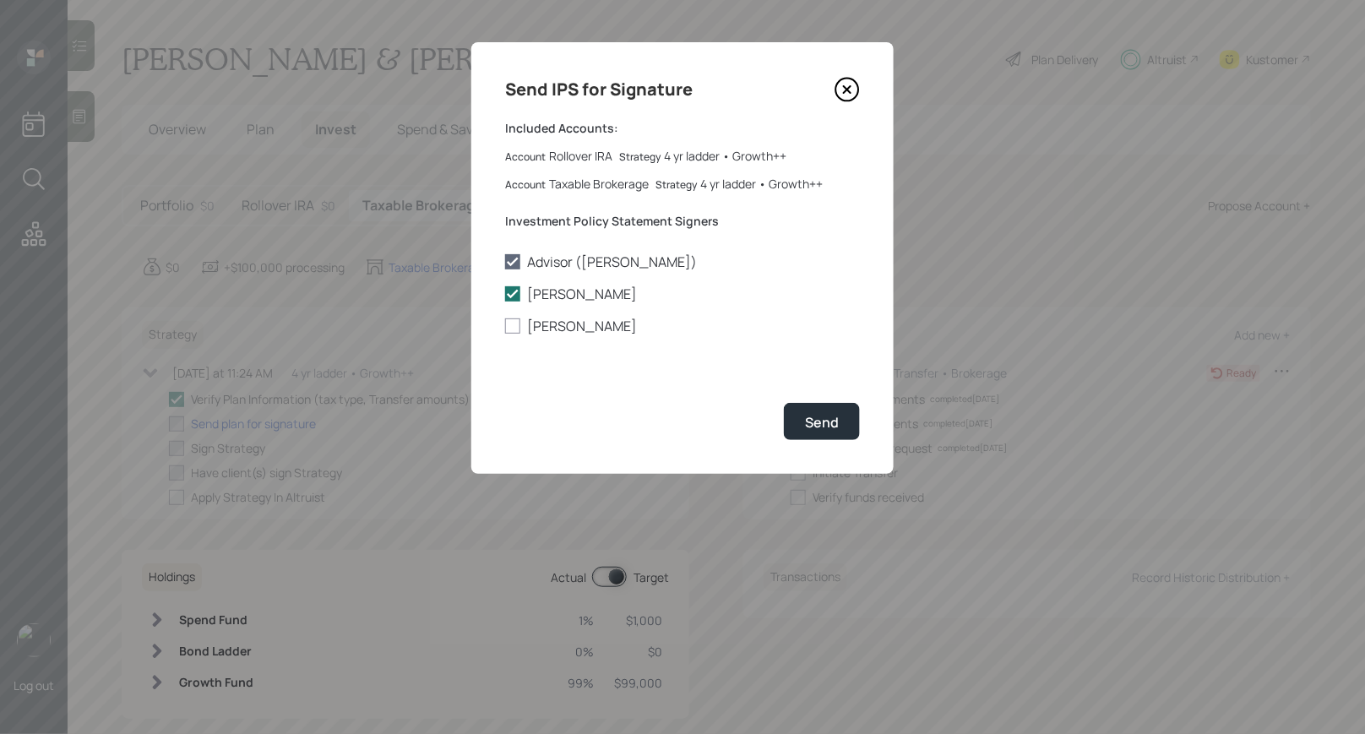
click at [848, 90] on icon at bounding box center [847, 89] width 7 height 7
